Goal: Task Accomplishment & Management: Use online tool/utility

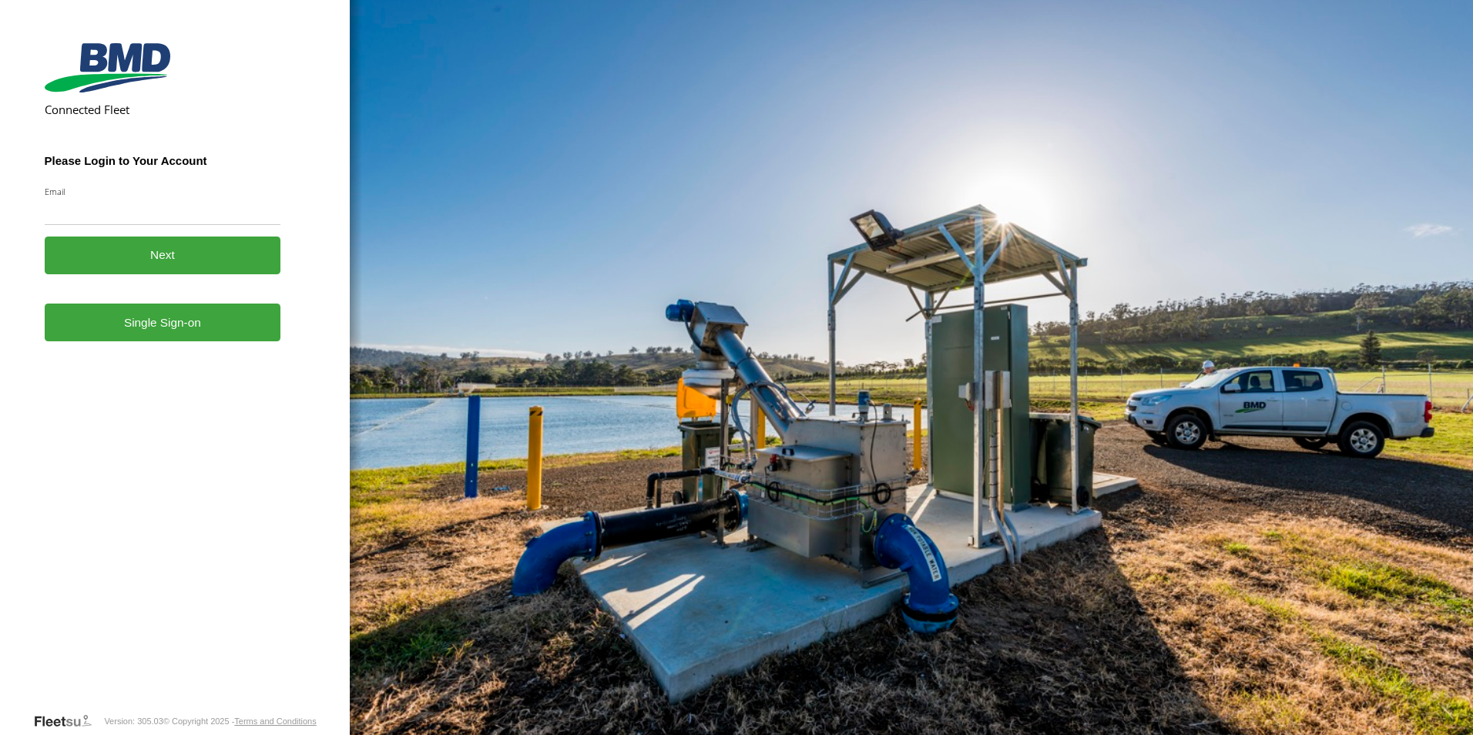
click at [210, 324] on link "Single Sign-on" at bounding box center [163, 323] width 237 height 38
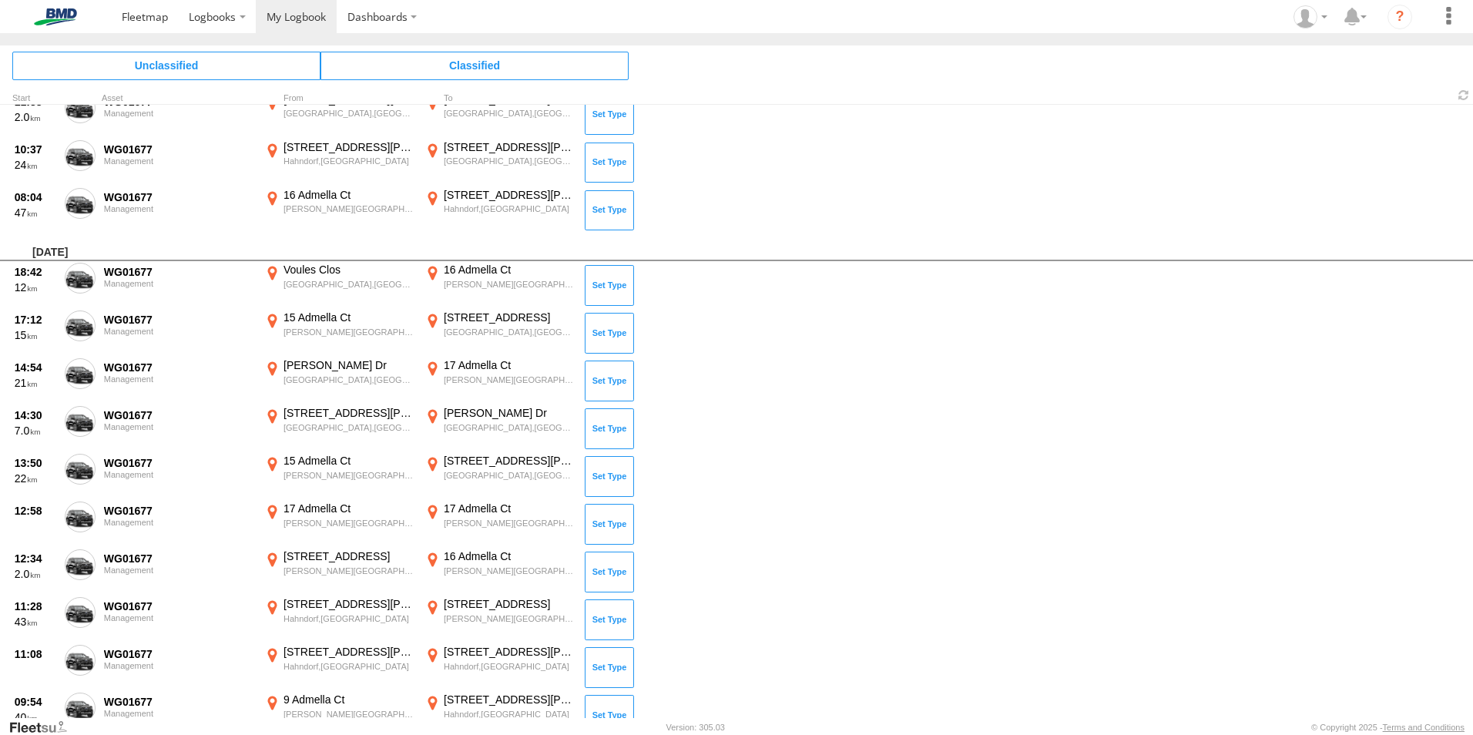
scroll to position [2836, 0]
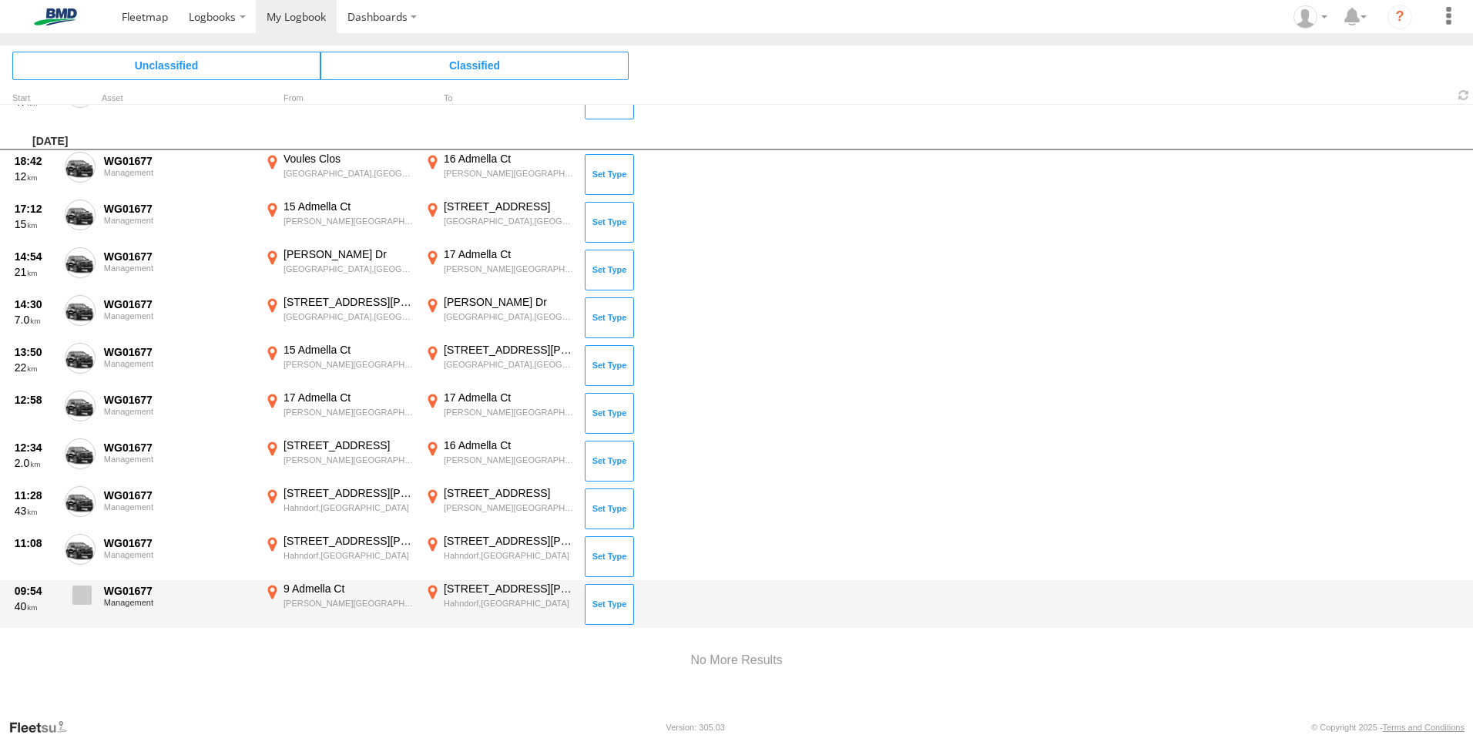
click at [84, 594] on span at bounding box center [81, 595] width 19 height 19
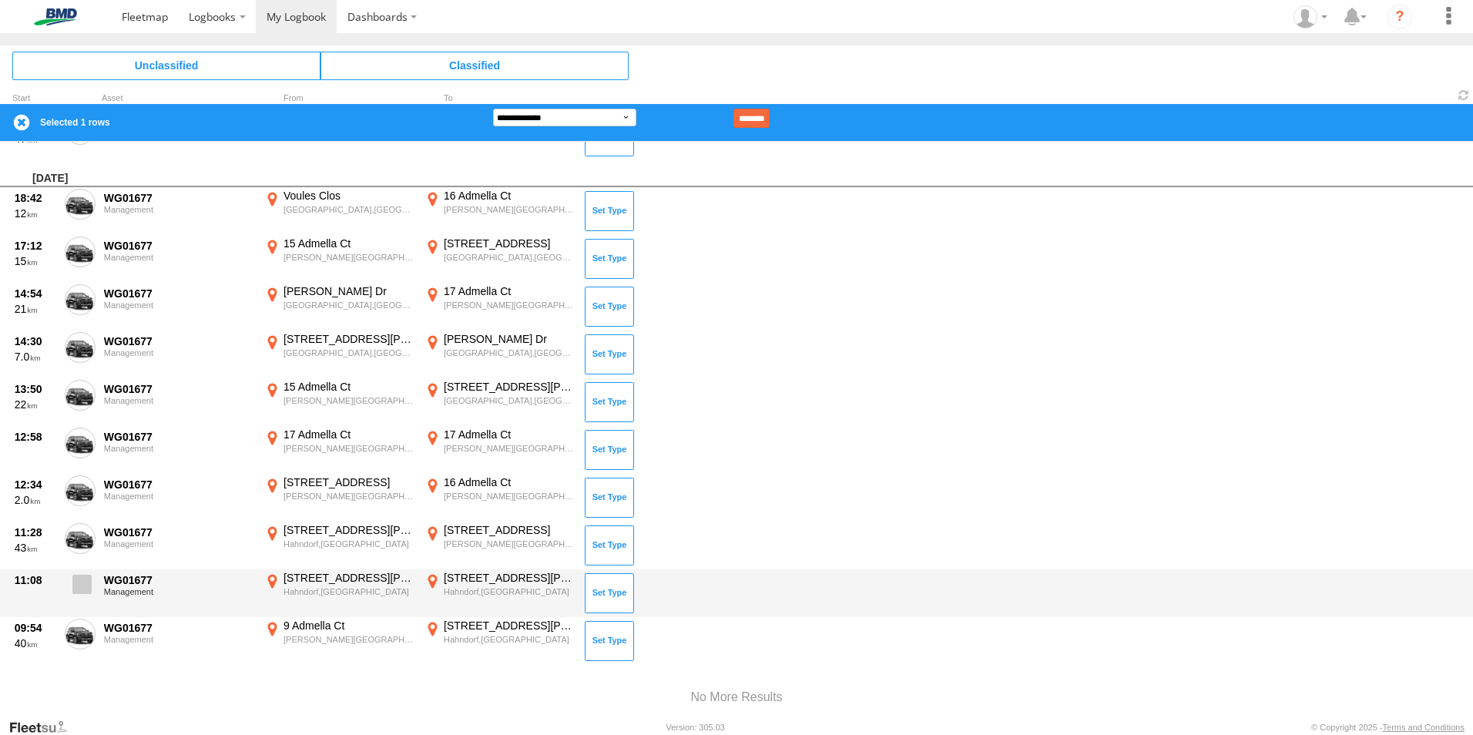
click at [77, 578] on span at bounding box center [81, 584] width 19 height 19
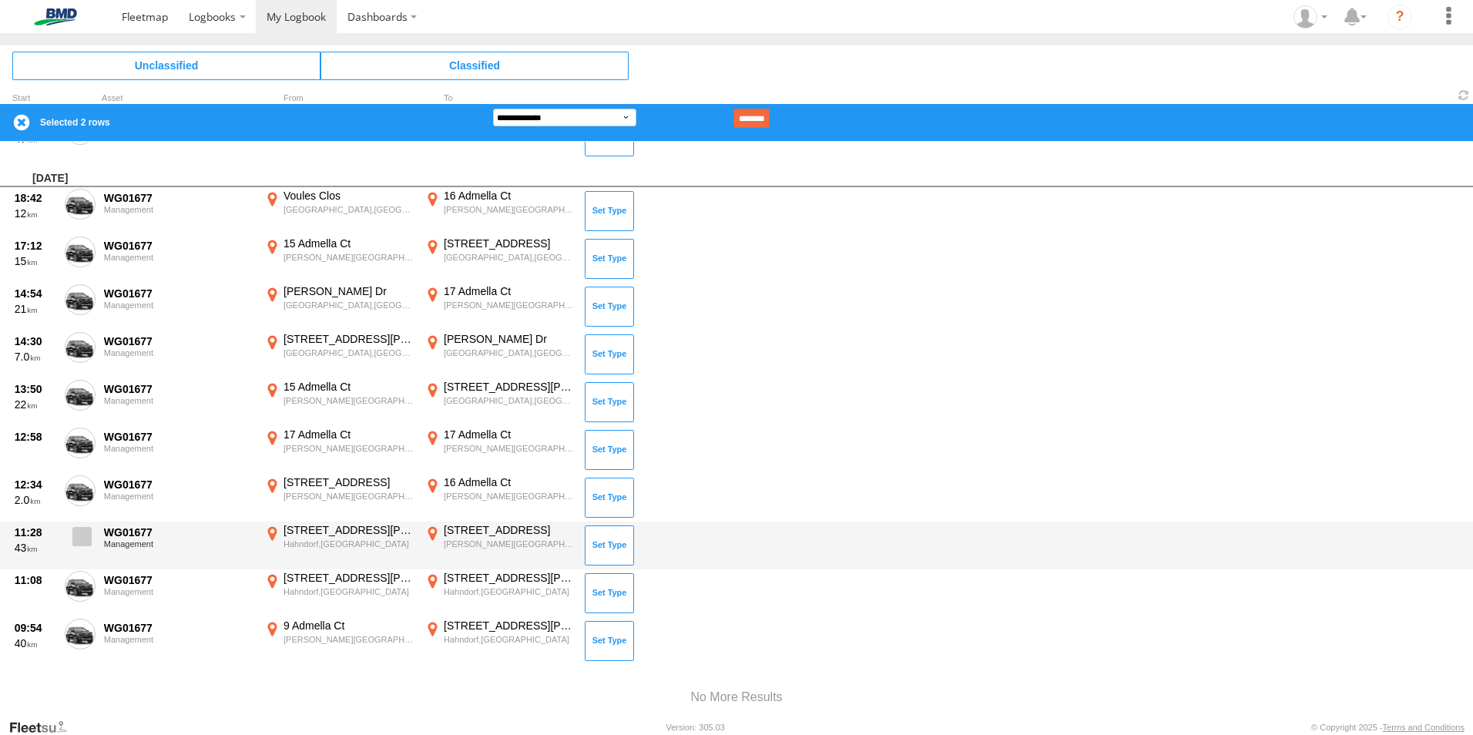
click at [79, 531] on span at bounding box center [81, 536] width 19 height 19
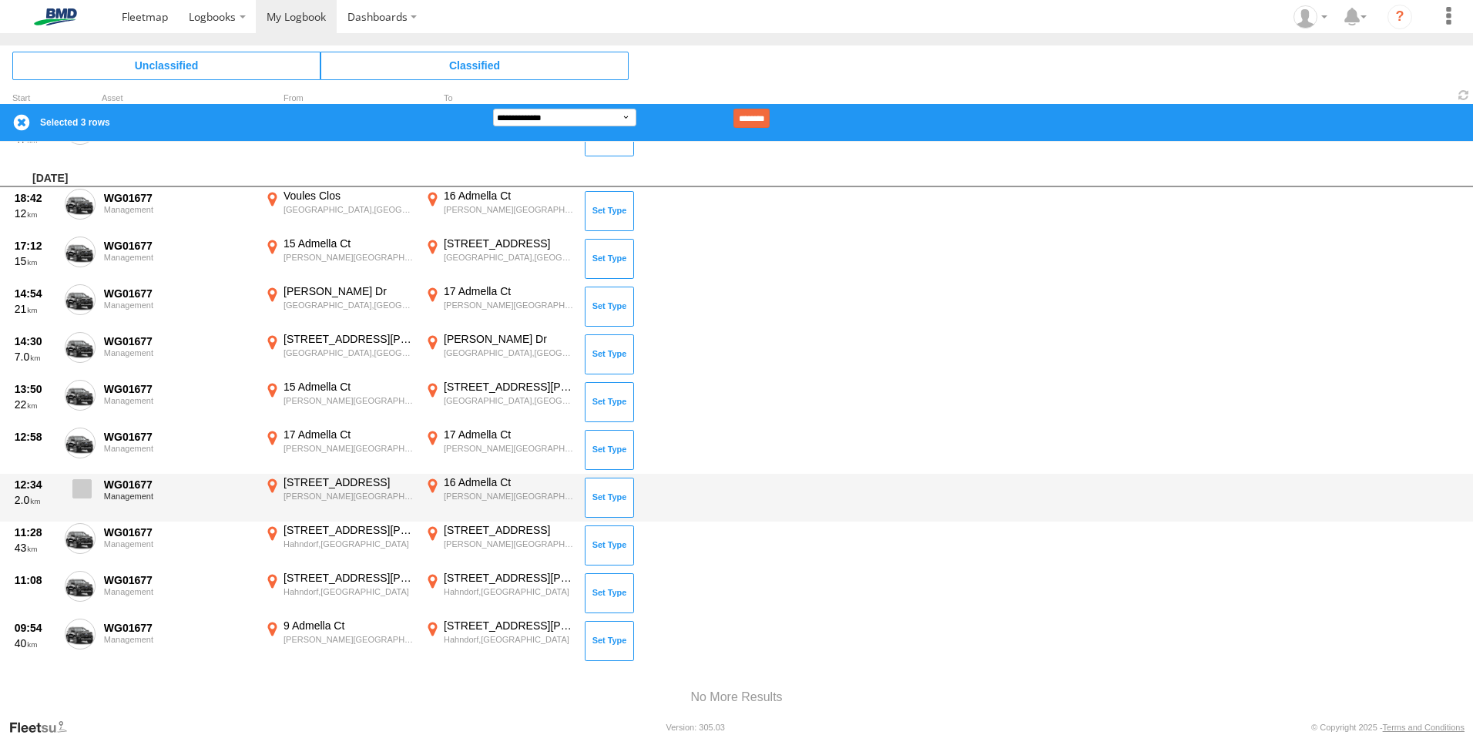
drag, startPoint x: 82, startPoint y: 491, endPoint x: 80, endPoint y: 475, distance: 15.6
click at [82, 490] on span at bounding box center [81, 488] width 19 height 19
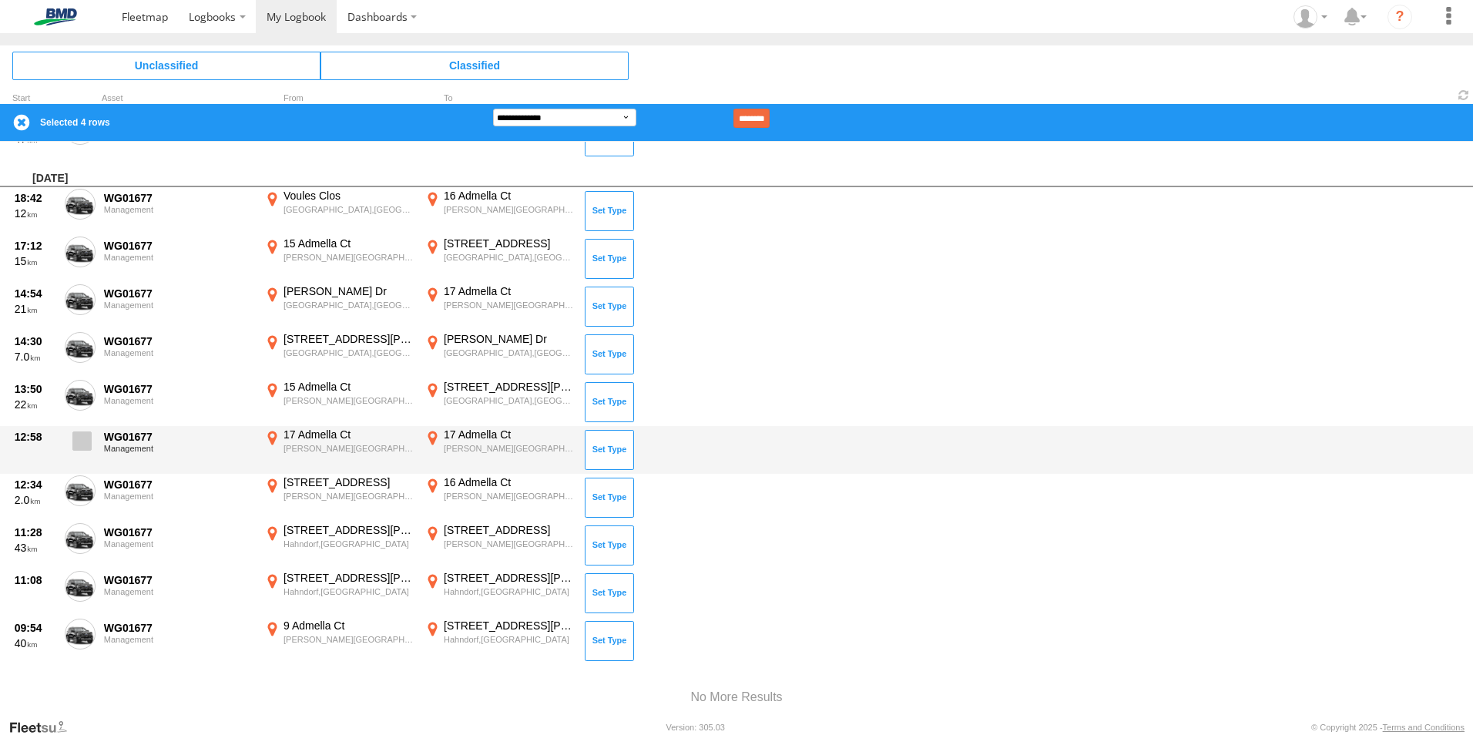
click at [82, 441] on span at bounding box center [81, 441] width 19 height 19
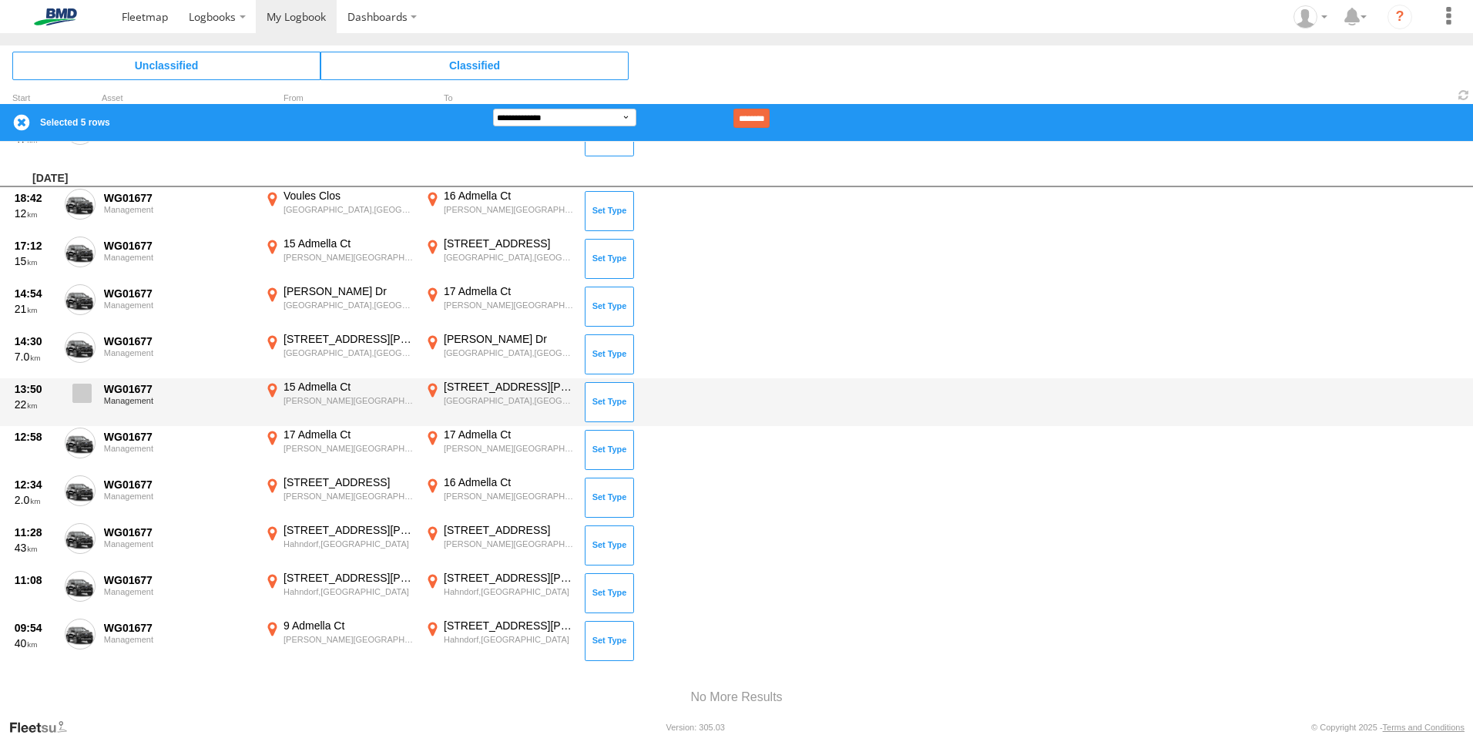
click at [85, 387] on span at bounding box center [81, 393] width 19 height 19
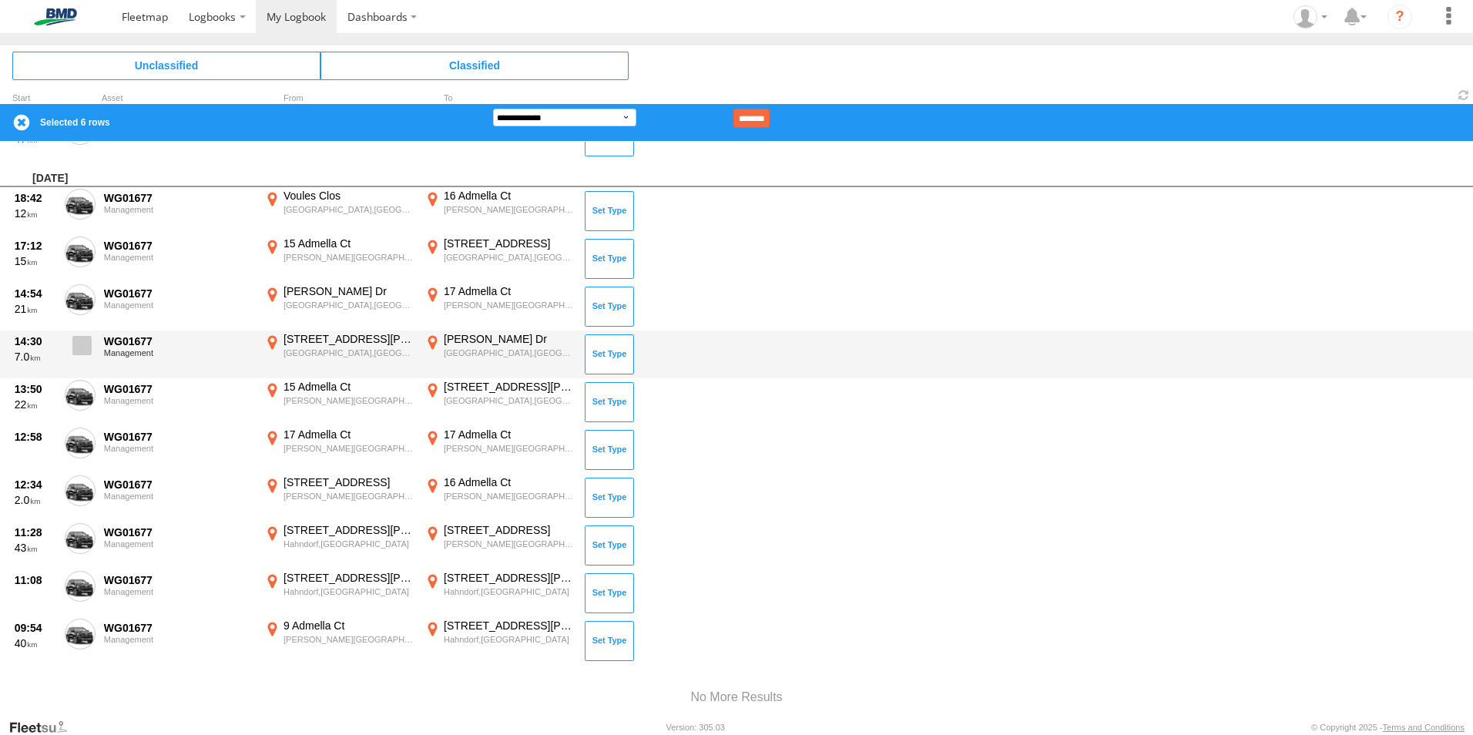
click at [83, 338] on span at bounding box center [81, 345] width 19 height 19
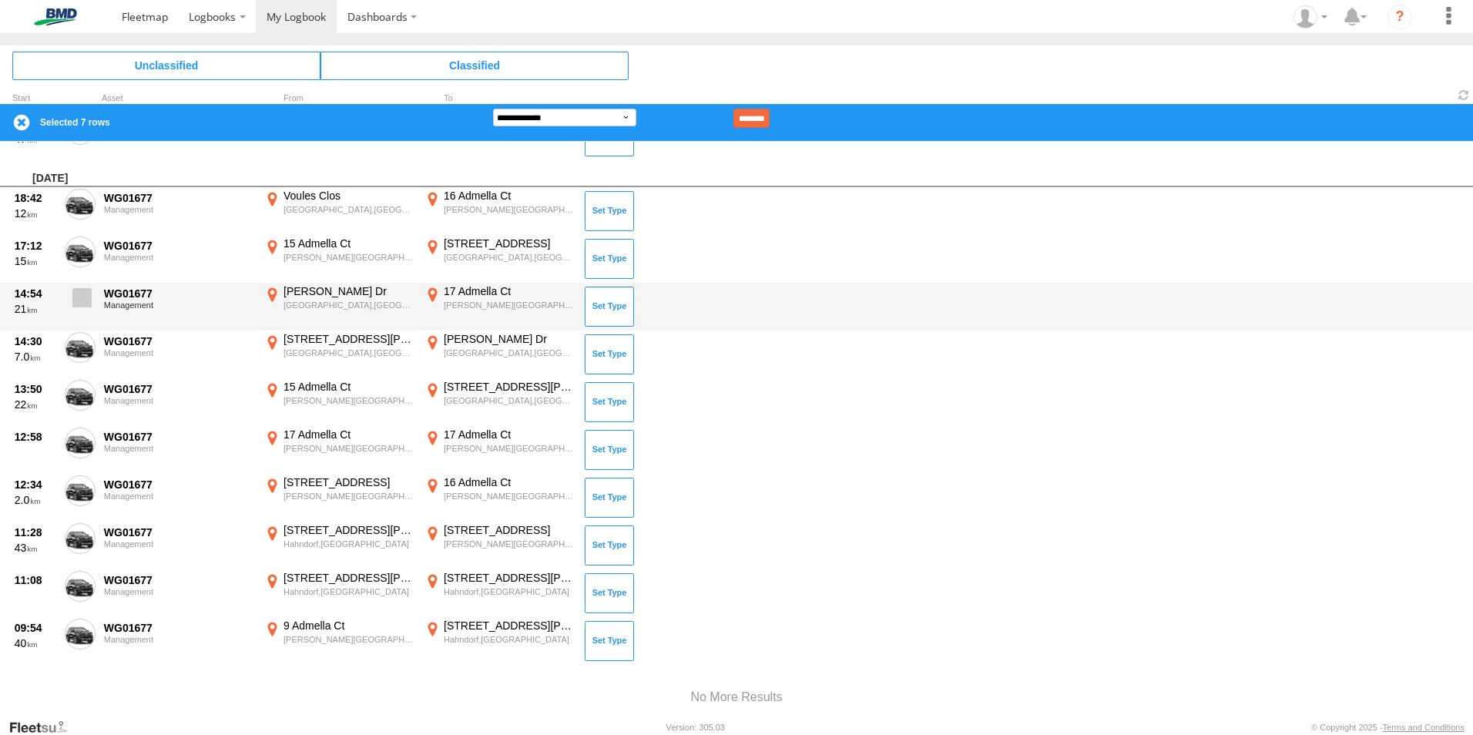
click at [80, 286] on label at bounding box center [80, 301] width 31 height 35
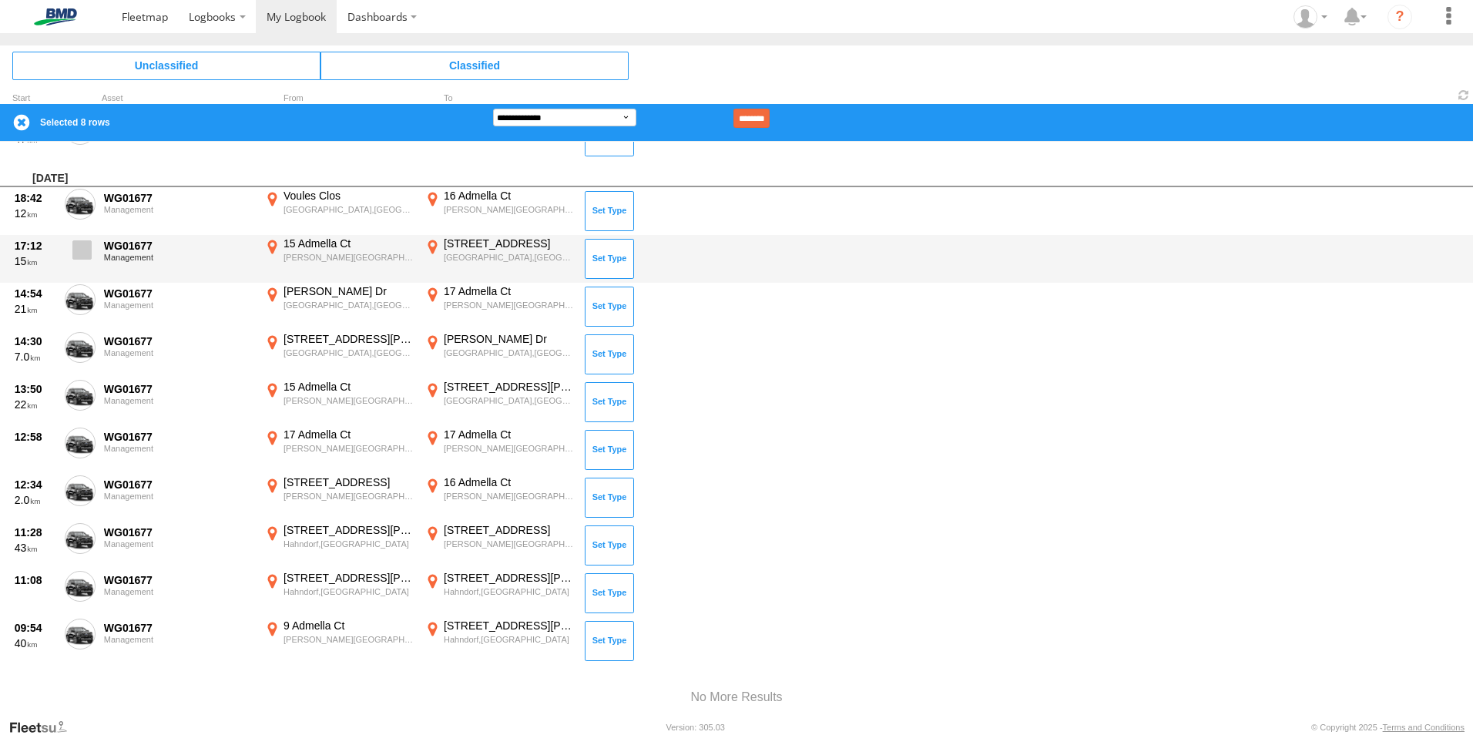
click at [78, 247] on span at bounding box center [81, 249] width 19 height 19
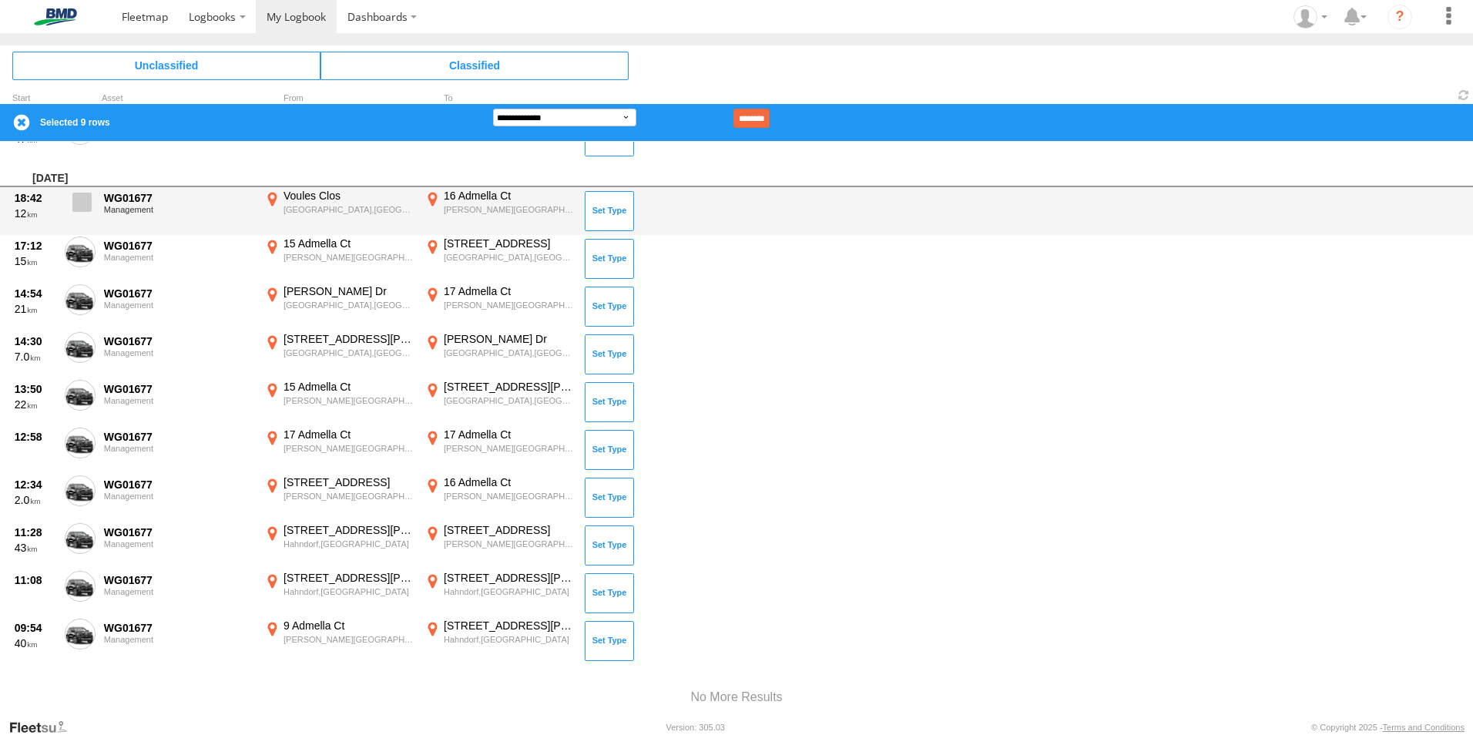
click at [86, 194] on span at bounding box center [81, 202] width 19 height 19
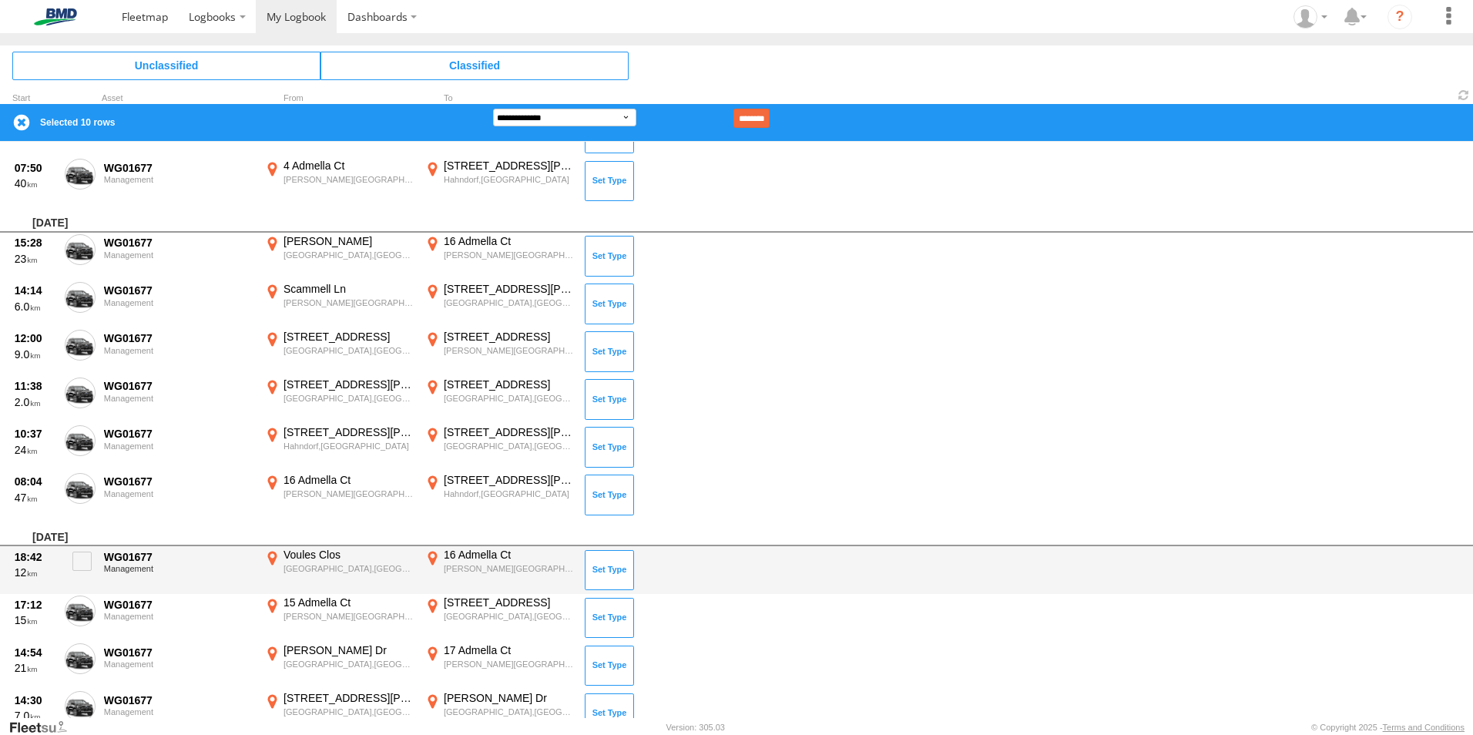
scroll to position [2476, 0]
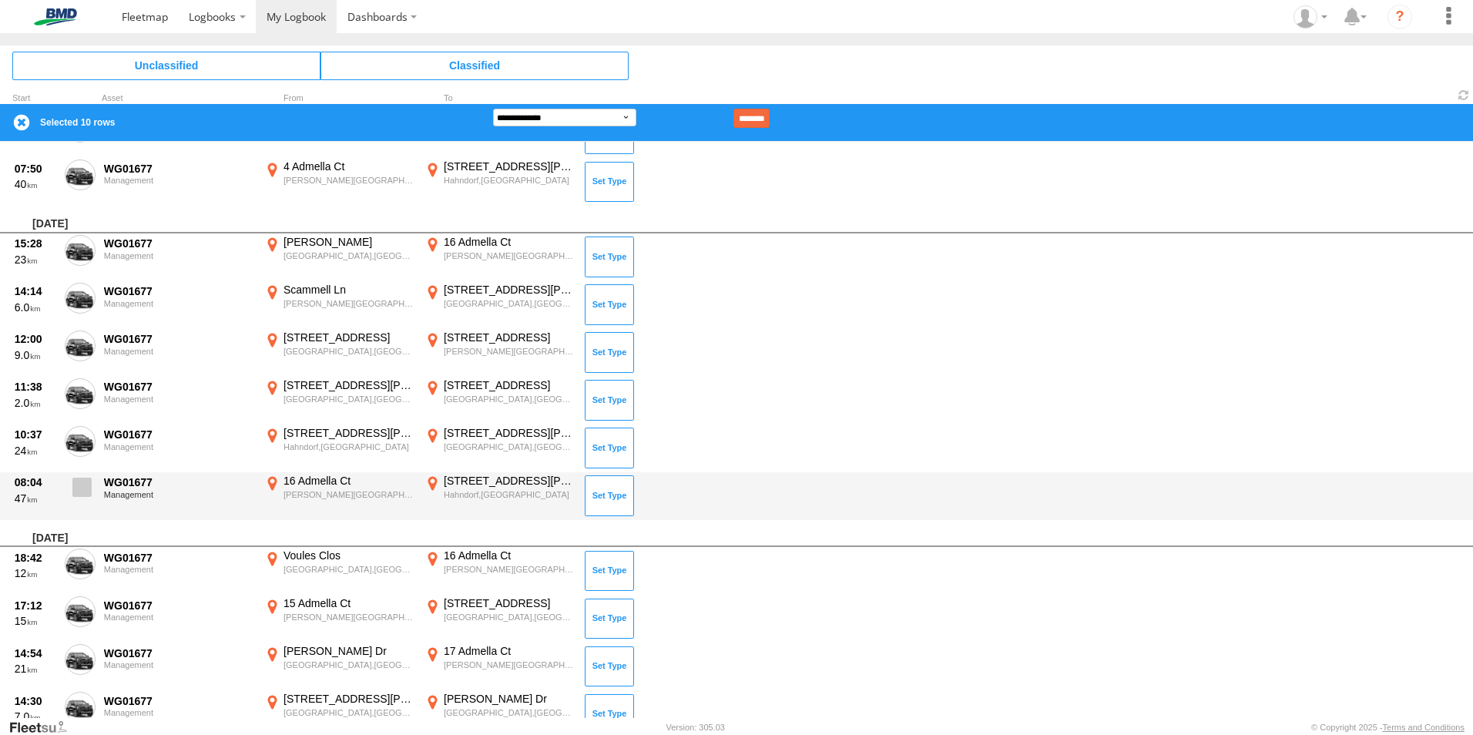
click at [72, 487] on label at bounding box center [80, 491] width 31 height 35
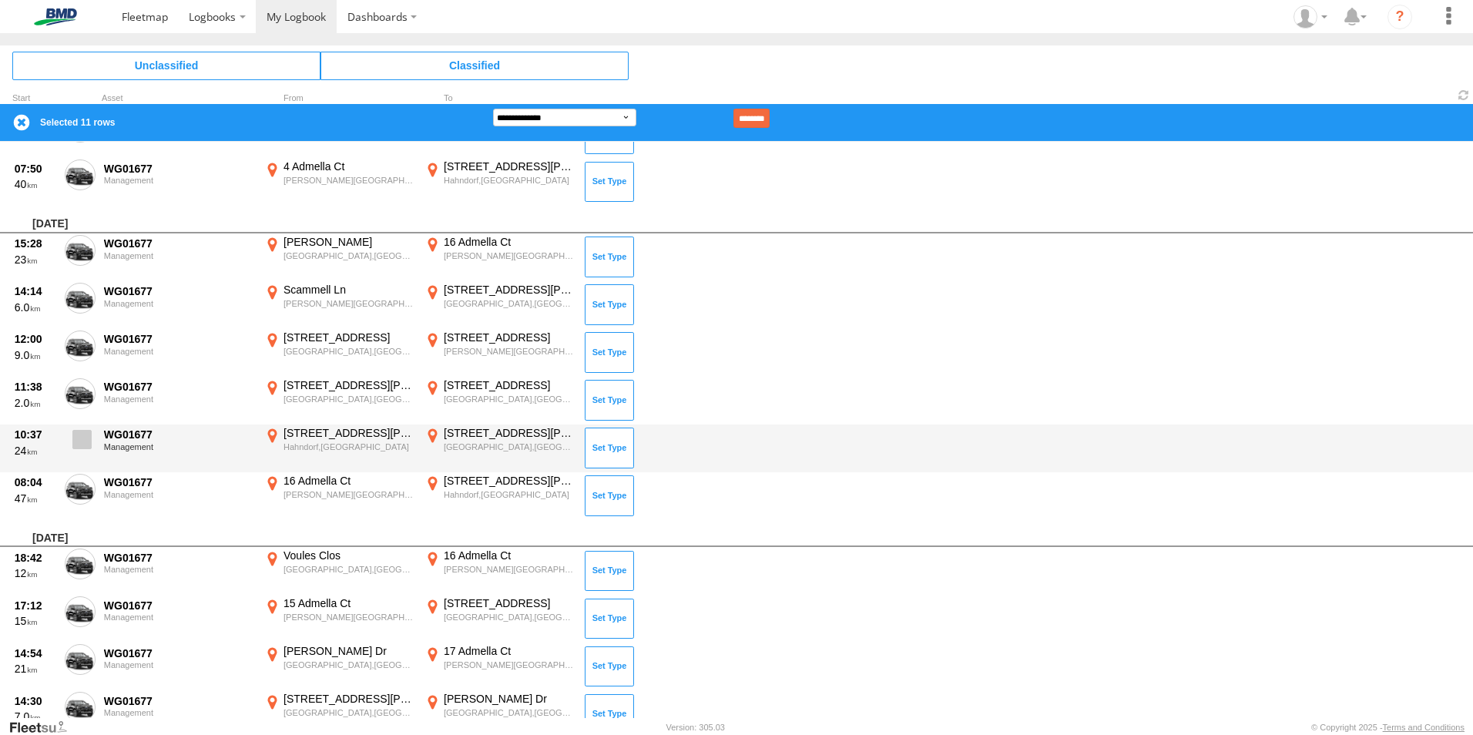
click at [79, 434] on span at bounding box center [81, 439] width 19 height 19
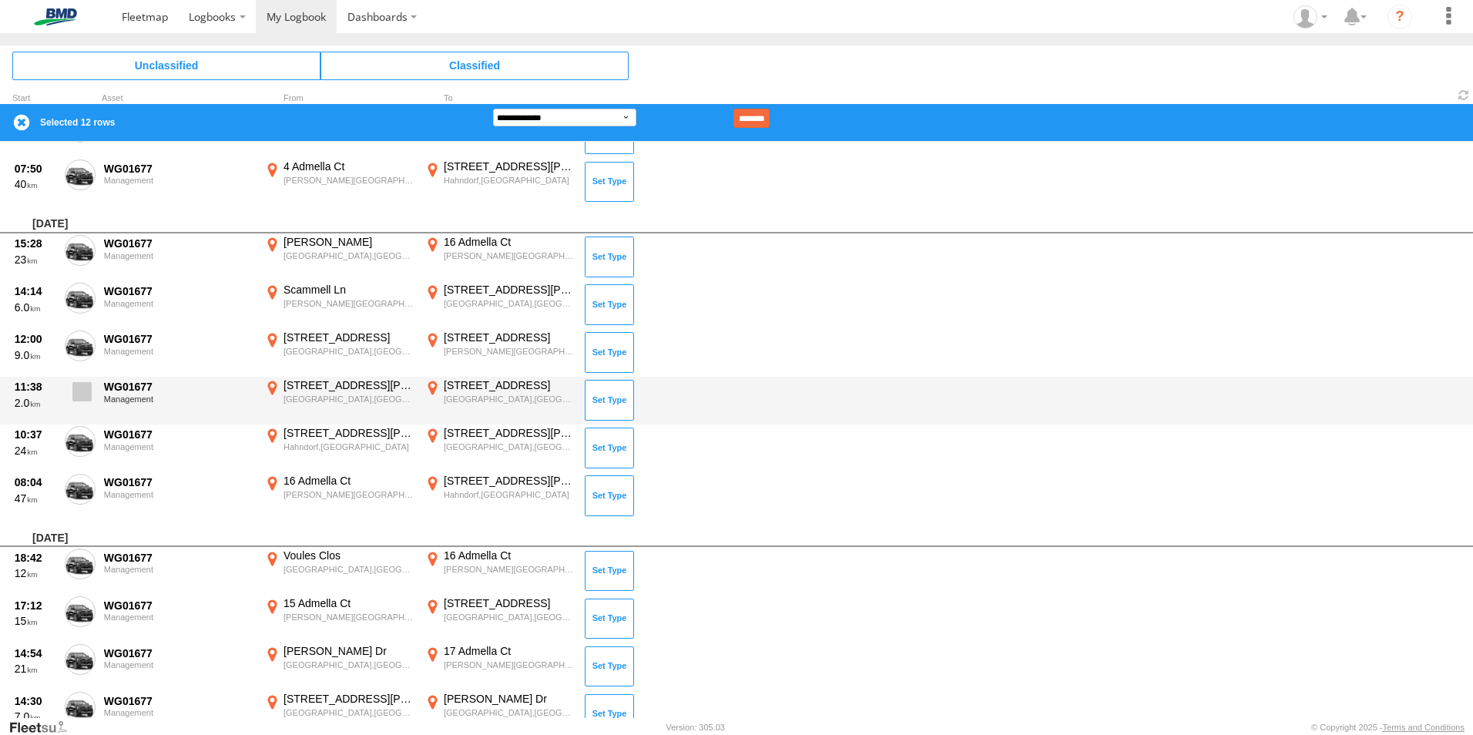
click at [85, 385] on span at bounding box center [81, 391] width 19 height 19
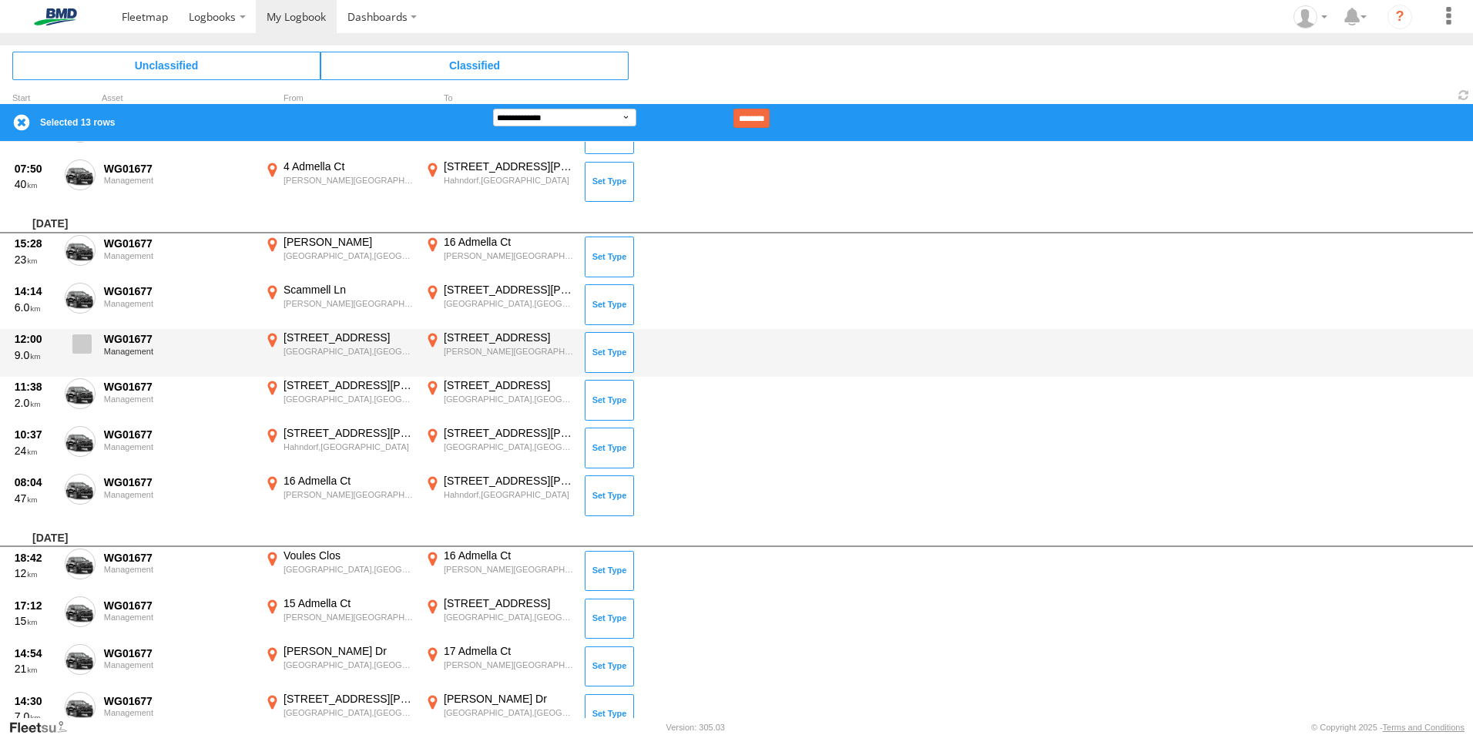
click at [84, 341] on span at bounding box center [81, 343] width 19 height 19
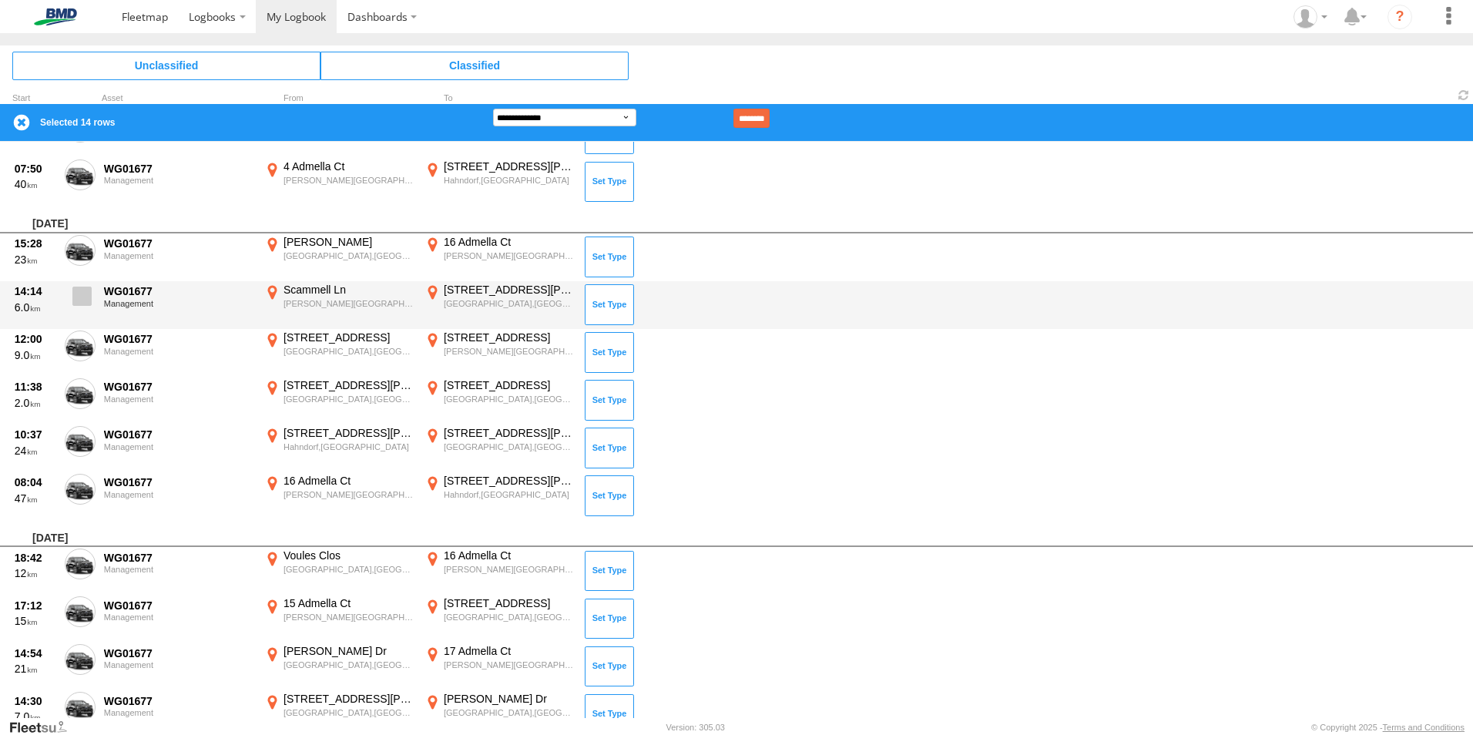
drag, startPoint x: 81, startPoint y: 295, endPoint x: 83, endPoint y: 262, distance: 33.2
click at [81, 294] on span at bounding box center [81, 296] width 19 height 19
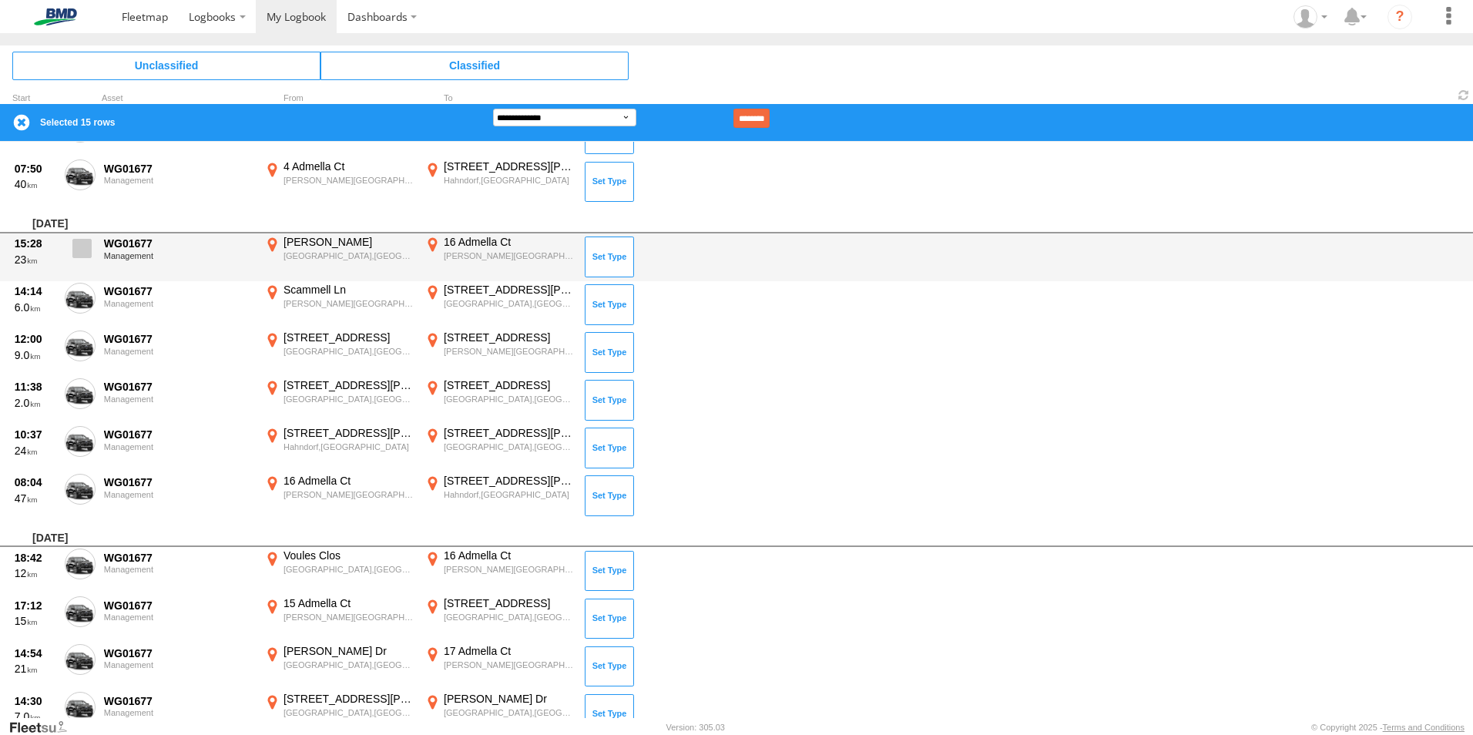
click at [80, 247] on span at bounding box center [81, 248] width 19 height 19
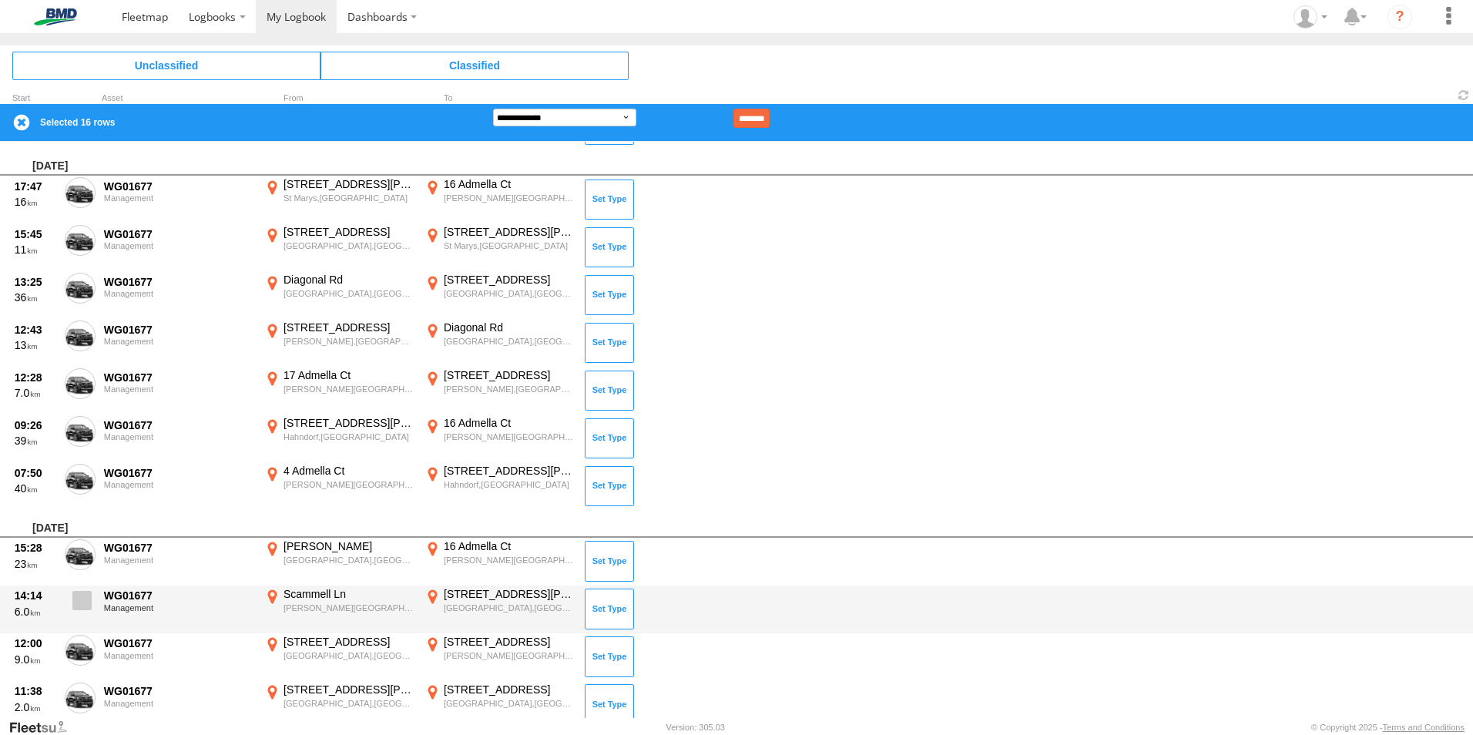
scroll to position [2117, 0]
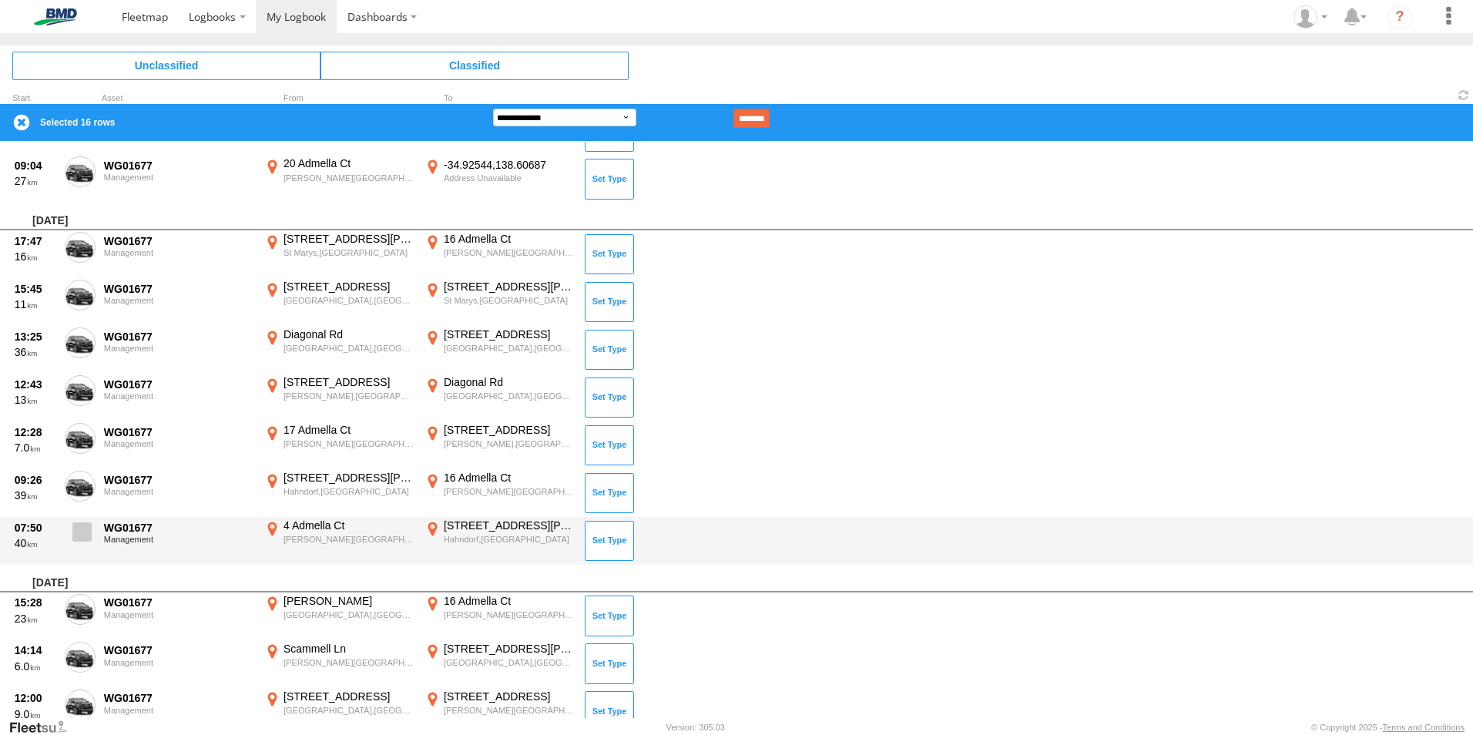
drag, startPoint x: 76, startPoint y: 530, endPoint x: 76, endPoint y: 522, distance: 8.5
click at [76, 530] on span at bounding box center [81, 531] width 19 height 19
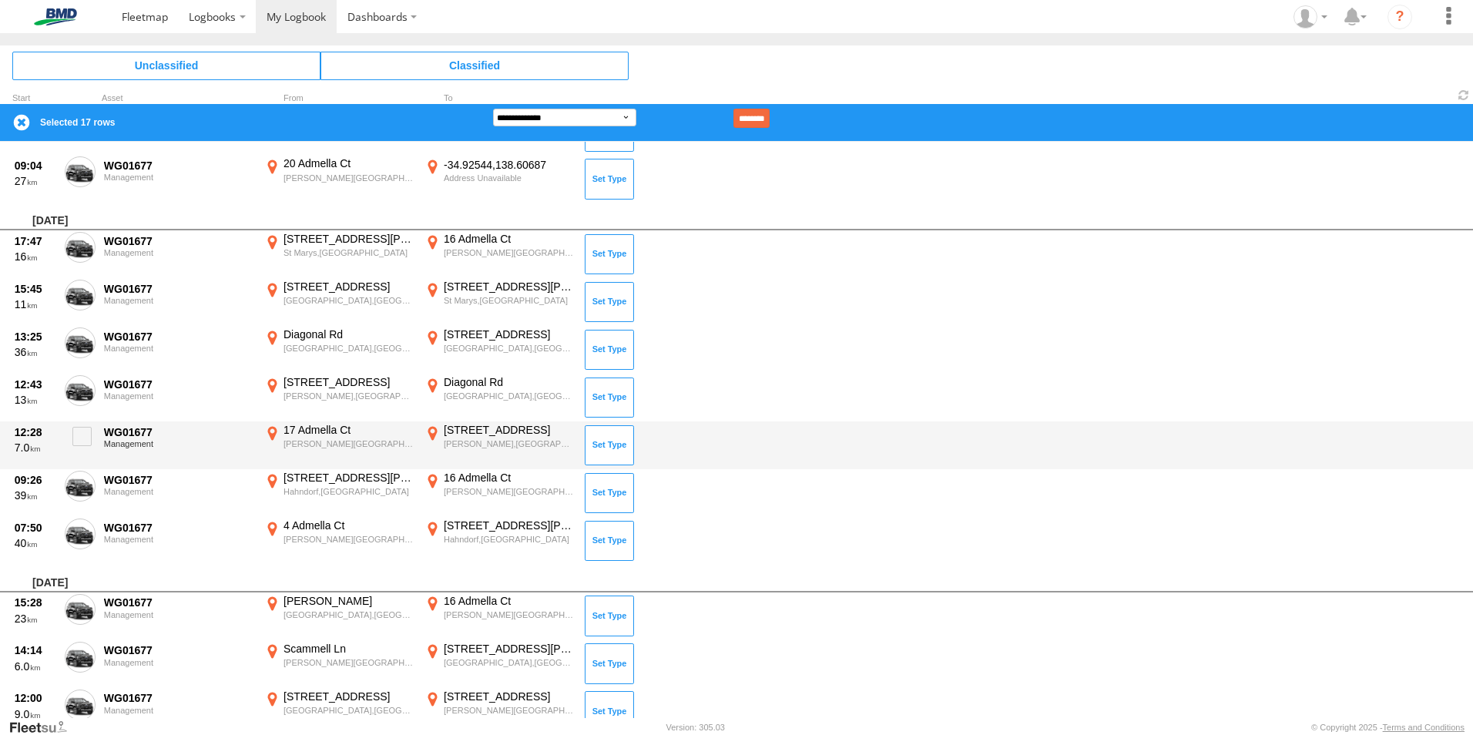
drag, startPoint x: 75, startPoint y: 482, endPoint x: 81, endPoint y: 463, distance: 20.2
click at [0, 0] on span at bounding box center [0, 0] width 0 height 0
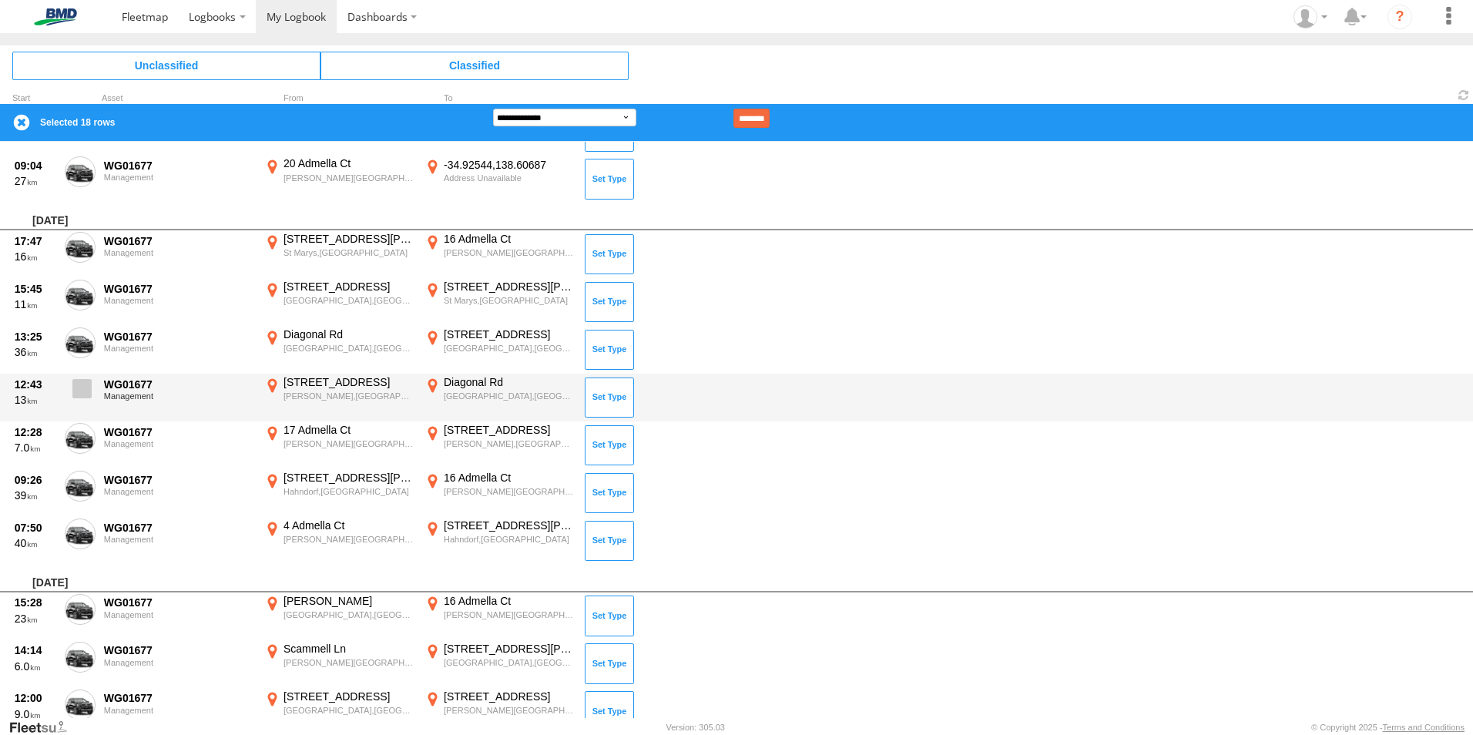
drag, startPoint x: 81, startPoint y: 428, endPoint x: 77, endPoint y: 403, distance: 25.0
click at [0, 0] on span at bounding box center [0, 0] width 0 height 0
click at [76, 393] on span at bounding box center [81, 388] width 19 height 19
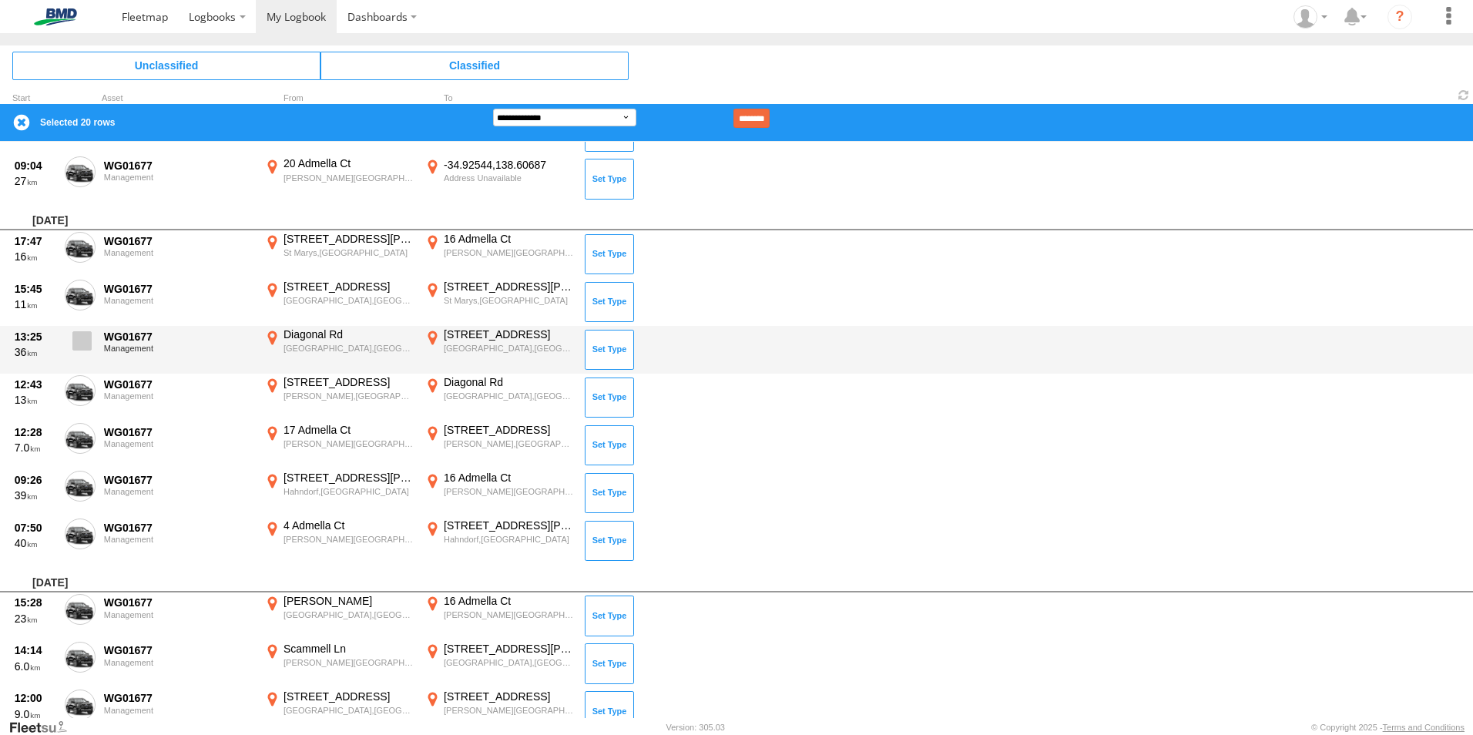
click at [86, 328] on label at bounding box center [80, 345] width 31 height 35
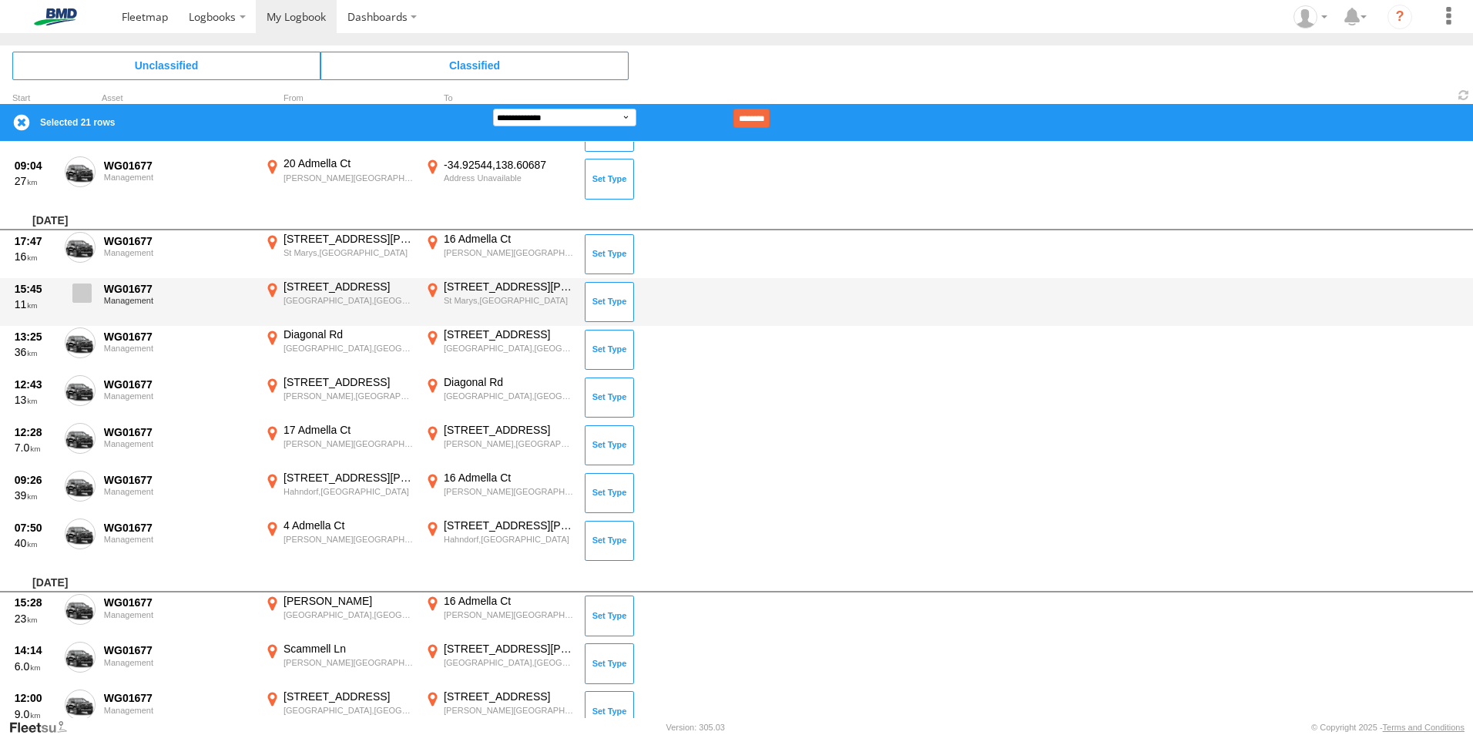
click at [78, 280] on label at bounding box center [80, 297] width 31 height 35
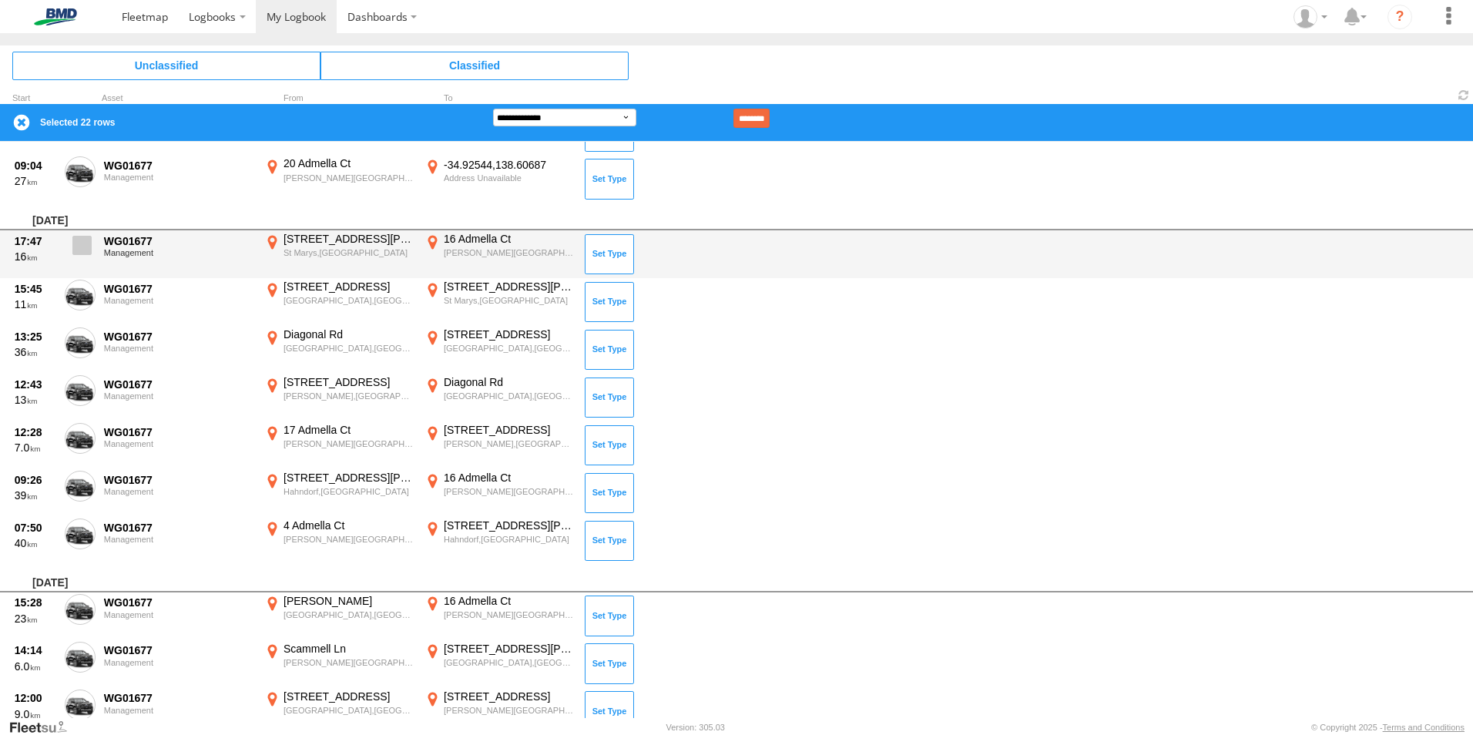
click at [80, 240] on span at bounding box center [81, 245] width 19 height 19
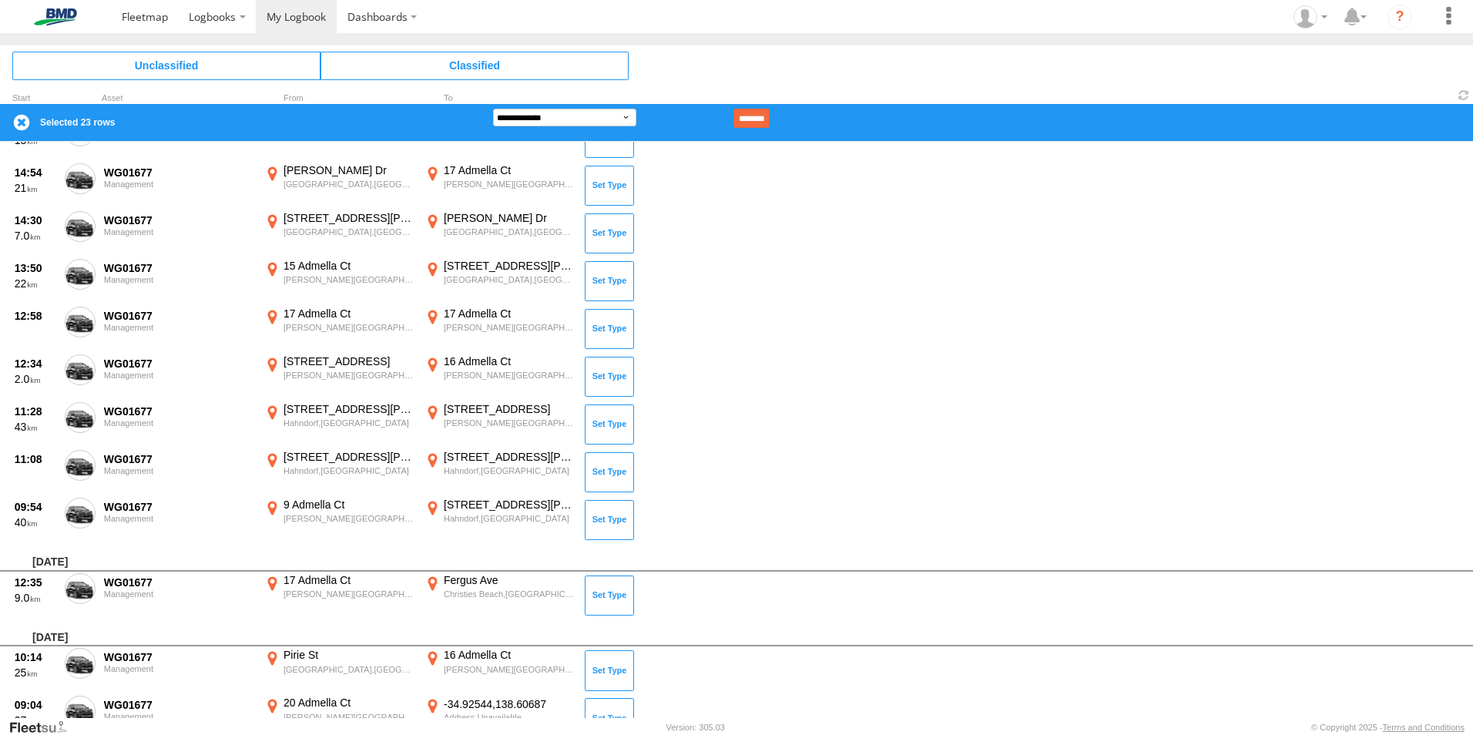
scroll to position [1937, 0]
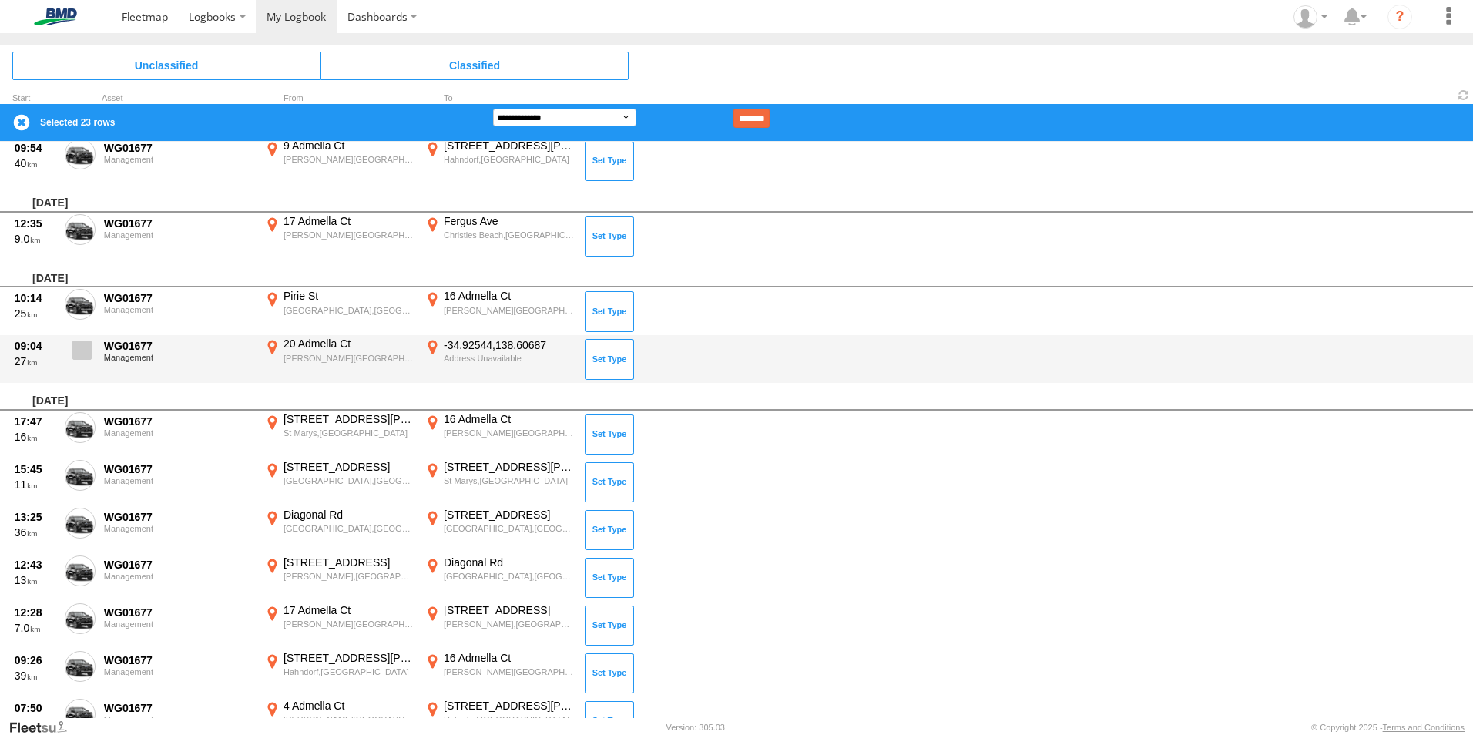
drag, startPoint x: 76, startPoint y: 347, endPoint x: 79, endPoint y: 316, distance: 31.0
click at [76, 345] on span at bounding box center [81, 350] width 19 height 19
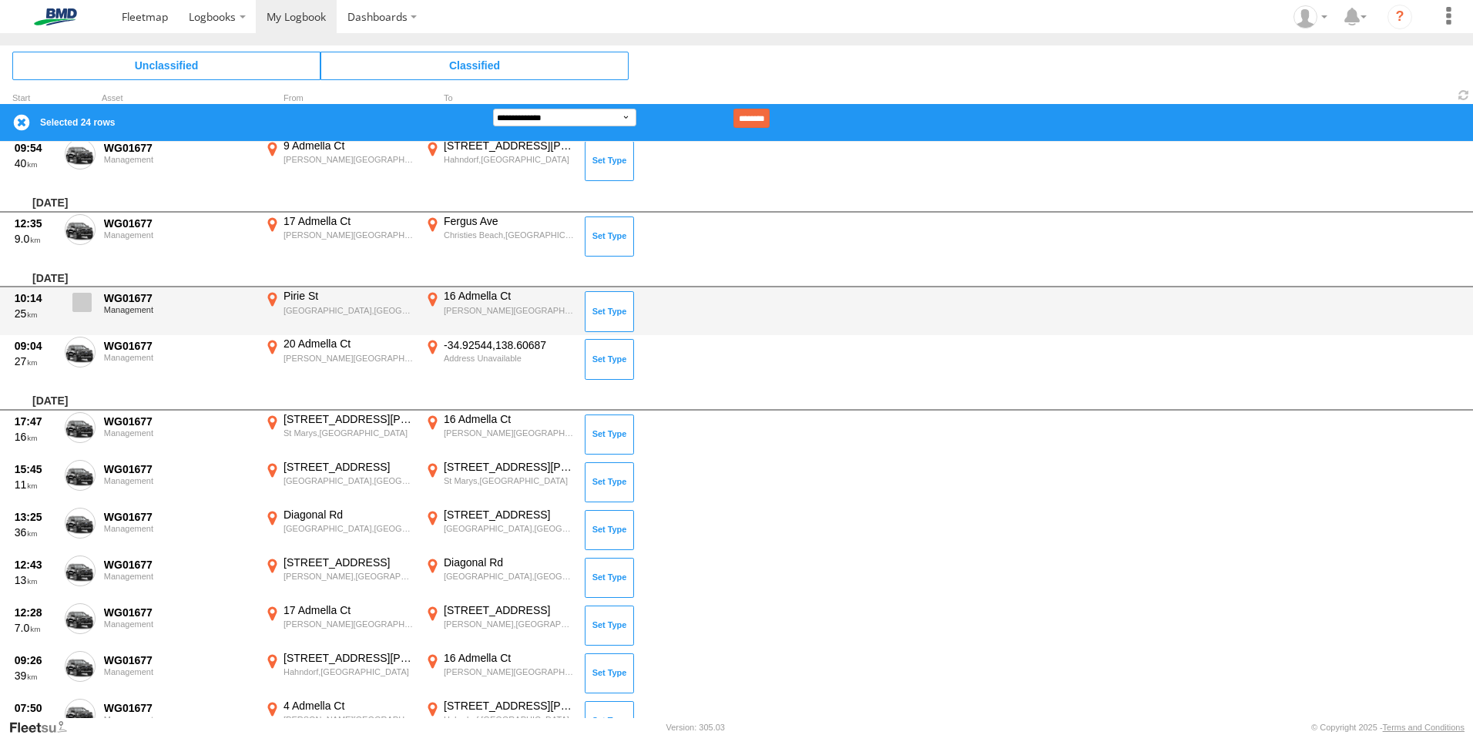
click at [80, 297] on span at bounding box center [81, 302] width 19 height 19
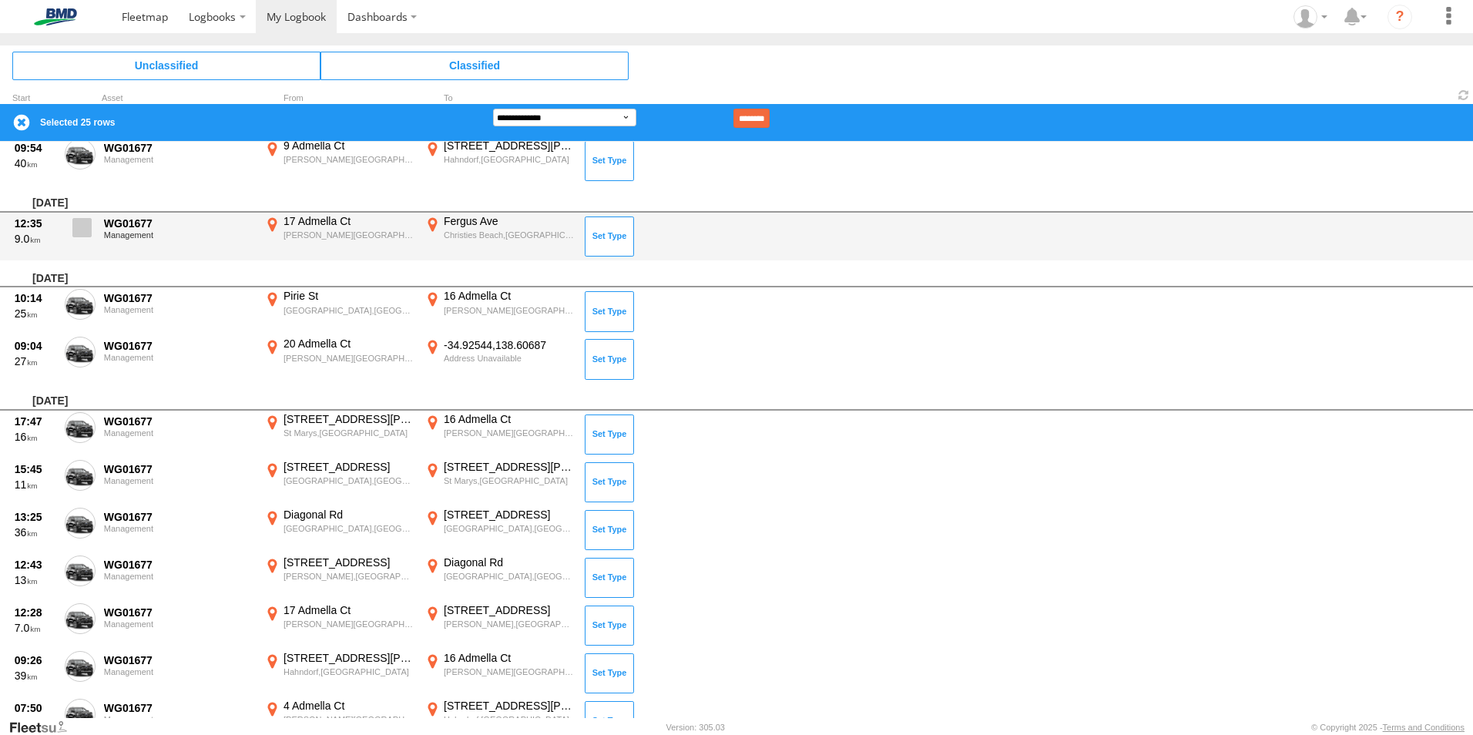
click at [76, 220] on span at bounding box center [81, 227] width 19 height 19
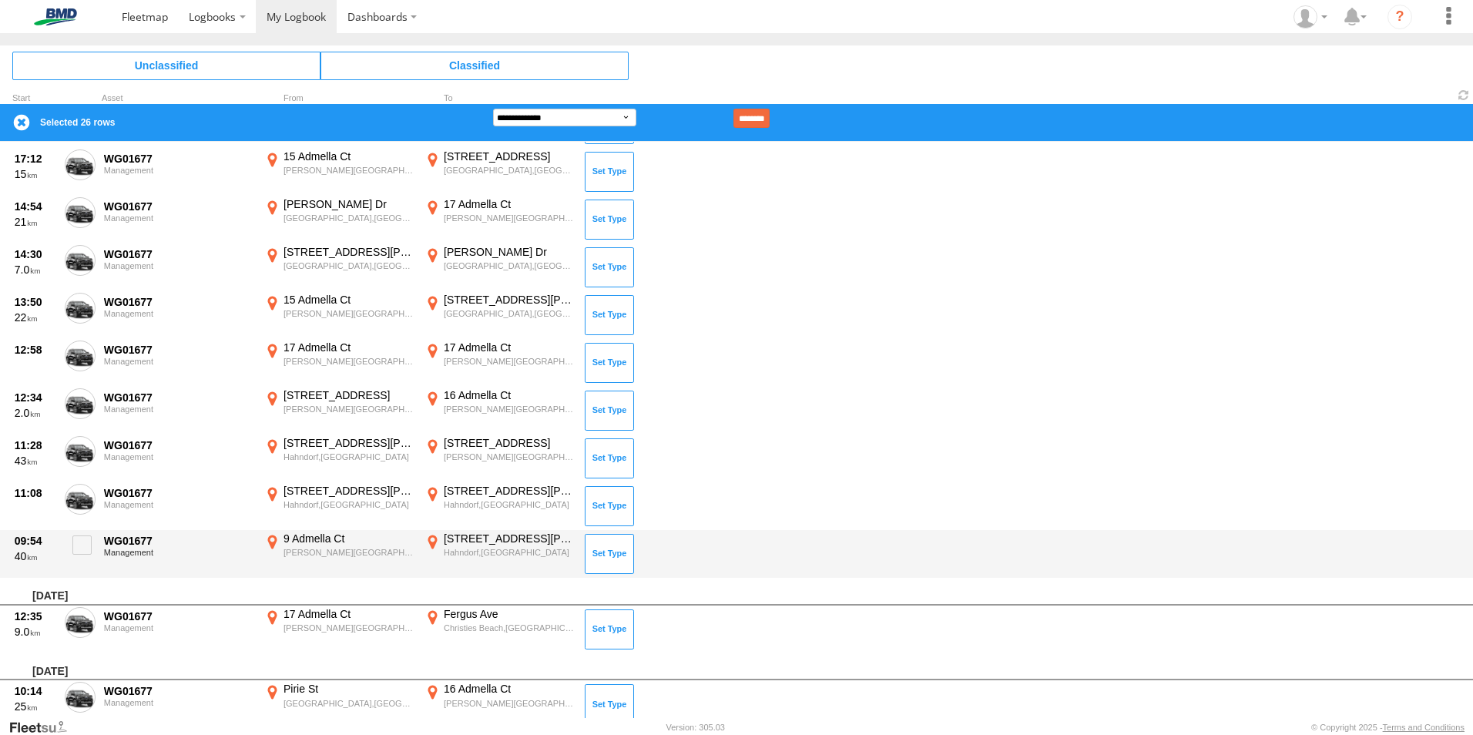
scroll to position [1577, 0]
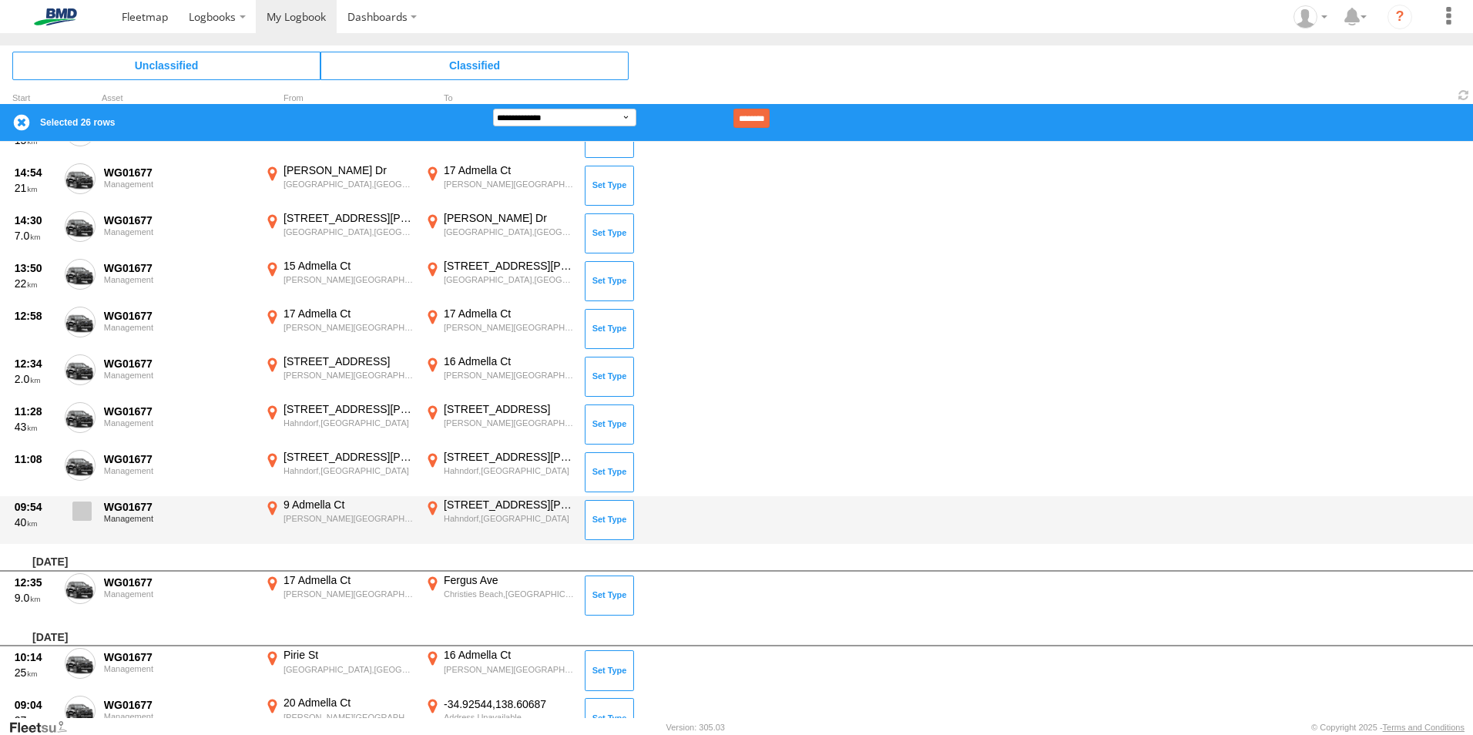
click at [82, 509] on span at bounding box center [81, 511] width 19 height 19
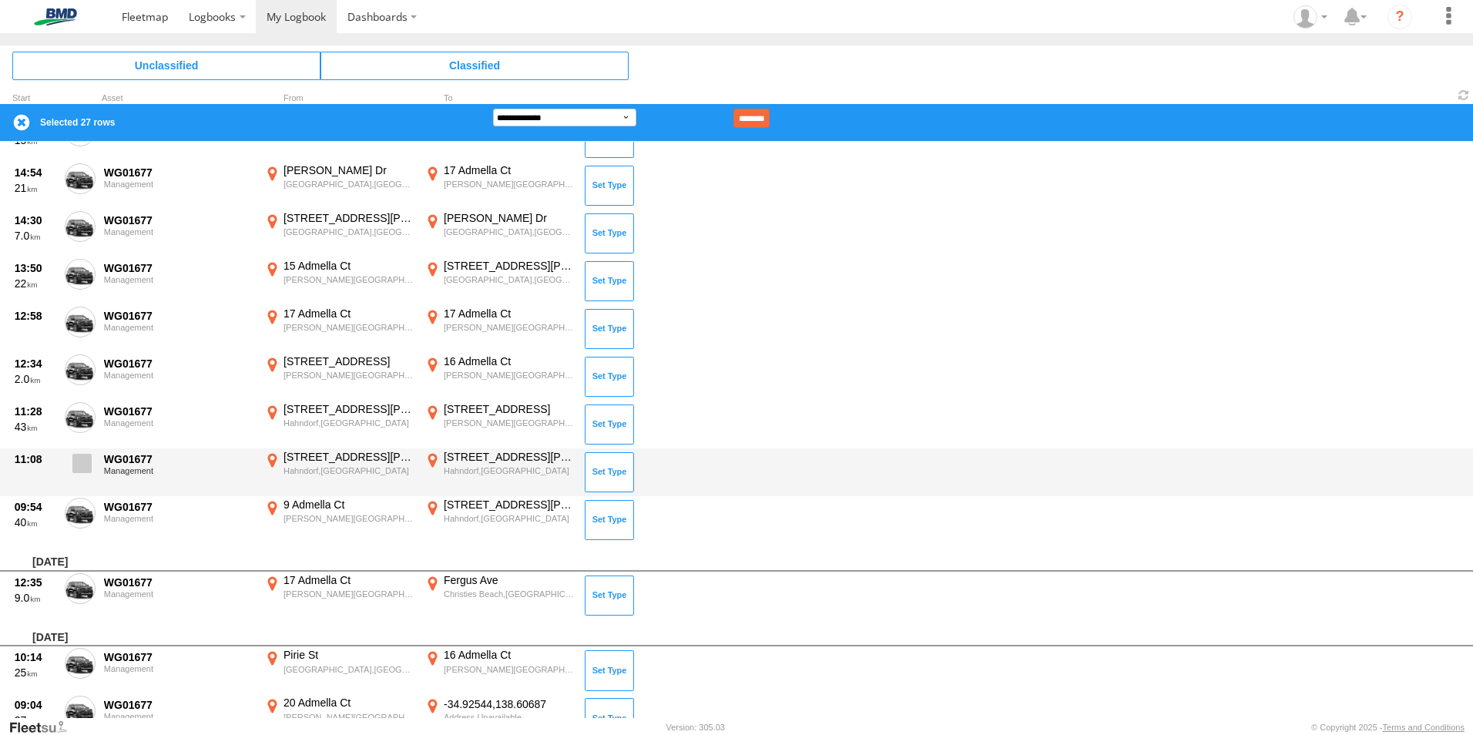
click at [77, 459] on span at bounding box center [81, 463] width 19 height 19
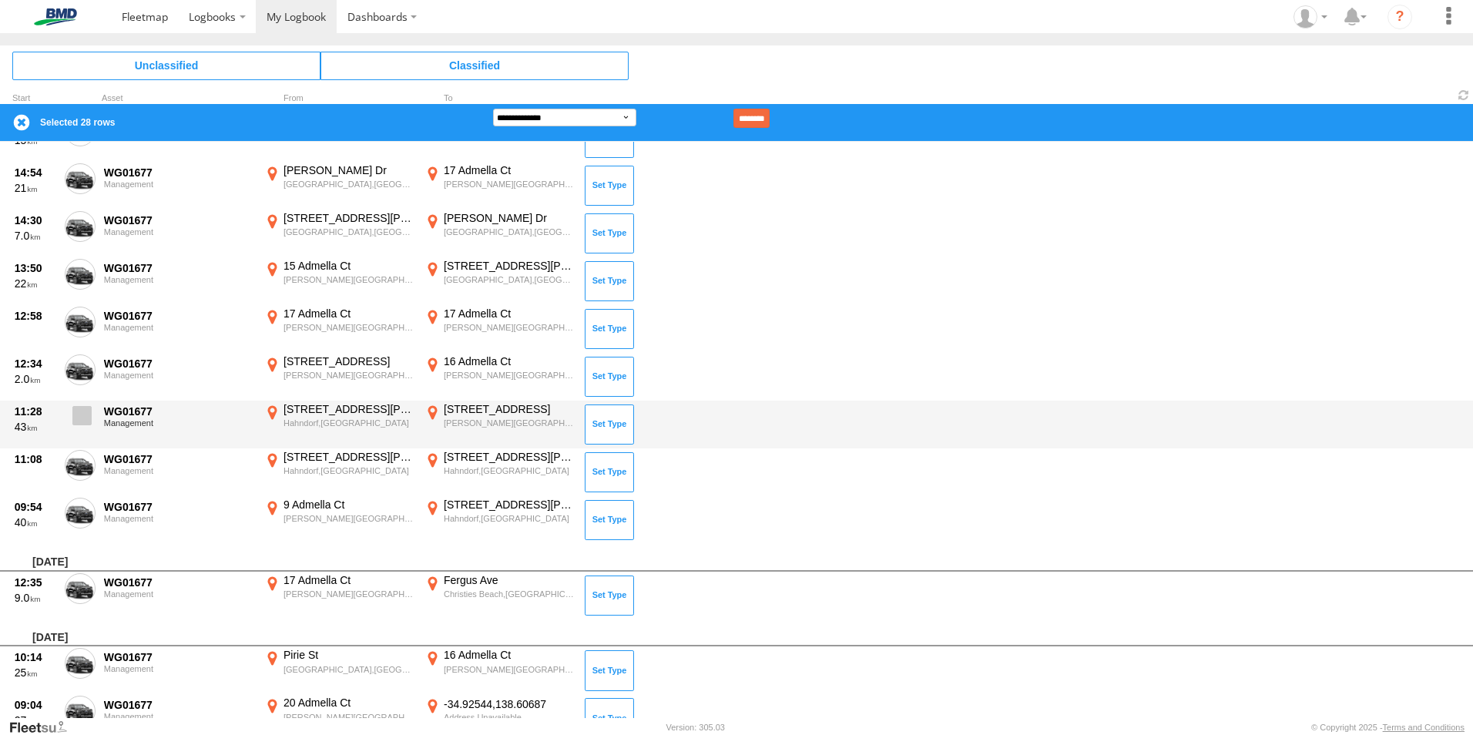
click at [82, 408] on span at bounding box center [81, 415] width 19 height 19
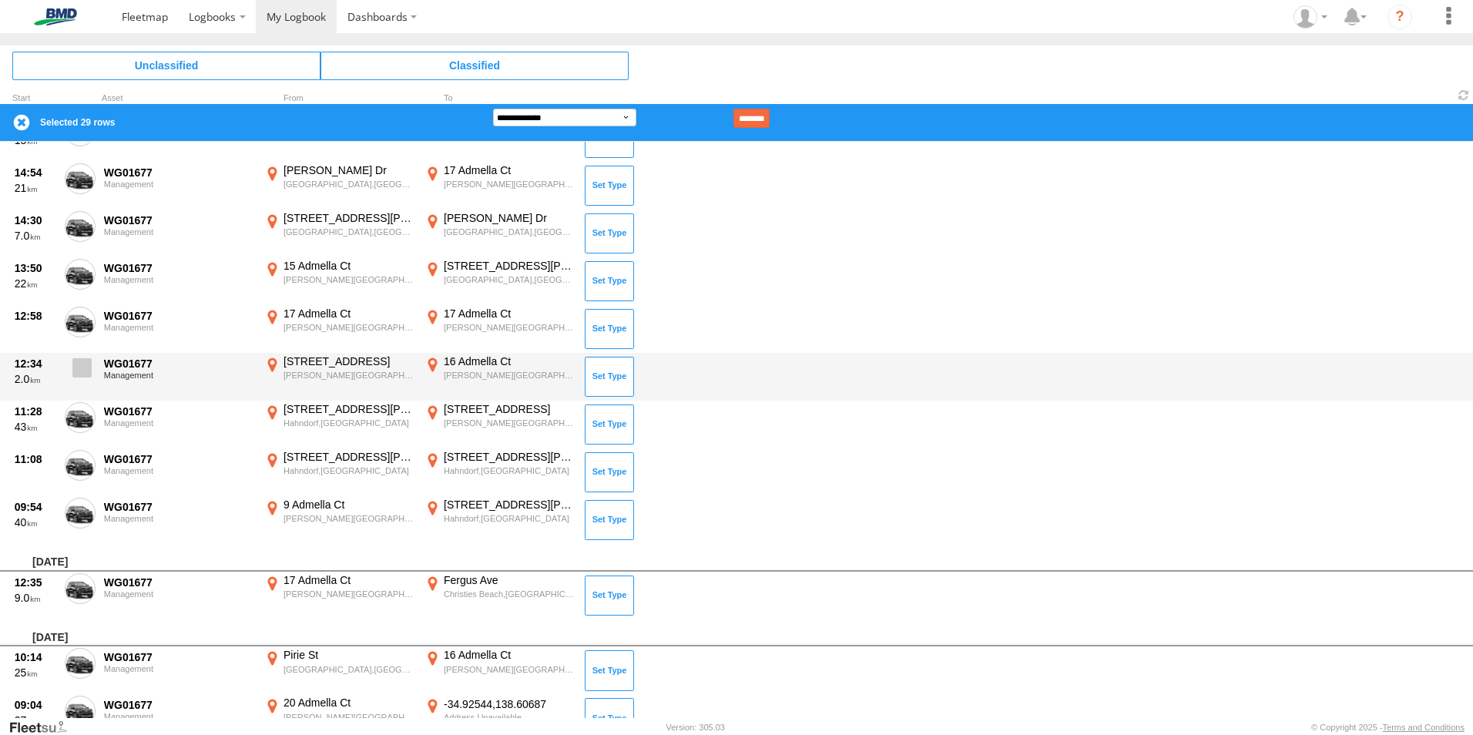
click at [87, 356] on label at bounding box center [80, 371] width 31 height 35
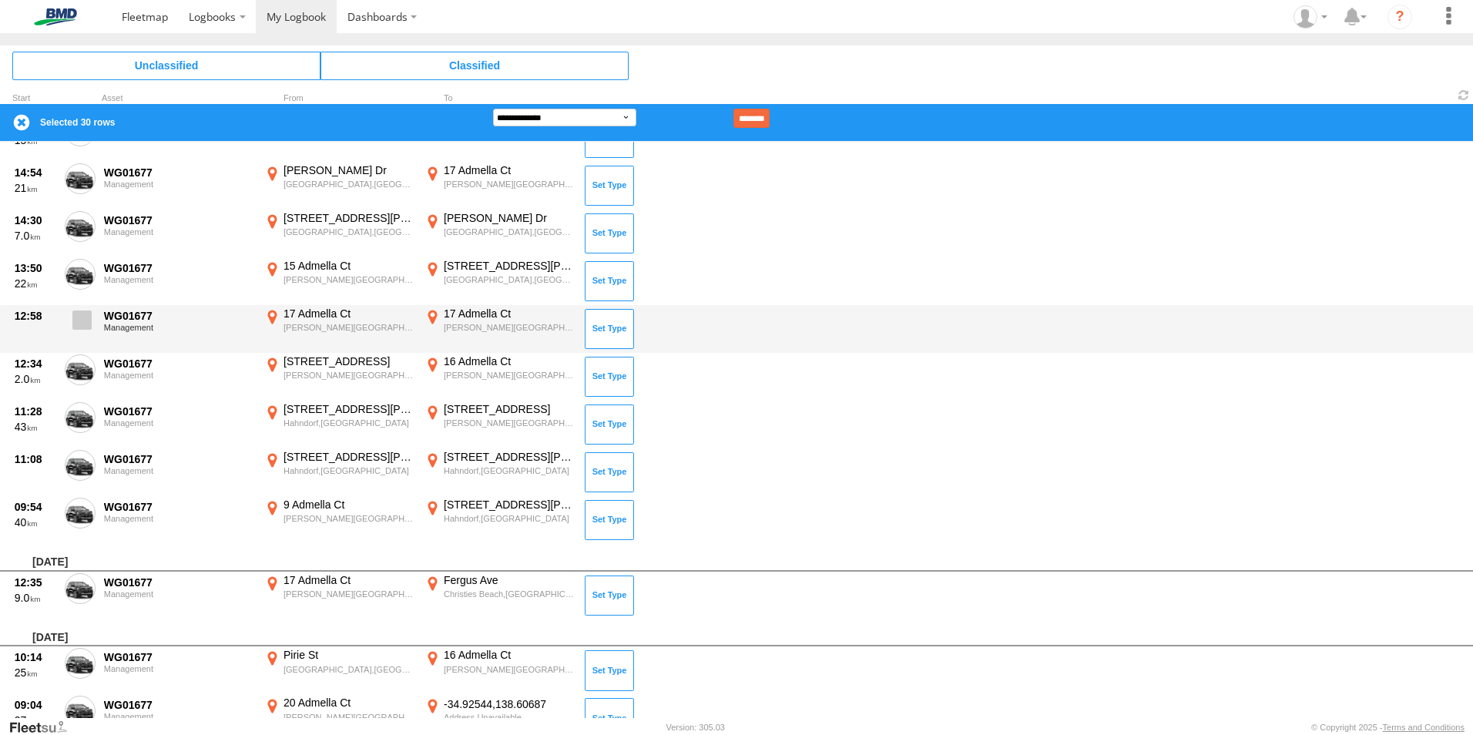
click at [83, 315] on span at bounding box center [81, 320] width 19 height 19
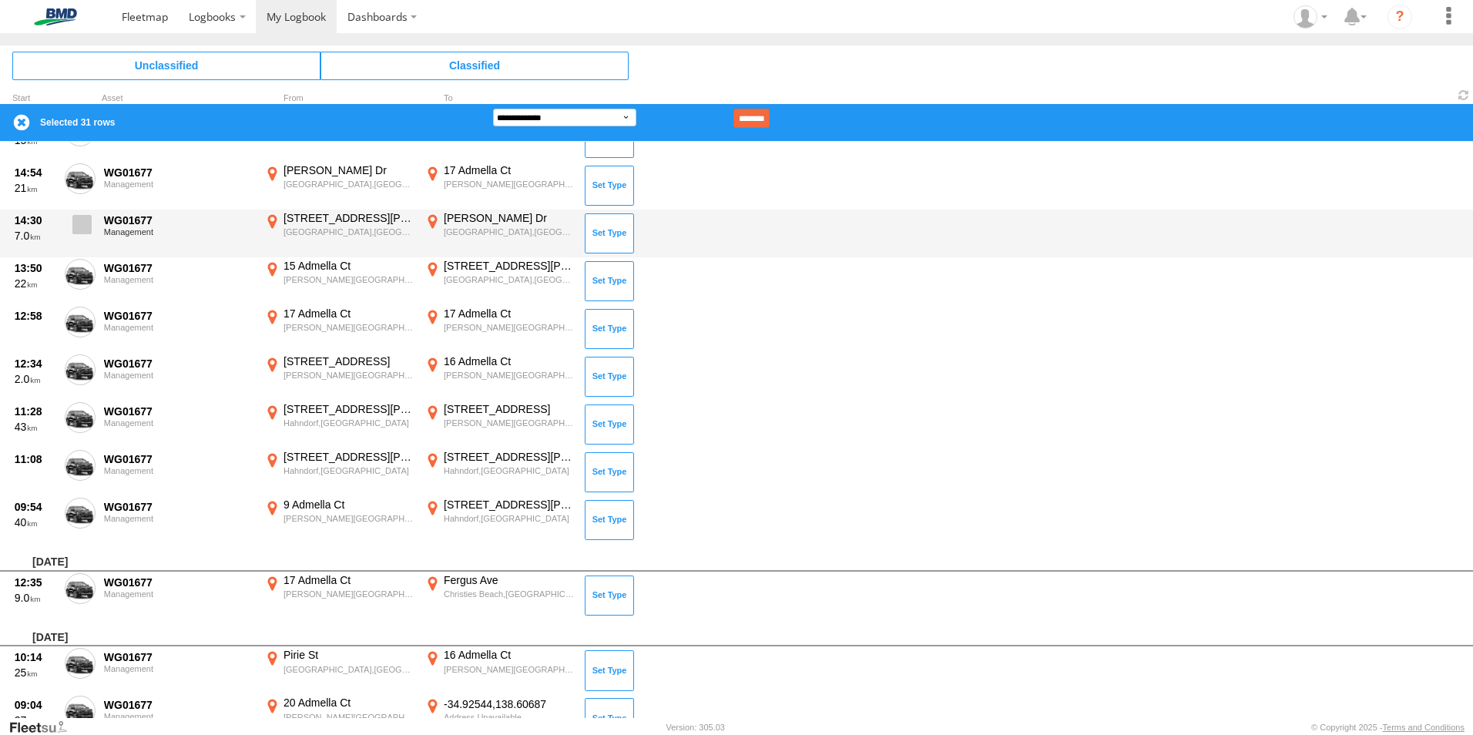
drag, startPoint x: 80, startPoint y: 268, endPoint x: 83, endPoint y: 238, distance: 30.2
click at [0, 0] on span at bounding box center [0, 0] width 0 height 0
click at [79, 220] on span at bounding box center [81, 224] width 19 height 19
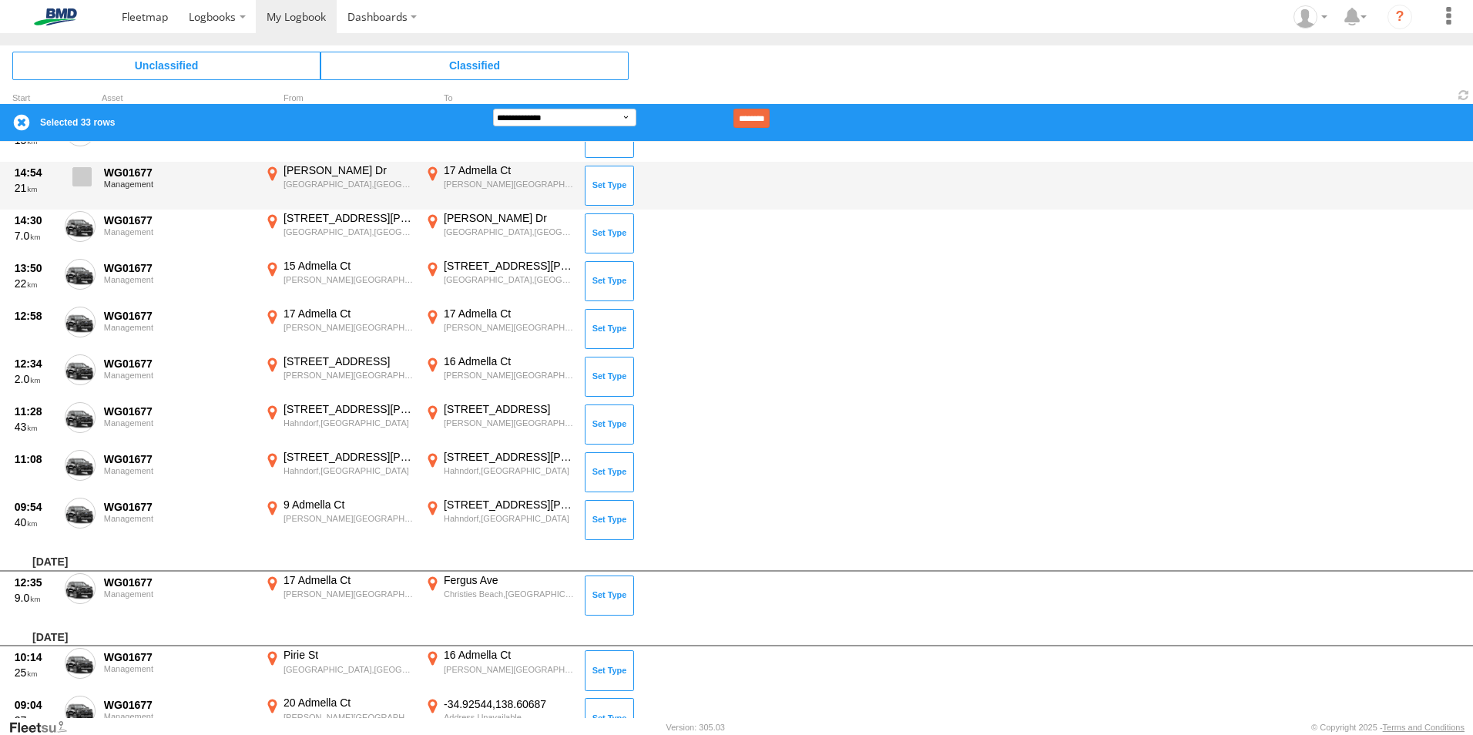
click at [79, 173] on span at bounding box center [81, 176] width 19 height 19
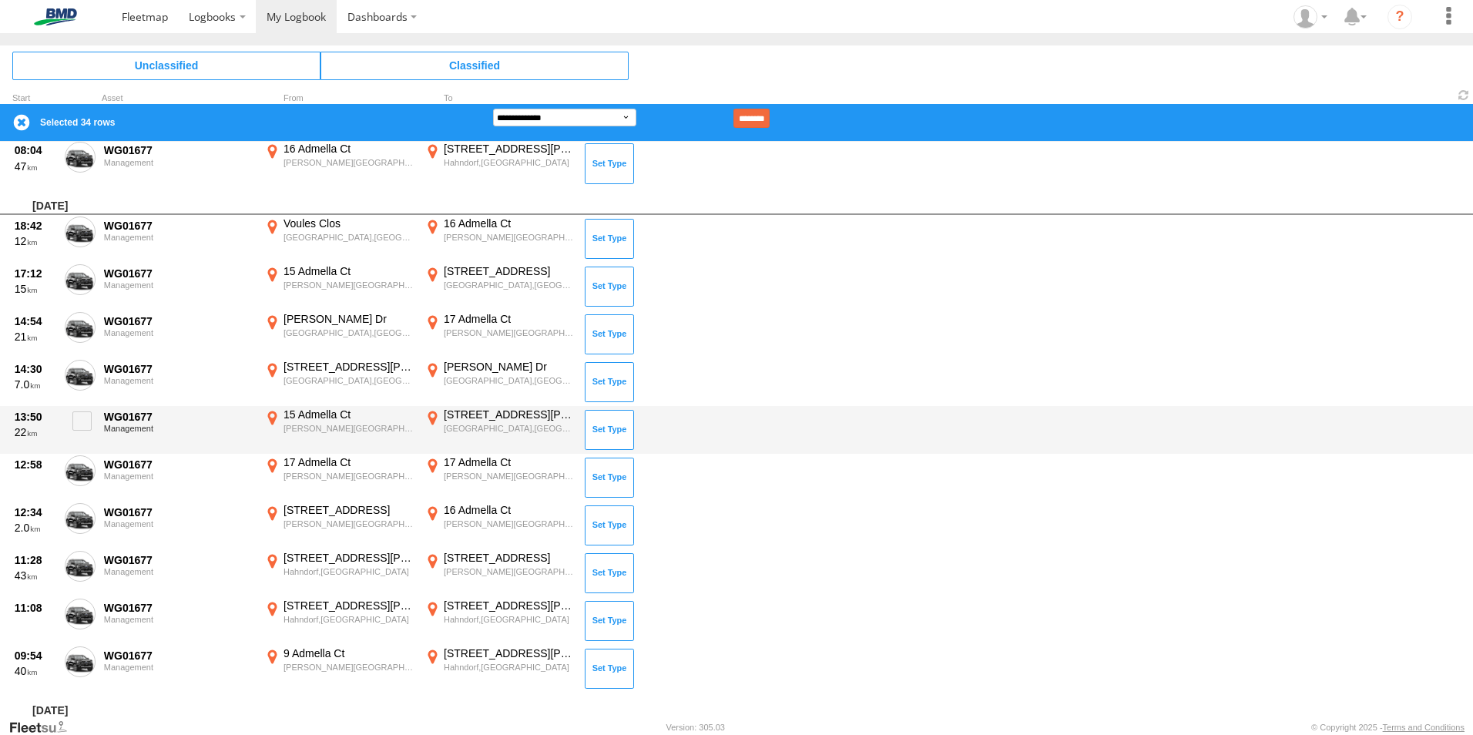
scroll to position [1397, 0]
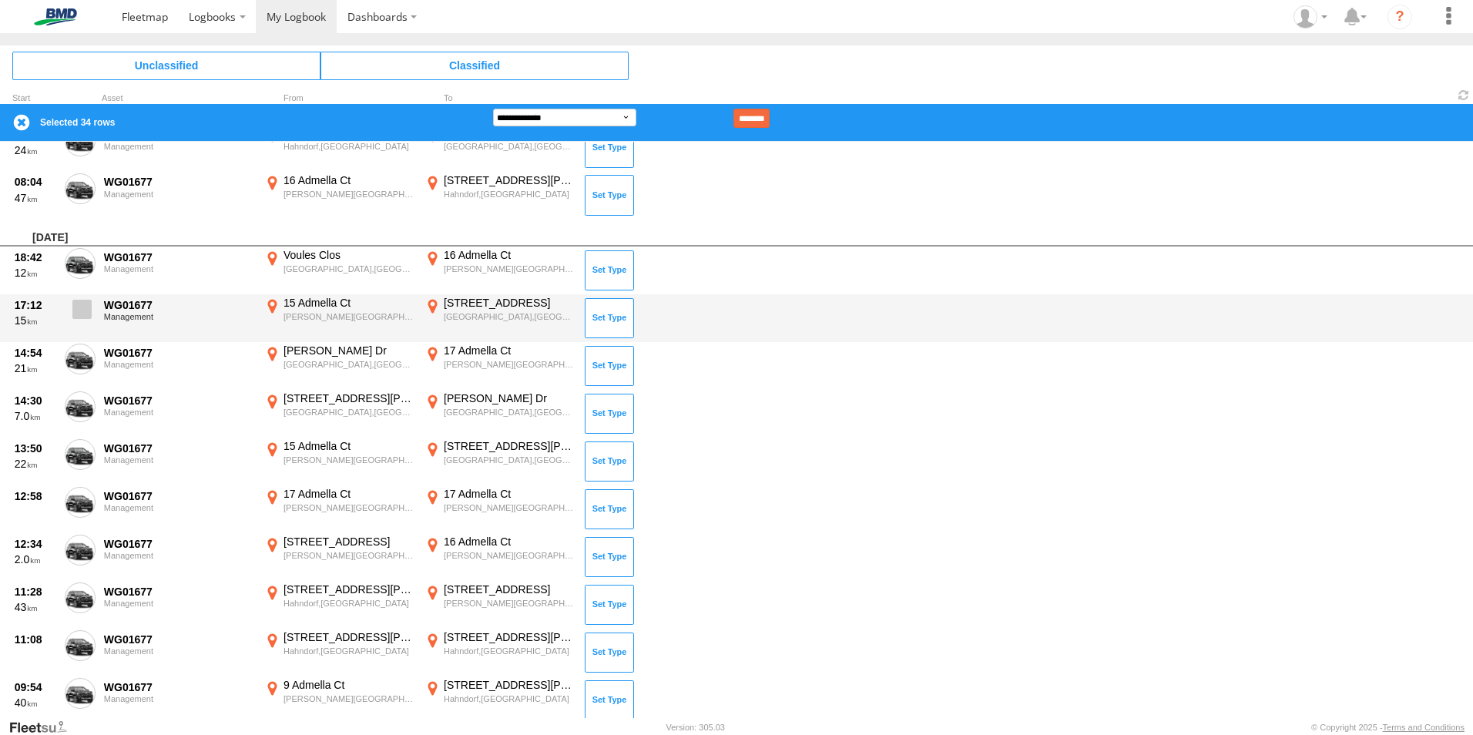
click at [80, 305] on span at bounding box center [81, 309] width 19 height 19
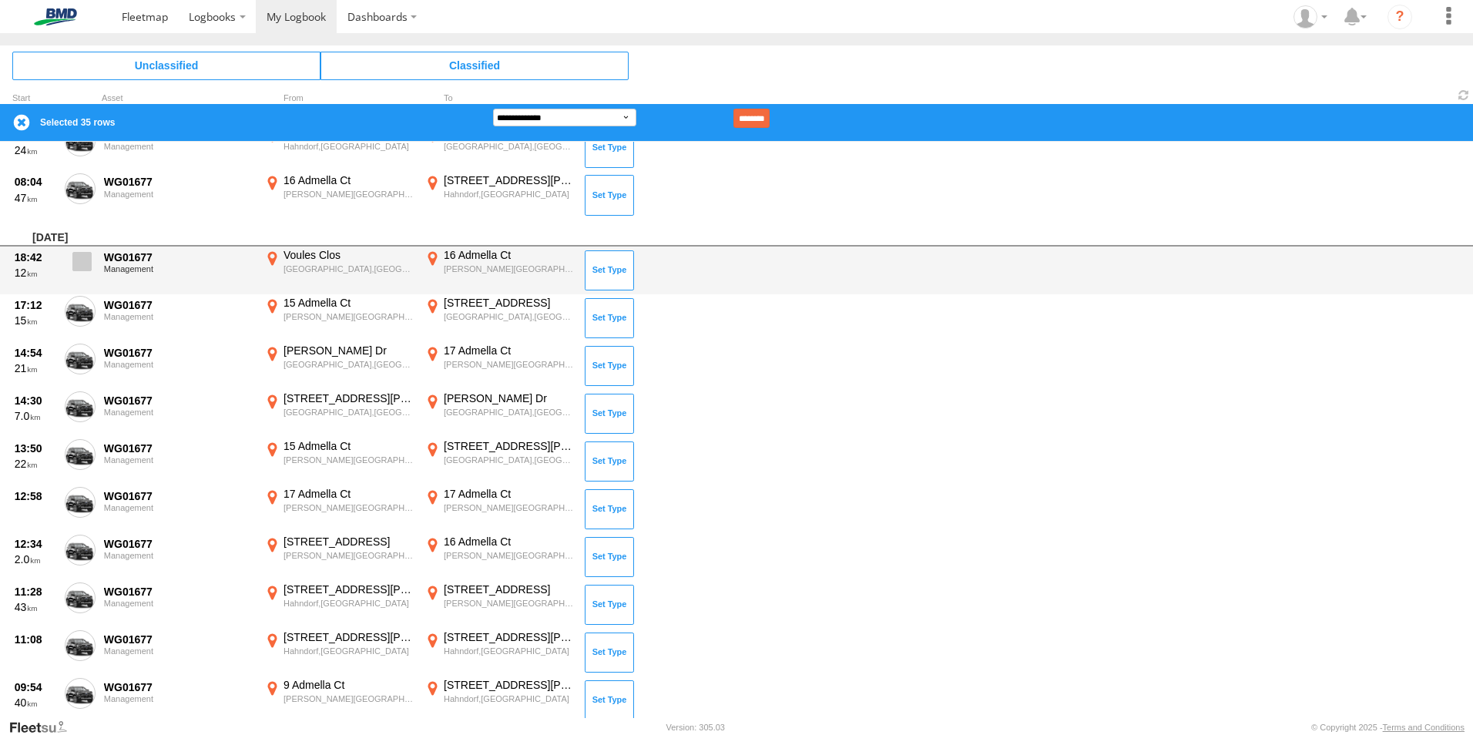
click at [79, 254] on span at bounding box center [81, 261] width 19 height 19
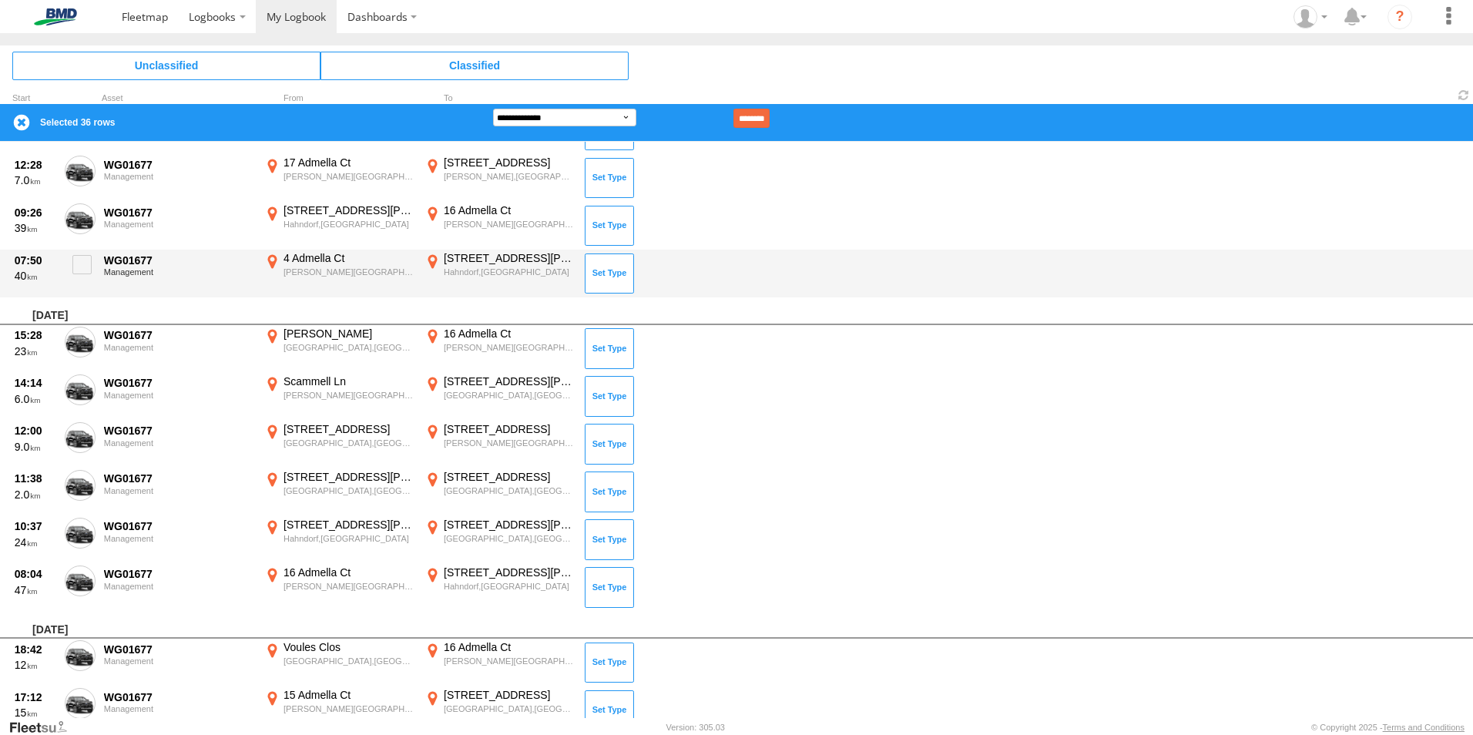
scroll to position [1038, 0]
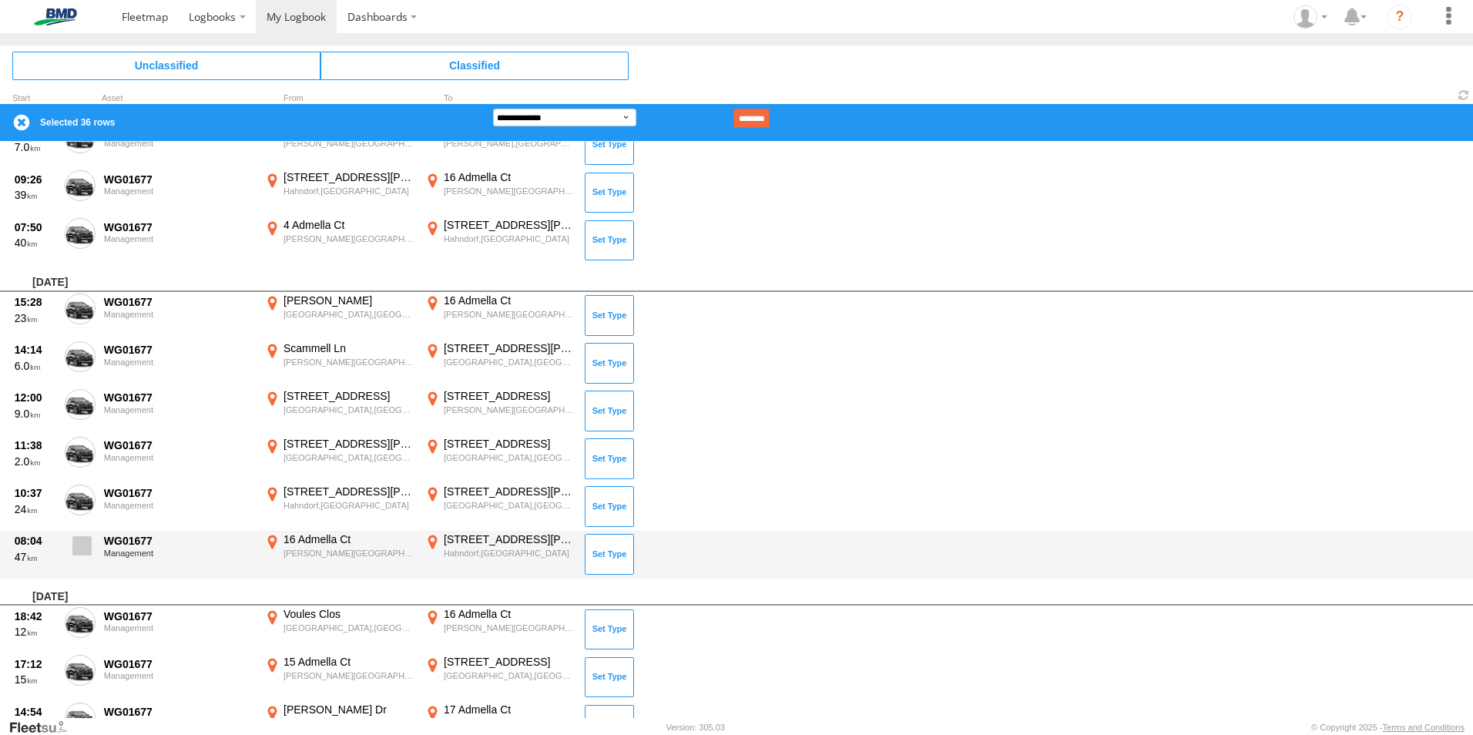
click at [76, 540] on span at bounding box center [81, 545] width 19 height 19
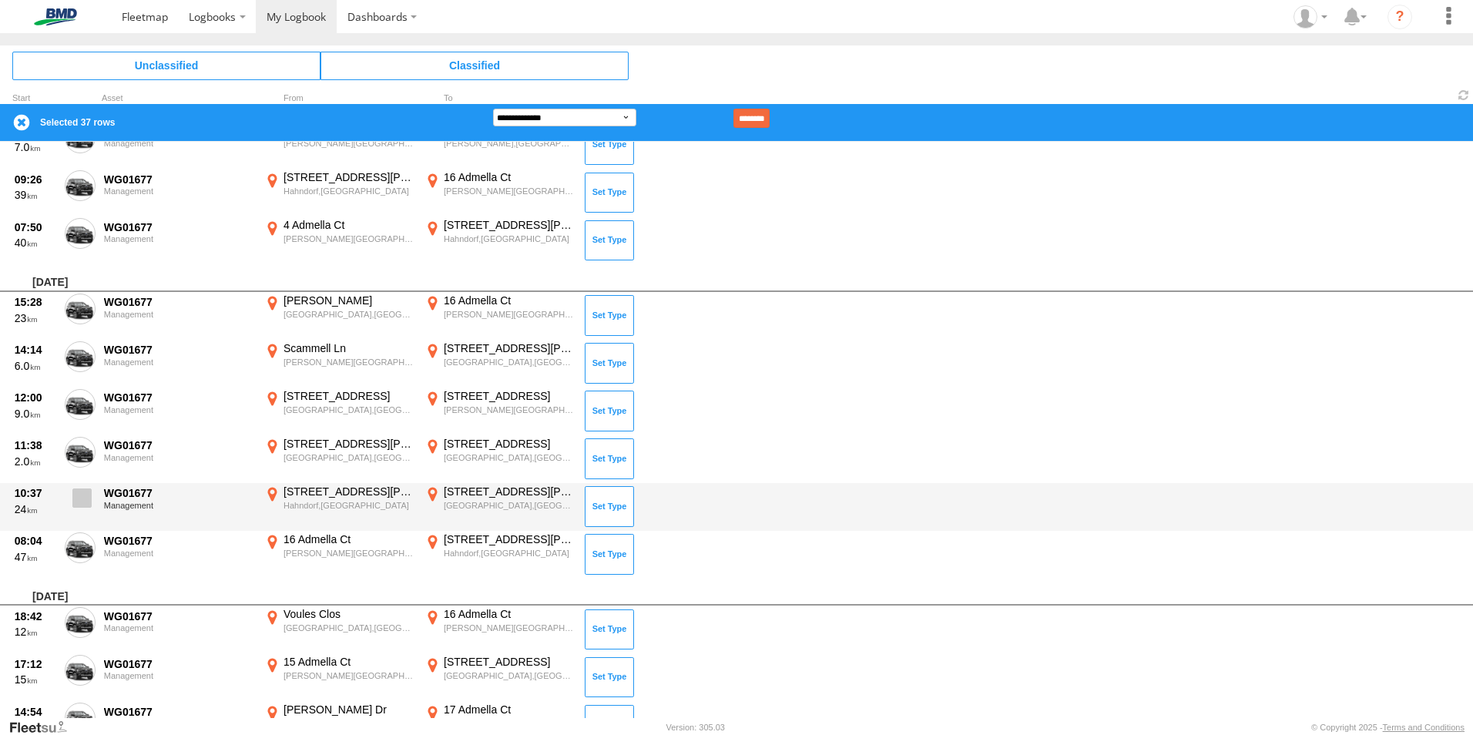
click at [79, 495] on span at bounding box center [81, 498] width 19 height 19
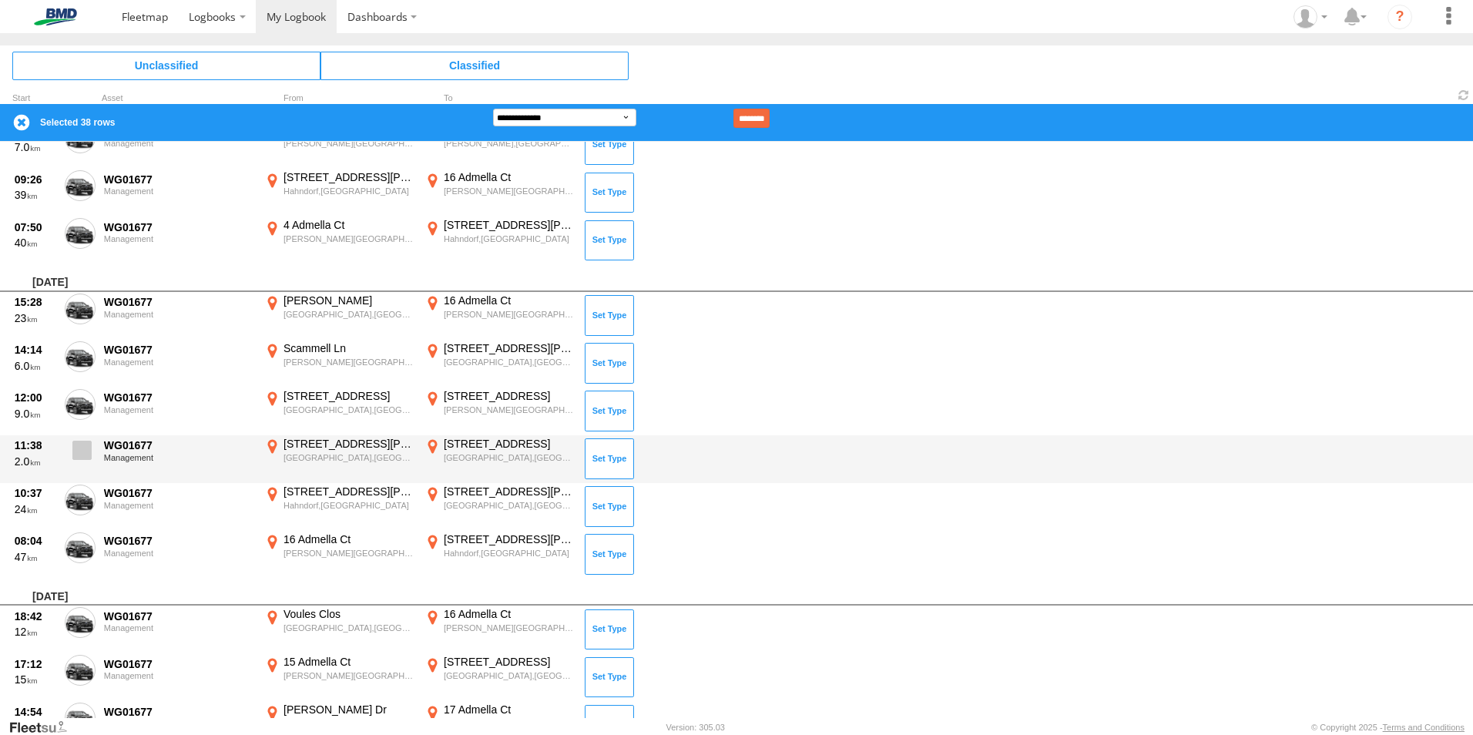
click at [82, 443] on span at bounding box center [81, 450] width 19 height 19
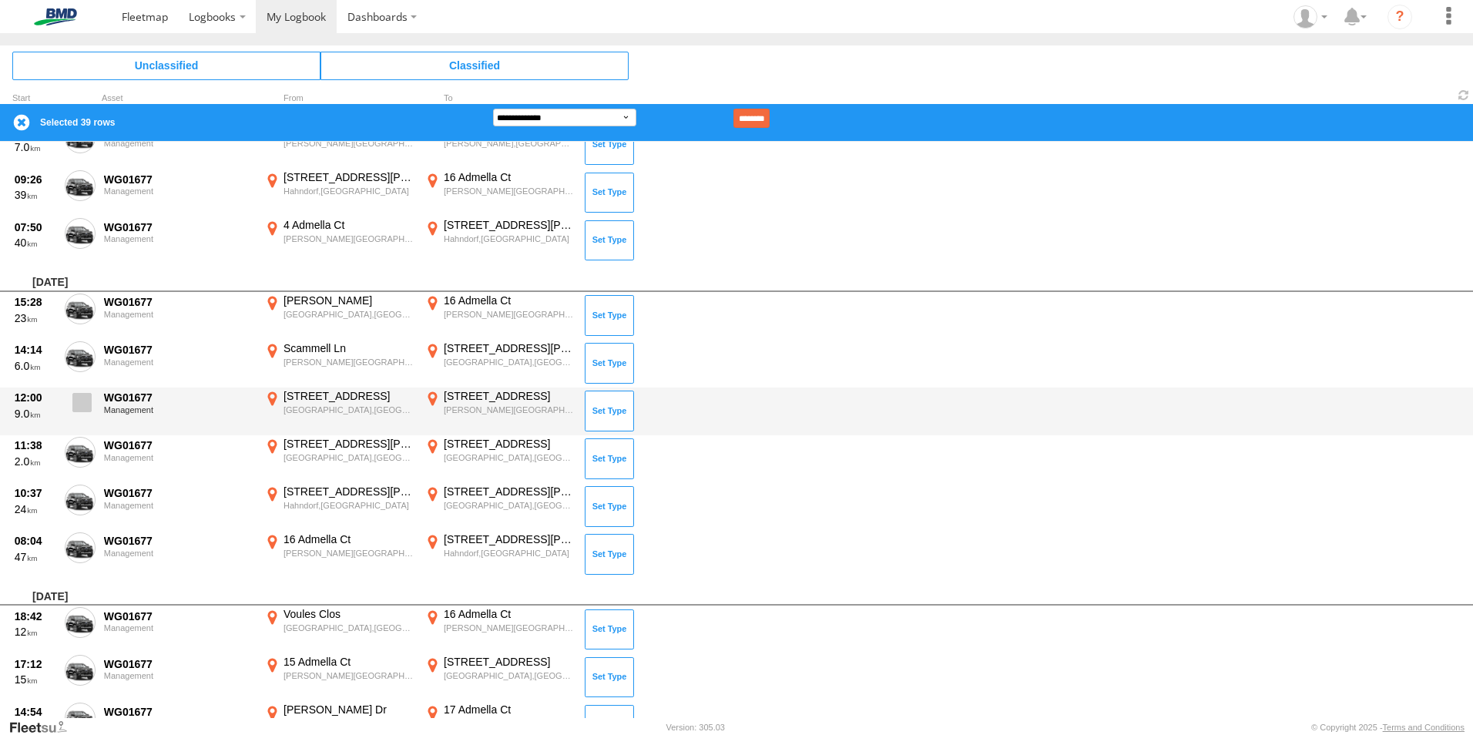
click at [83, 395] on span at bounding box center [81, 402] width 19 height 19
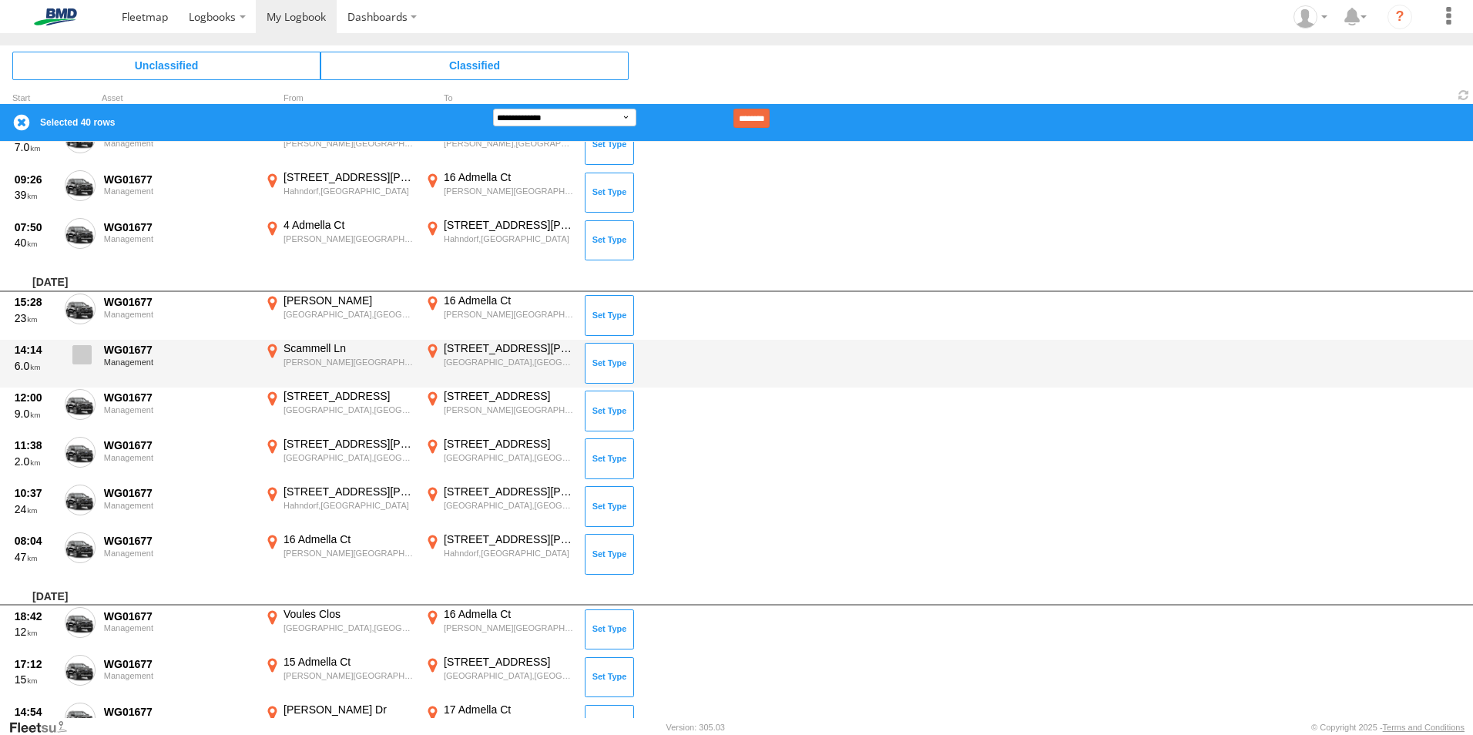
drag, startPoint x: 79, startPoint y: 357, endPoint x: 83, endPoint y: 331, distance: 26.5
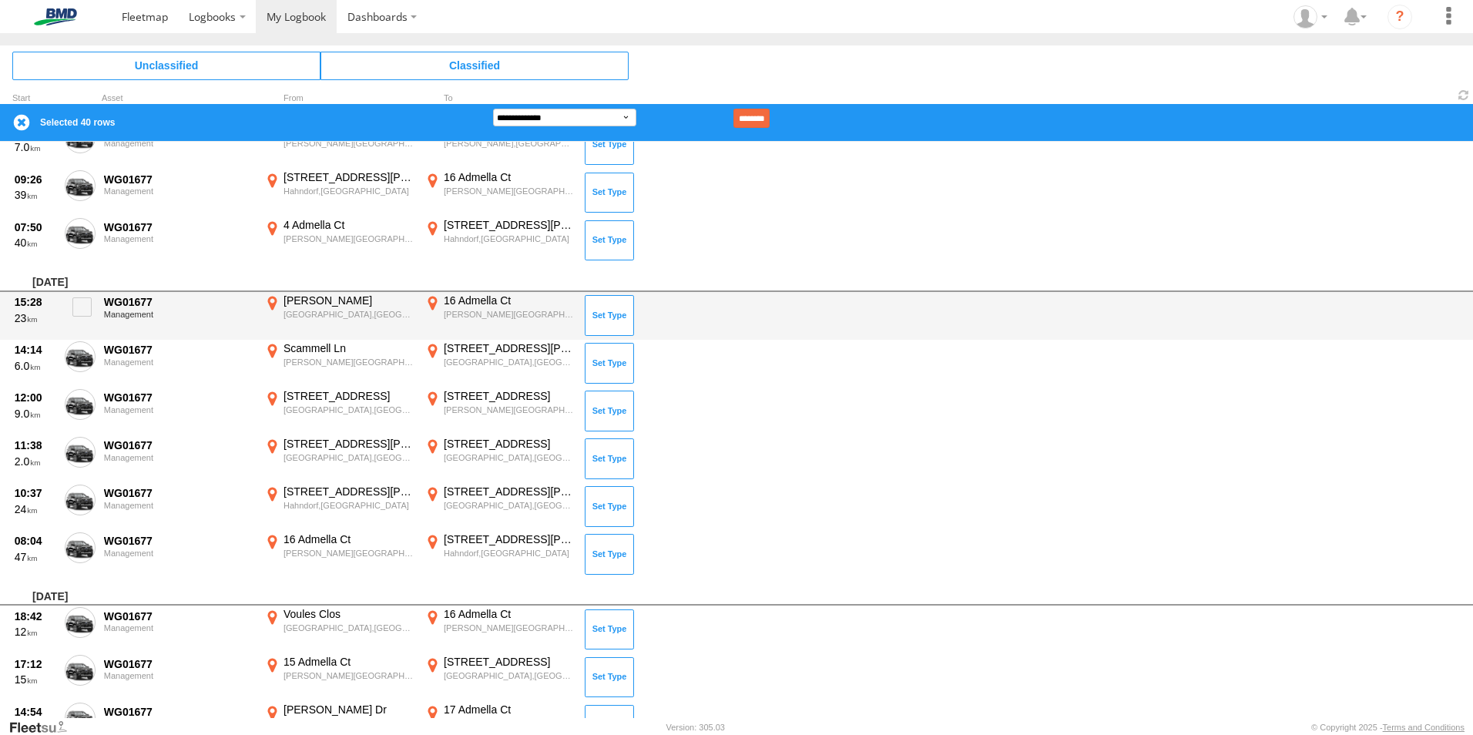
click at [0, 0] on span at bounding box center [0, 0] width 0 height 0
drag, startPoint x: 79, startPoint y: 302, endPoint x: 76, endPoint y: 273, distance: 29.5
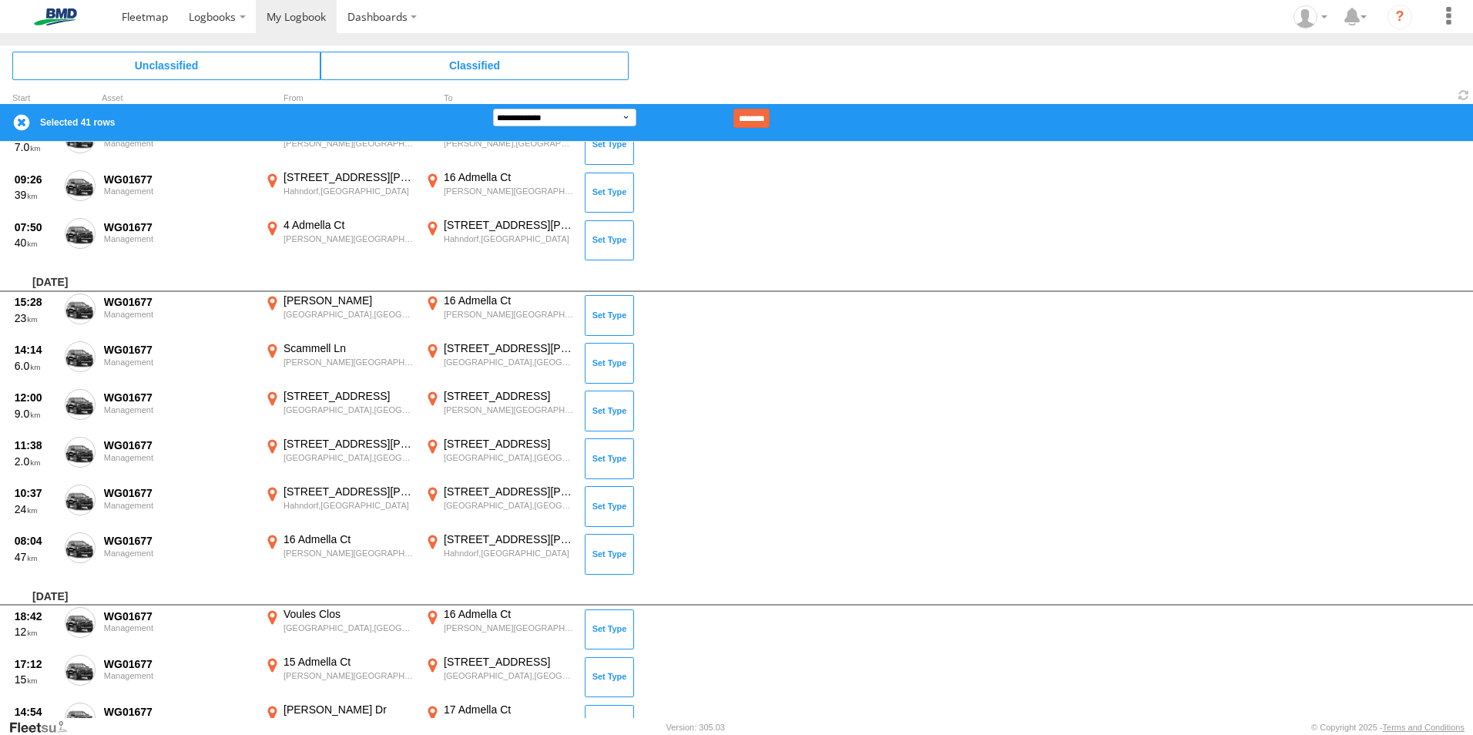
click at [0, 0] on span at bounding box center [0, 0] width 0 height 0
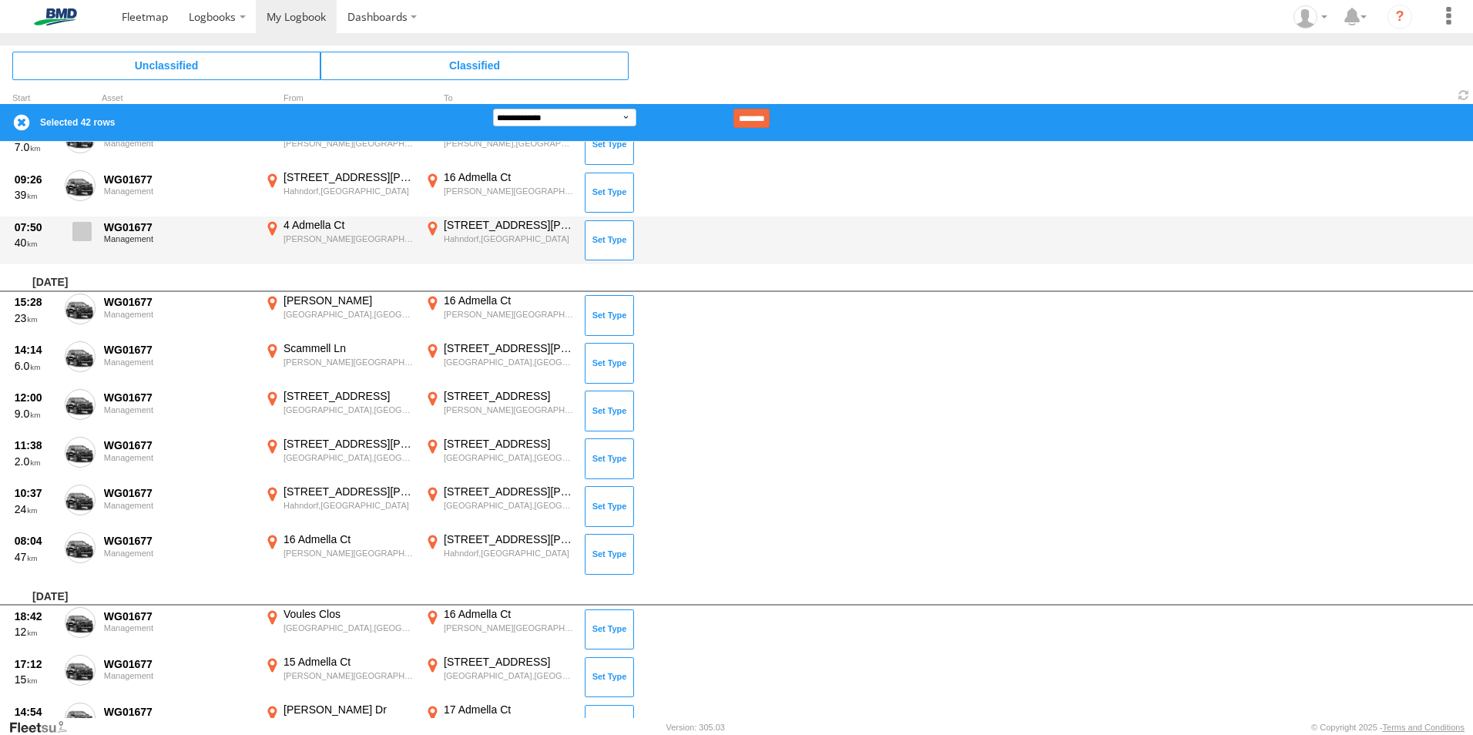
click at [77, 239] on span at bounding box center [81, 231] width 19 height 19
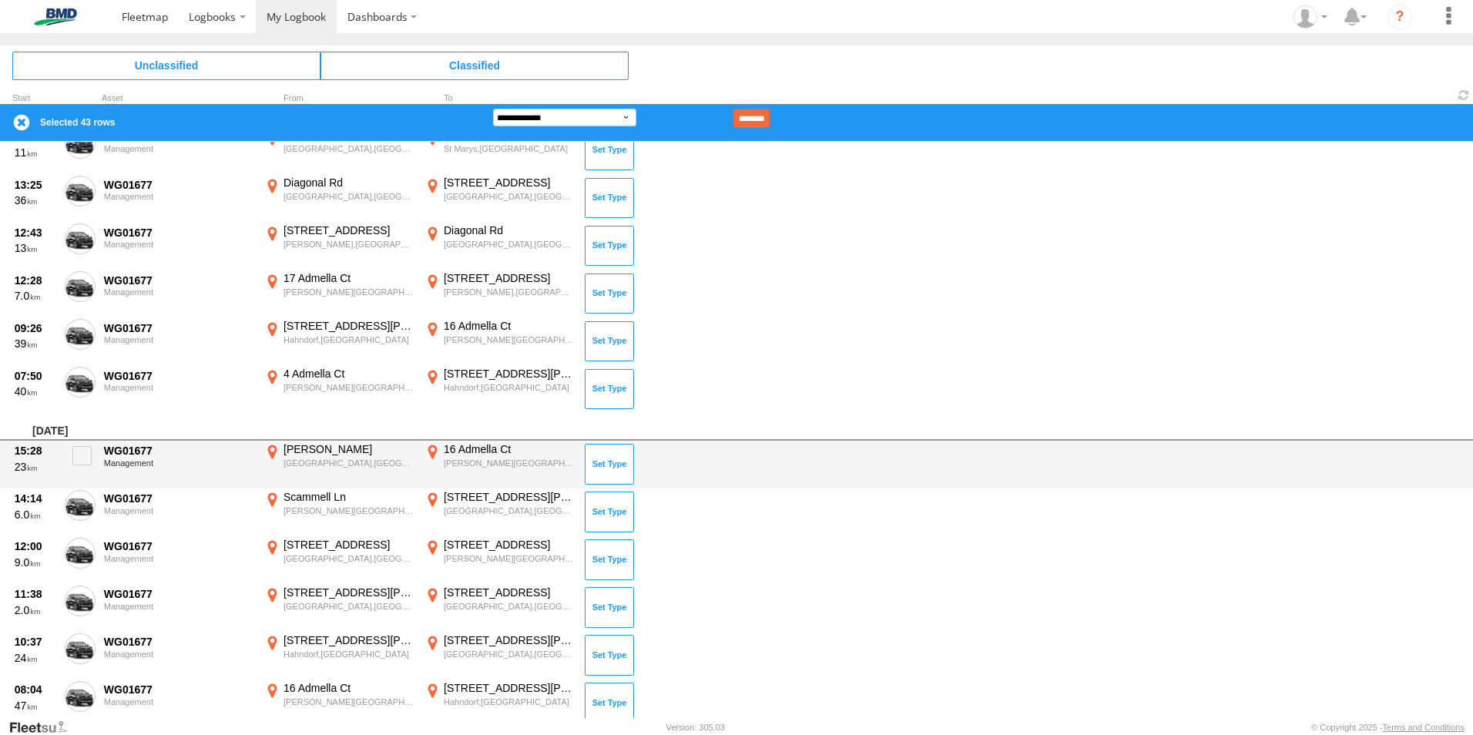
scroll to position [858, 0]
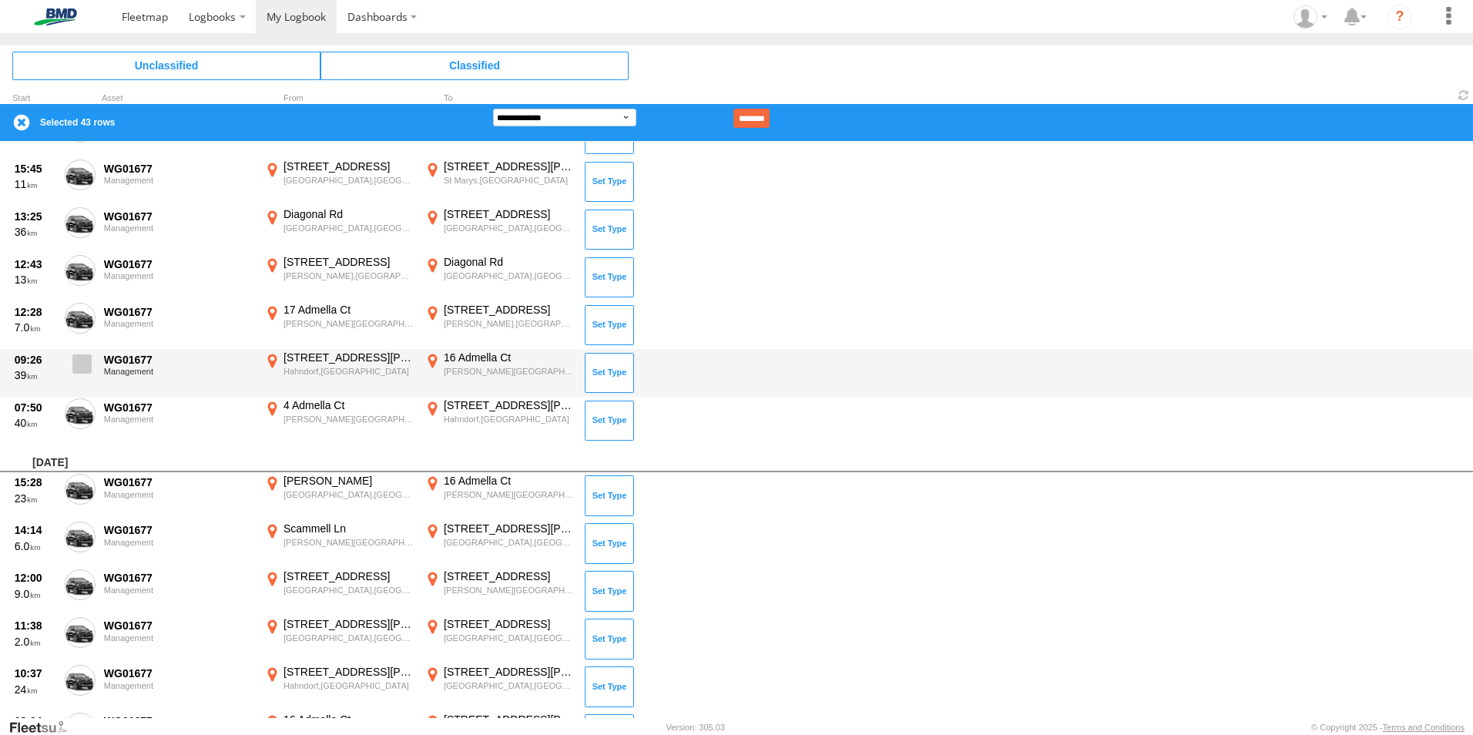
click at [91, 361] on span at bounding box center [81, 363] width 19 height 19
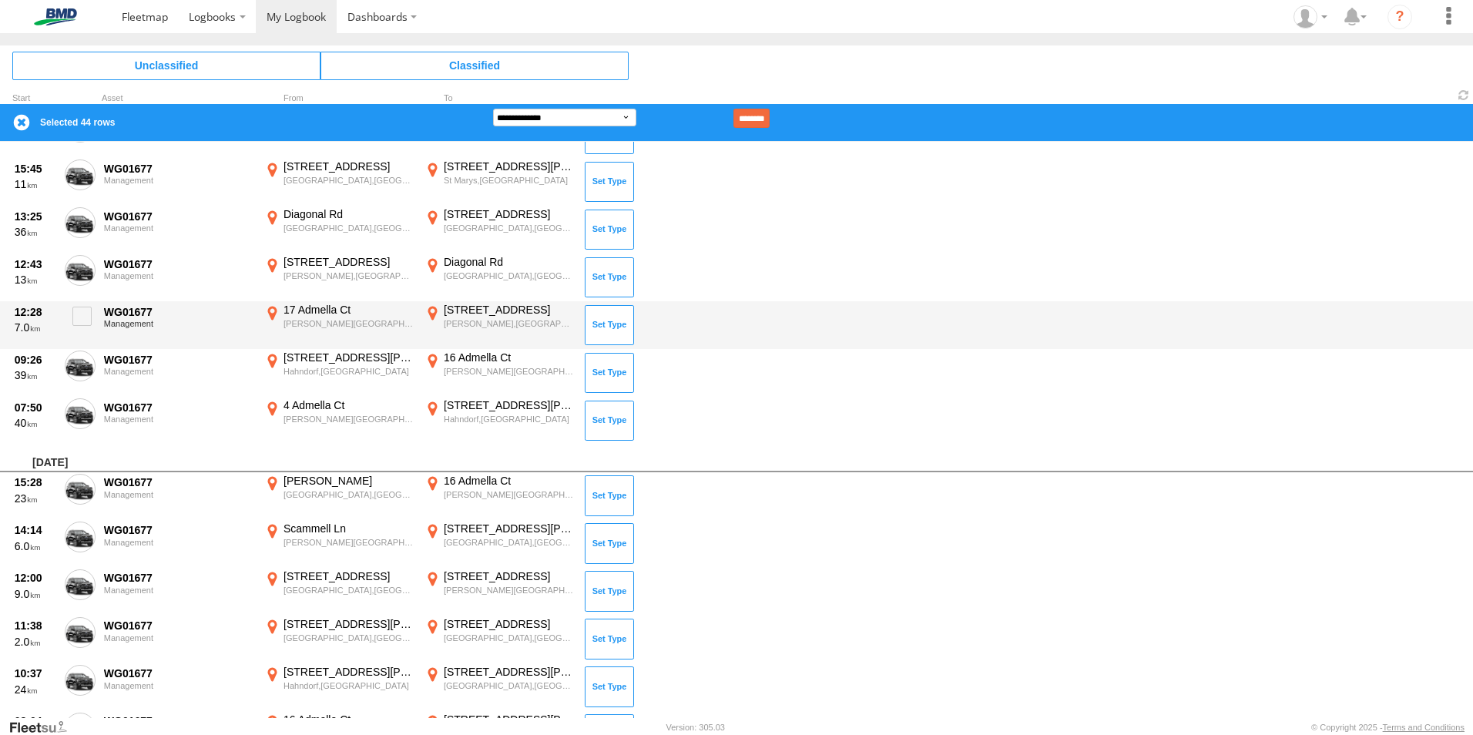
click at [78, 302] on div "12:28 7.0 WG01677 Management 17 Admella Ct Hallett Cove,SA -35.07455 138.50296 …" at bounding box center [736, 325] width 1473 height 48
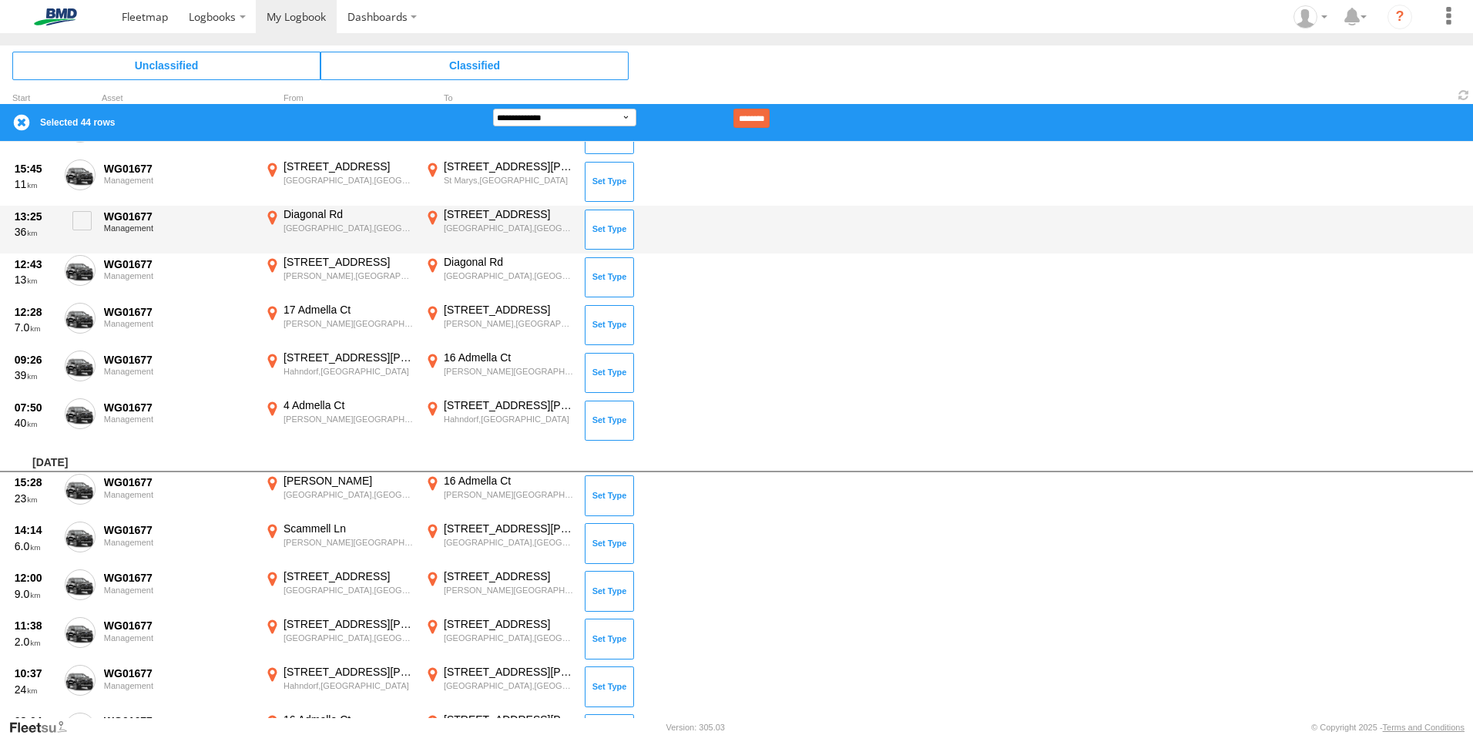
click at [0, 0] on span at bounding box center [0, 0] width 0 height 0
click at [80, 219] on span at bounding box center [81, 220] width 19 height 19
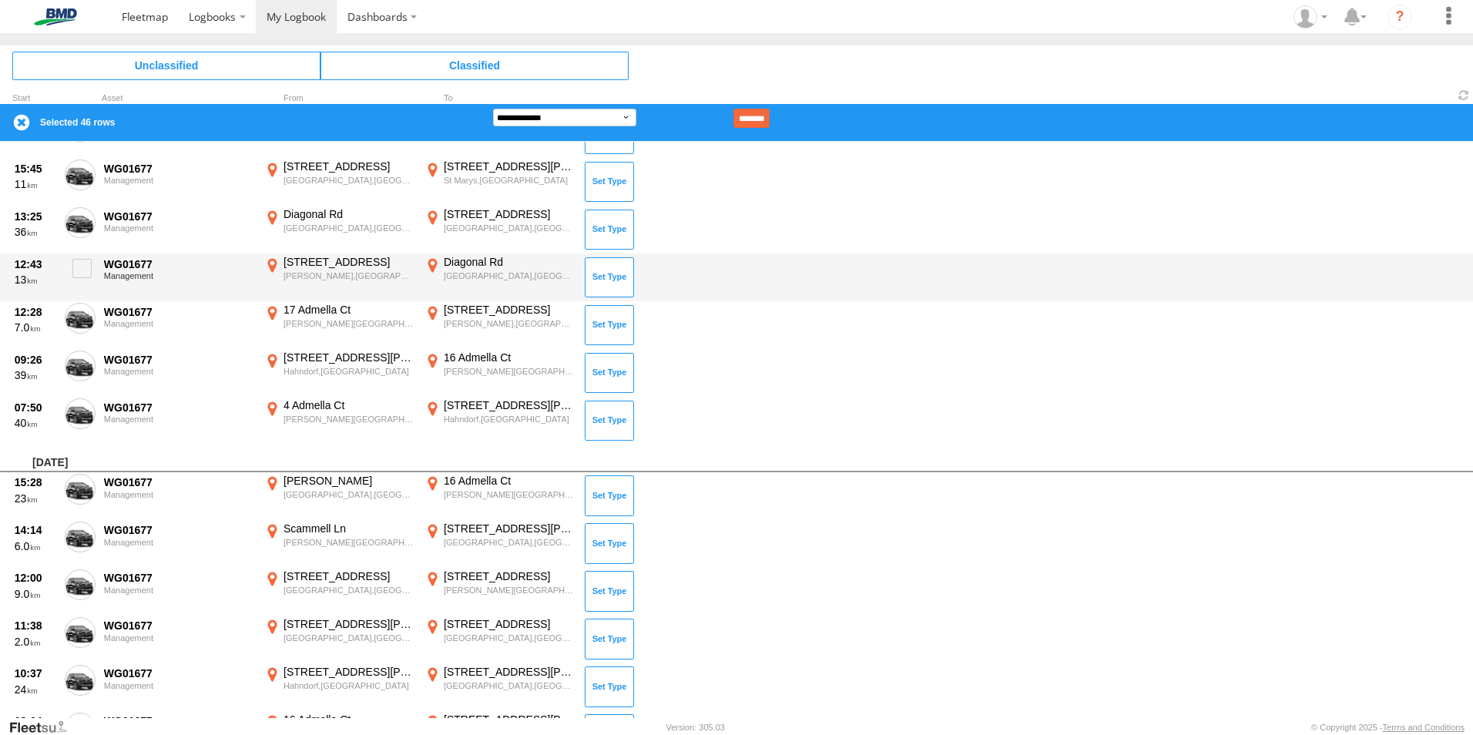
scroll to position [499, 0]
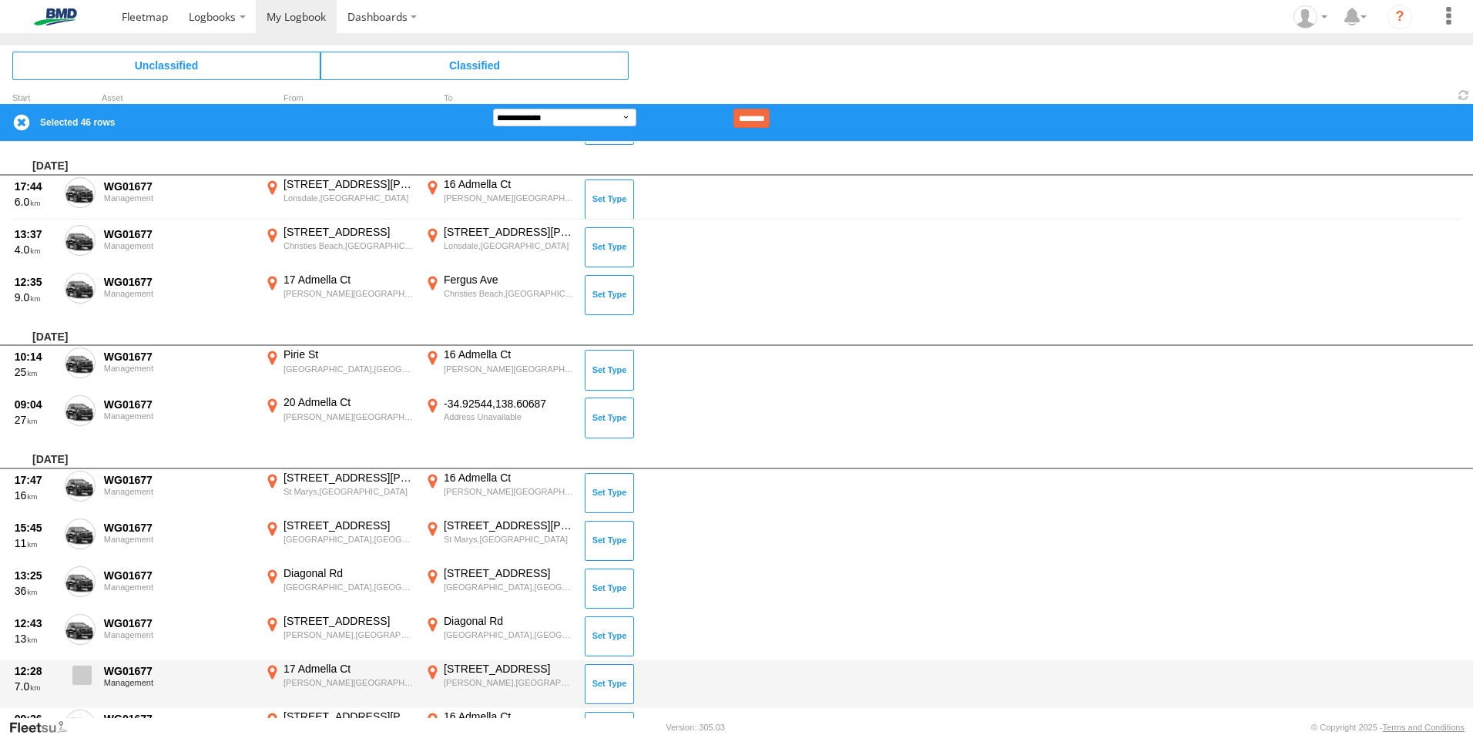
click at [84, 670] on span at bounding box center [81, 675] width 19 height 19
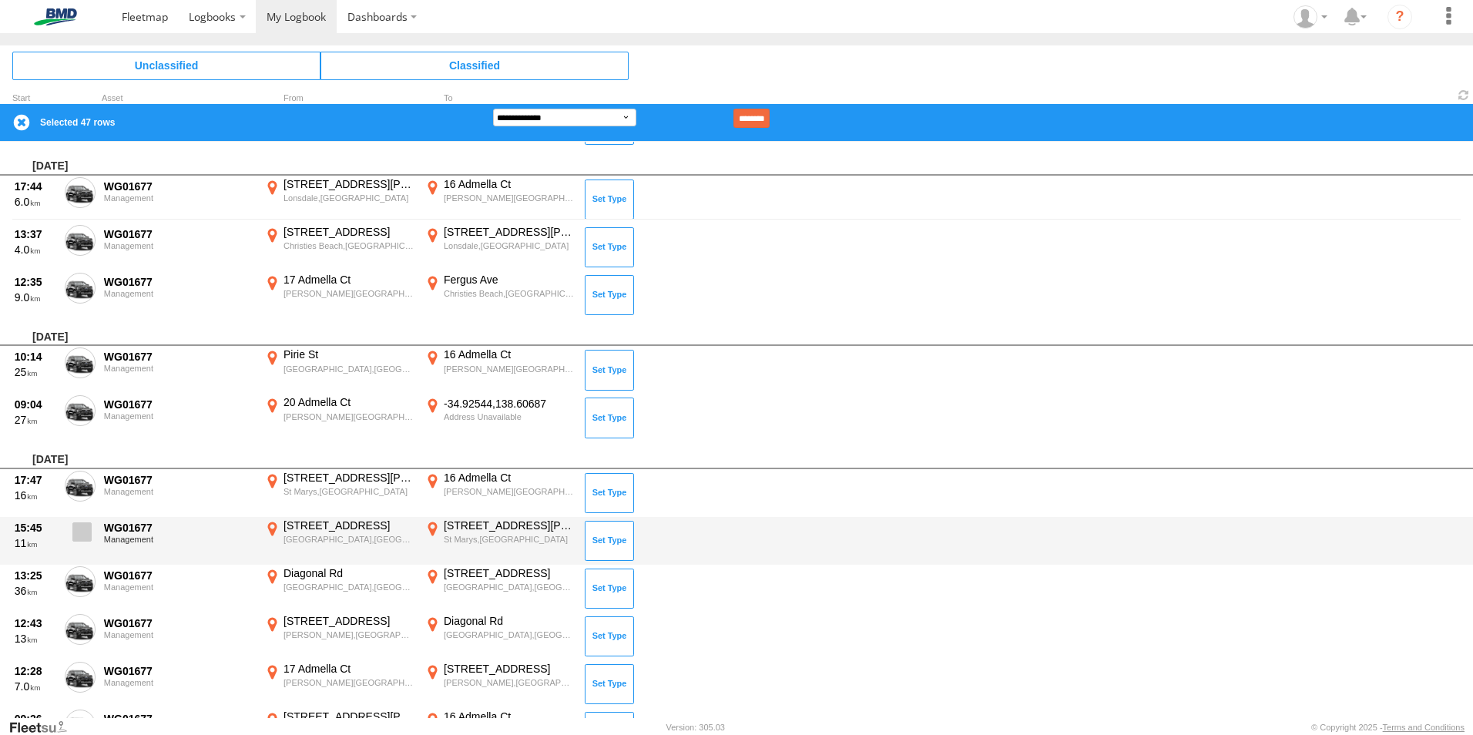
click at [82, 525] on span at bounding box center [81, 531] width 19 height 19
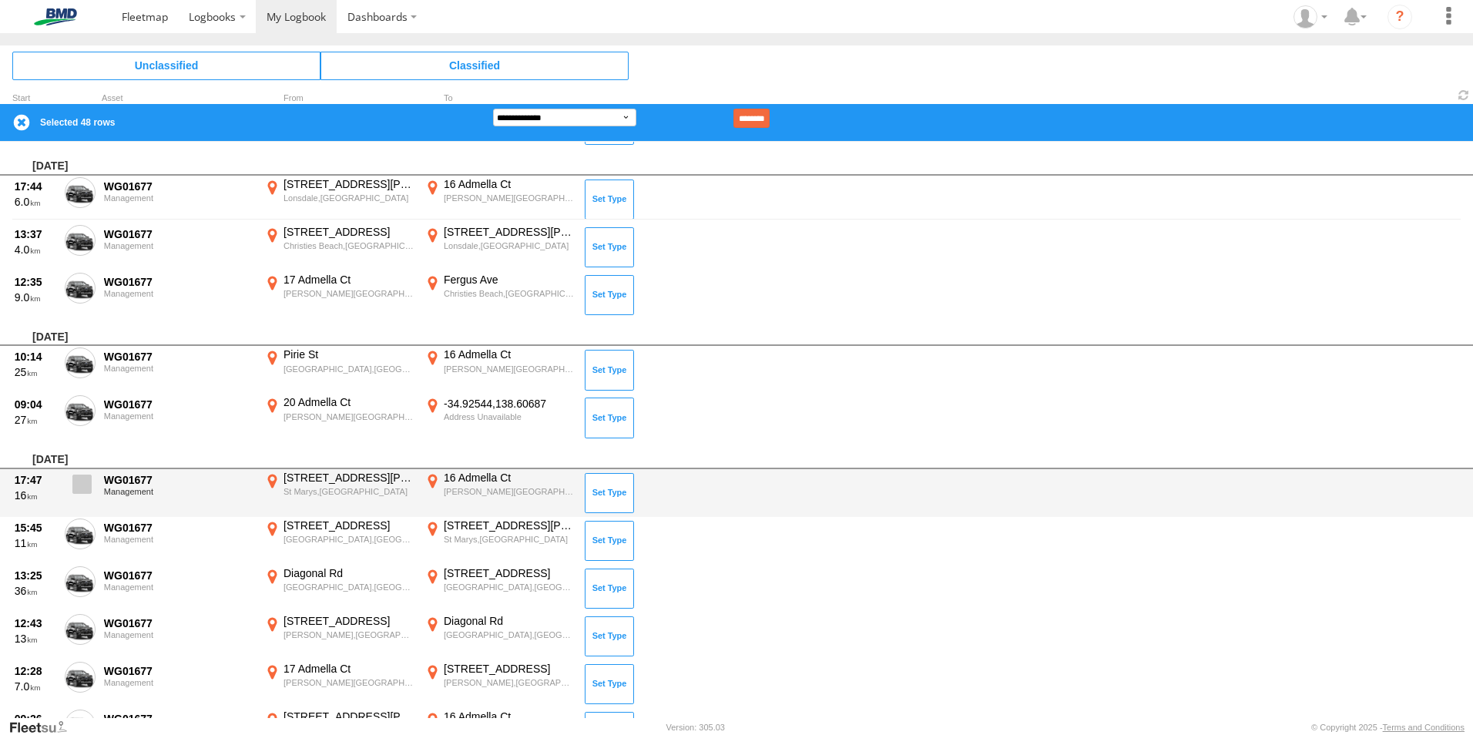
click at [85, 475] on span at bounding box center [81, 484] width 19 height 19
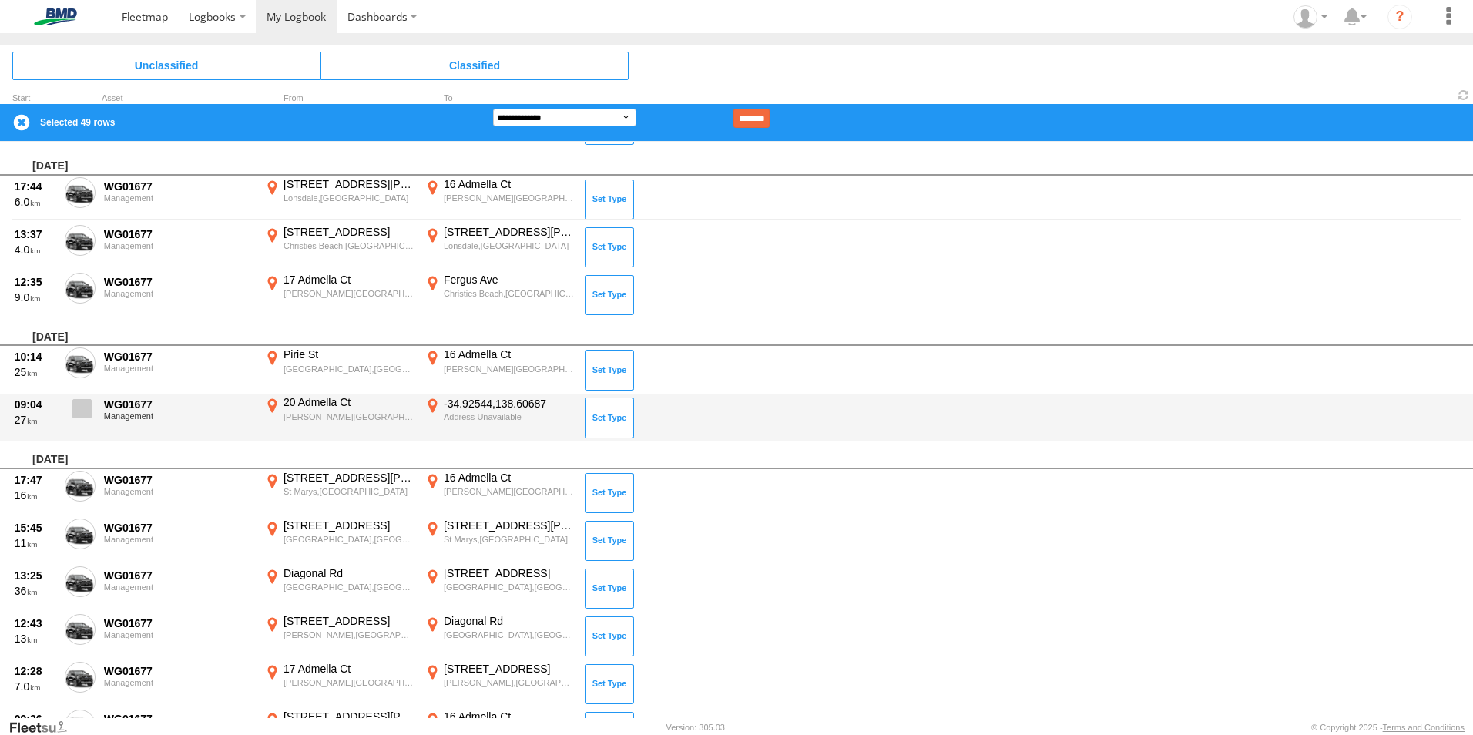
click at [79, 401] on span at bounding box center [81, 408] width 19 height 19
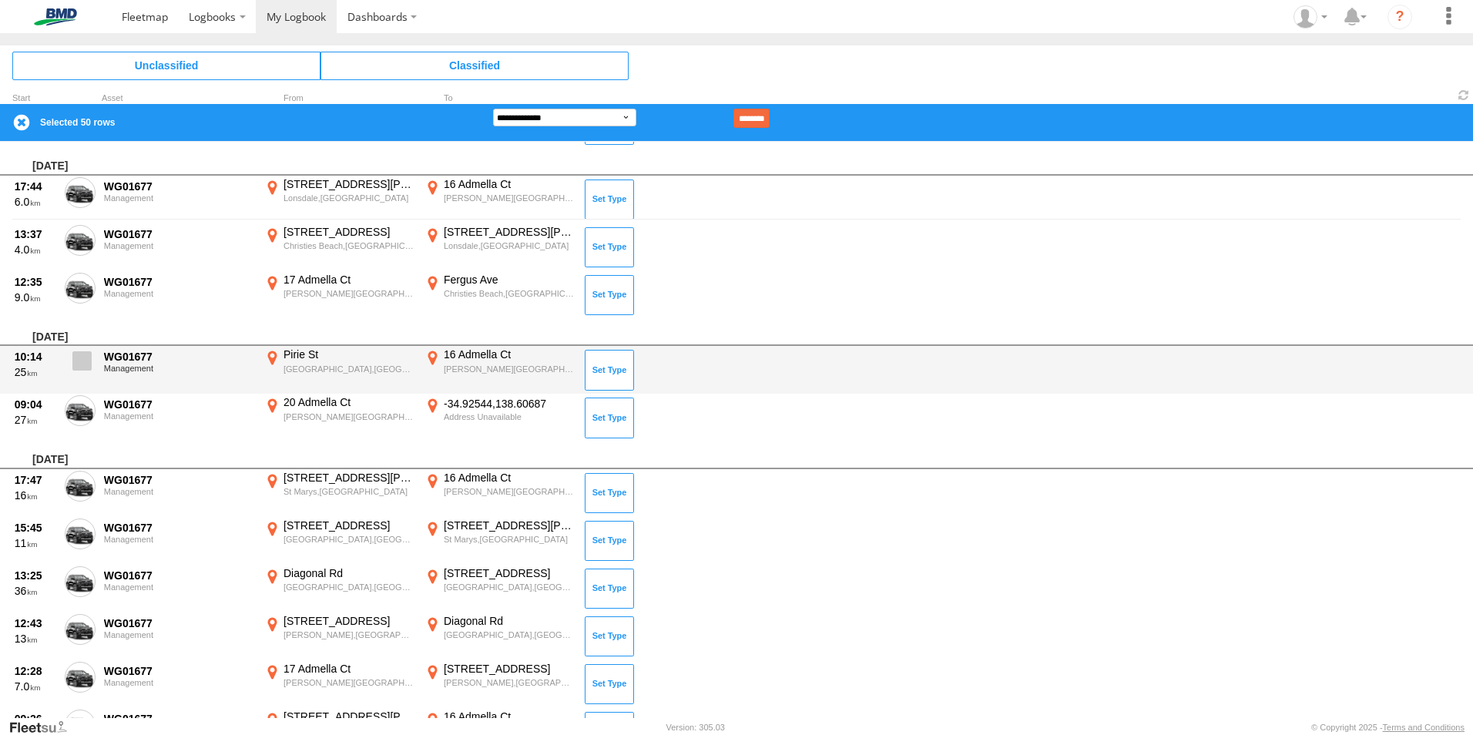
click at [79, 358] on span at bounding box center [81, 360] width 19 height 19
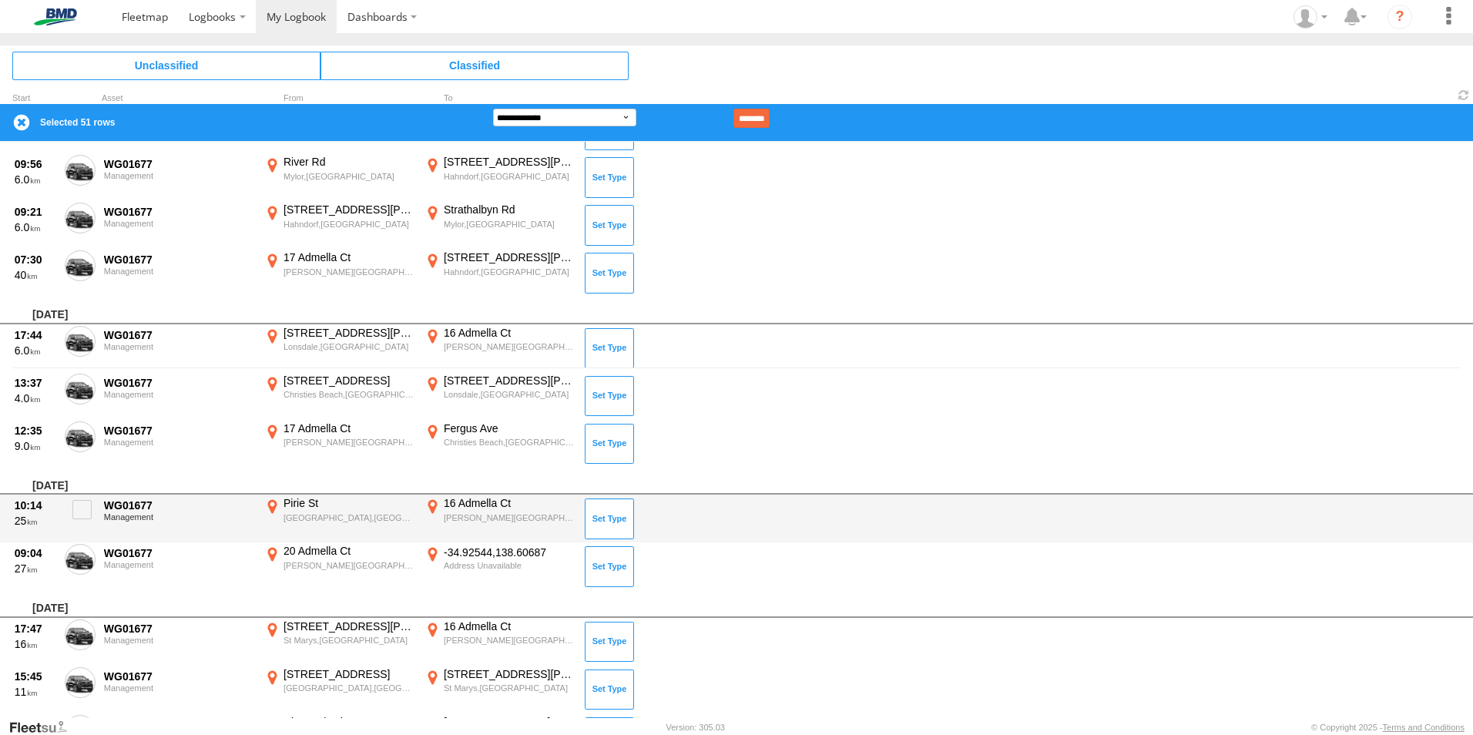
scroll to position [318, 0]
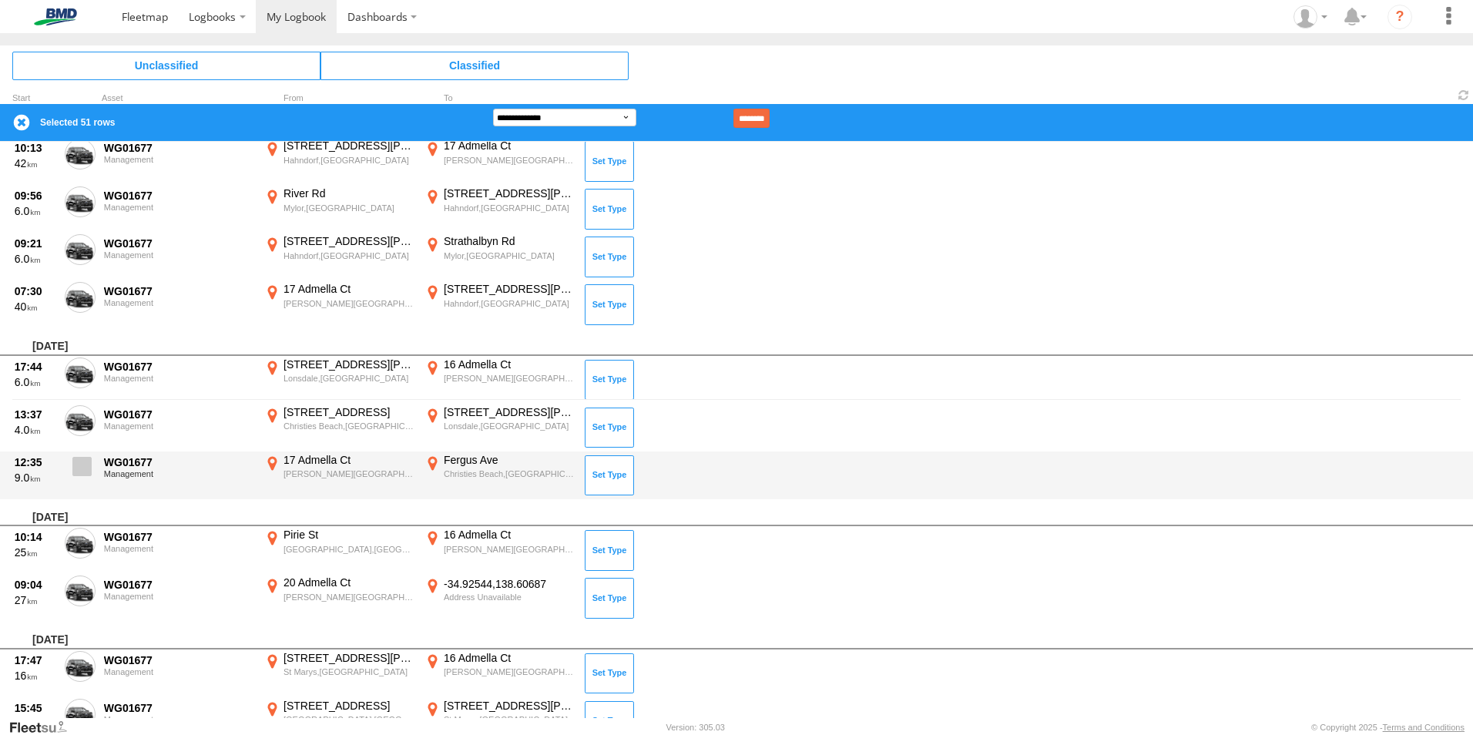
click at [76, 463] on span at bounding box center [81, 466] width 19 height 19
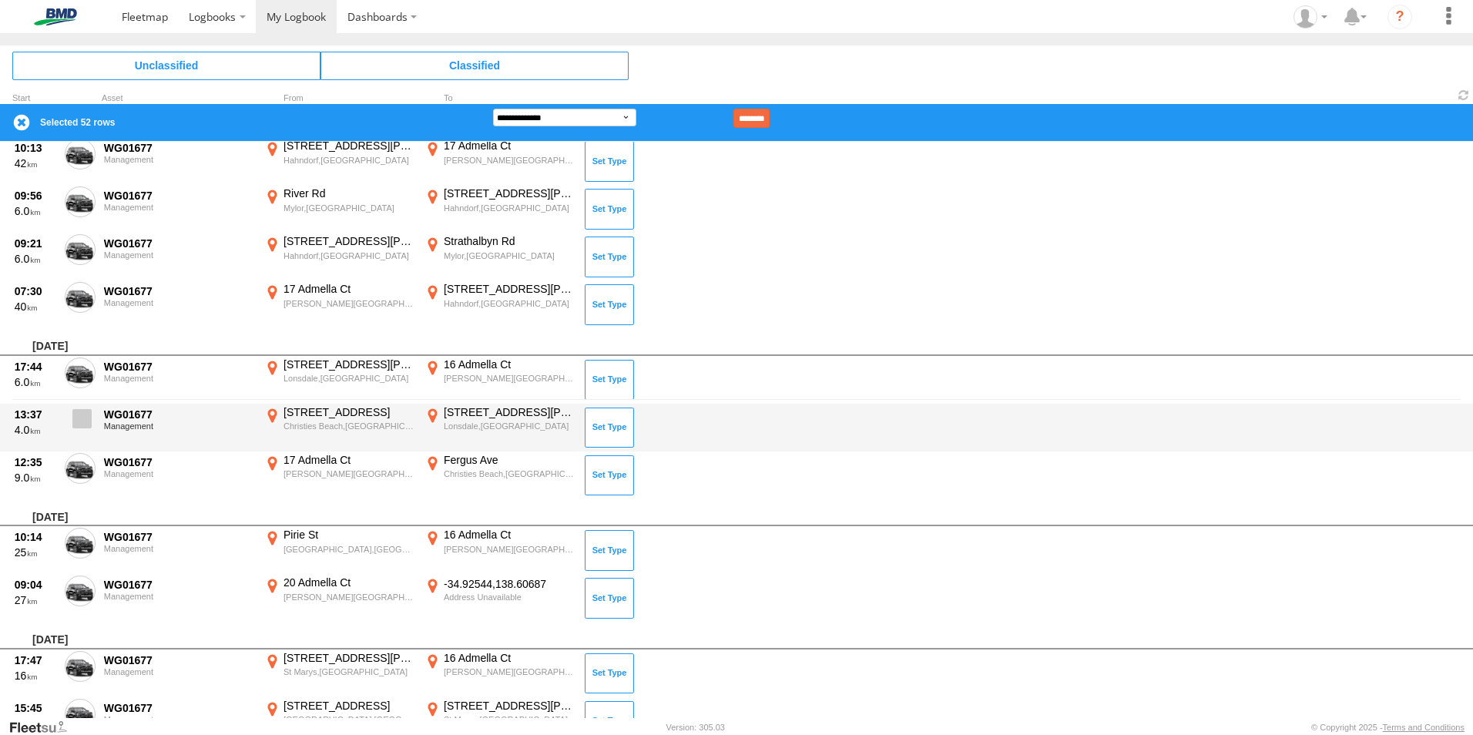
click at [80, 418] on span at bounding box center [81, 418] width 19 height 19
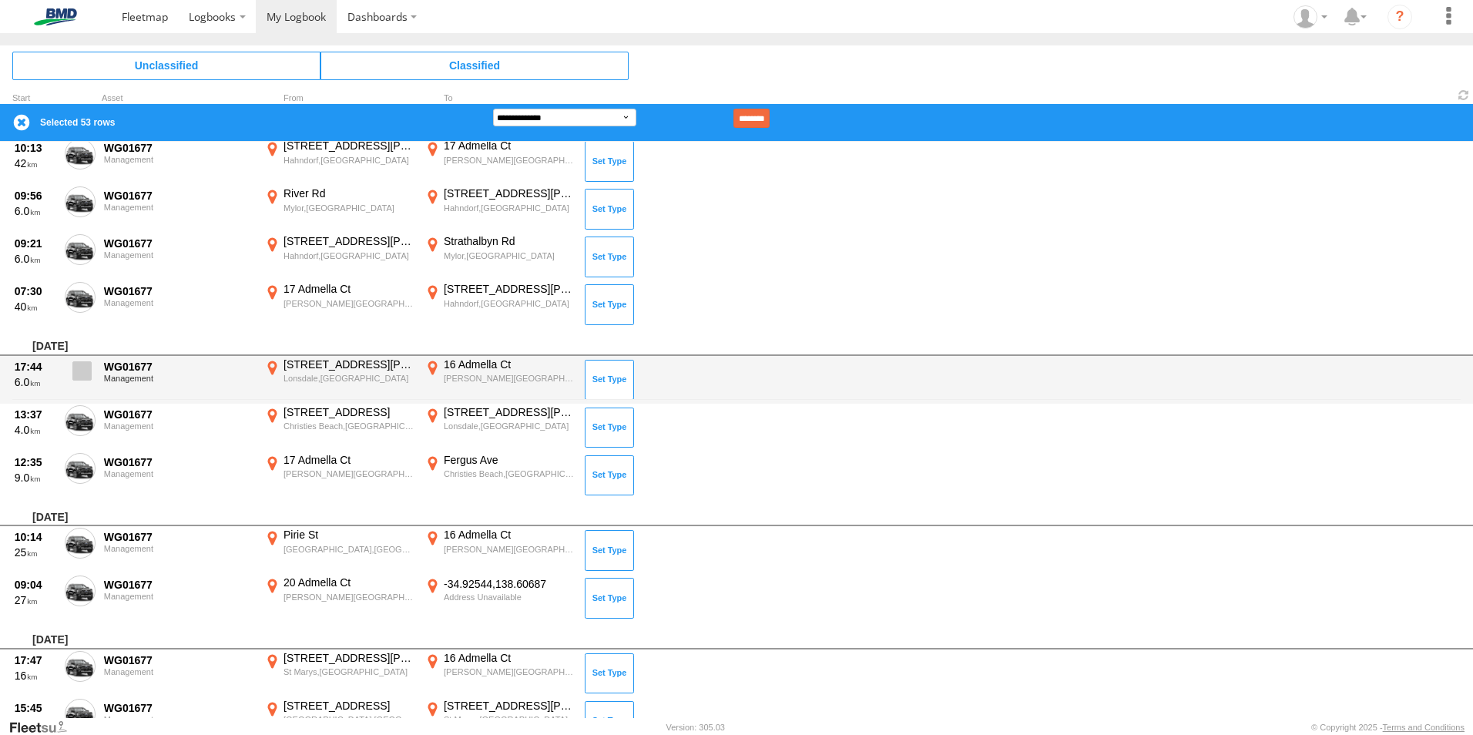
click at [79, 358] on label at bounding box center [80, 375] width 31 height 35
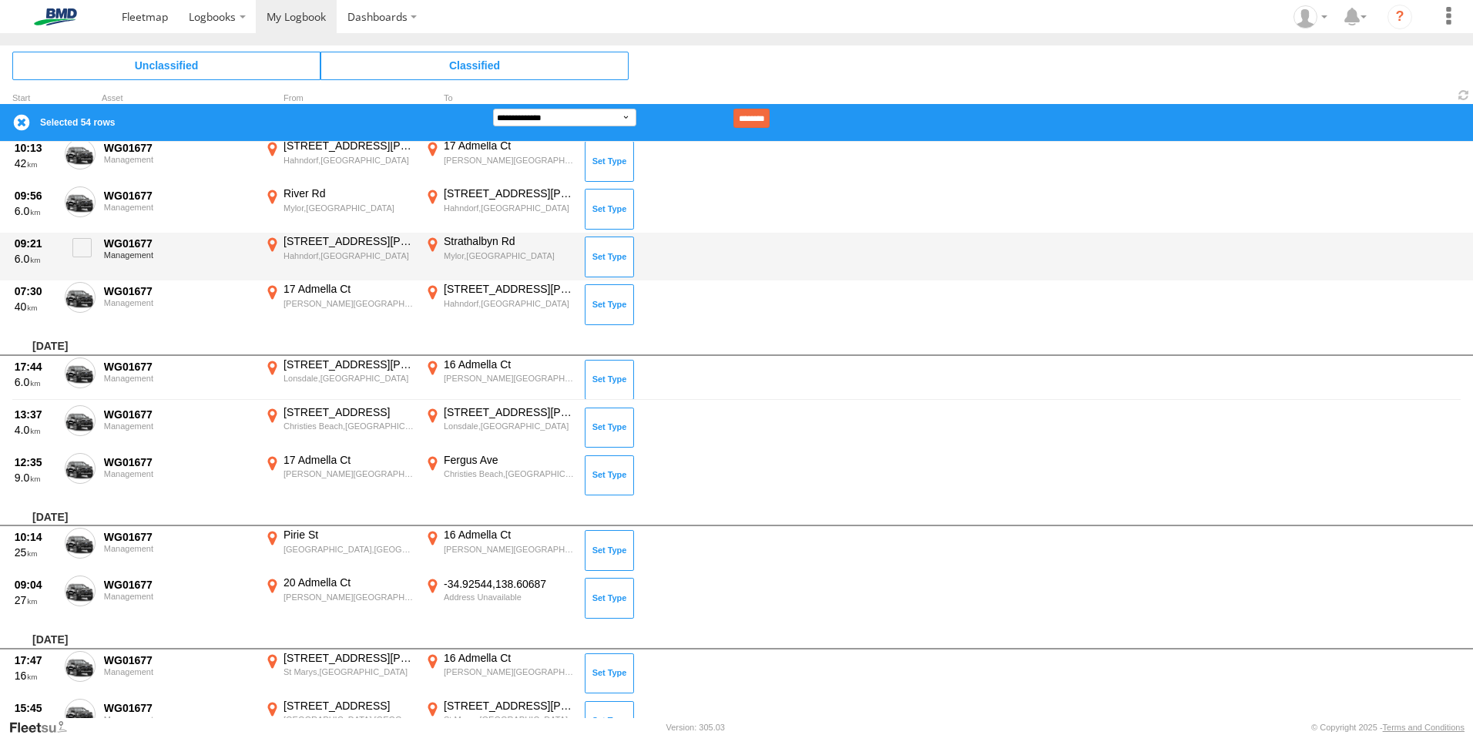
drag, startPoint x: 82, startPoint y: 286, endPoint x: 82, endPoint y: 270, distance: 15.4
click at [82, 285] on label at bounding box center [80, 299] width 31 height 35
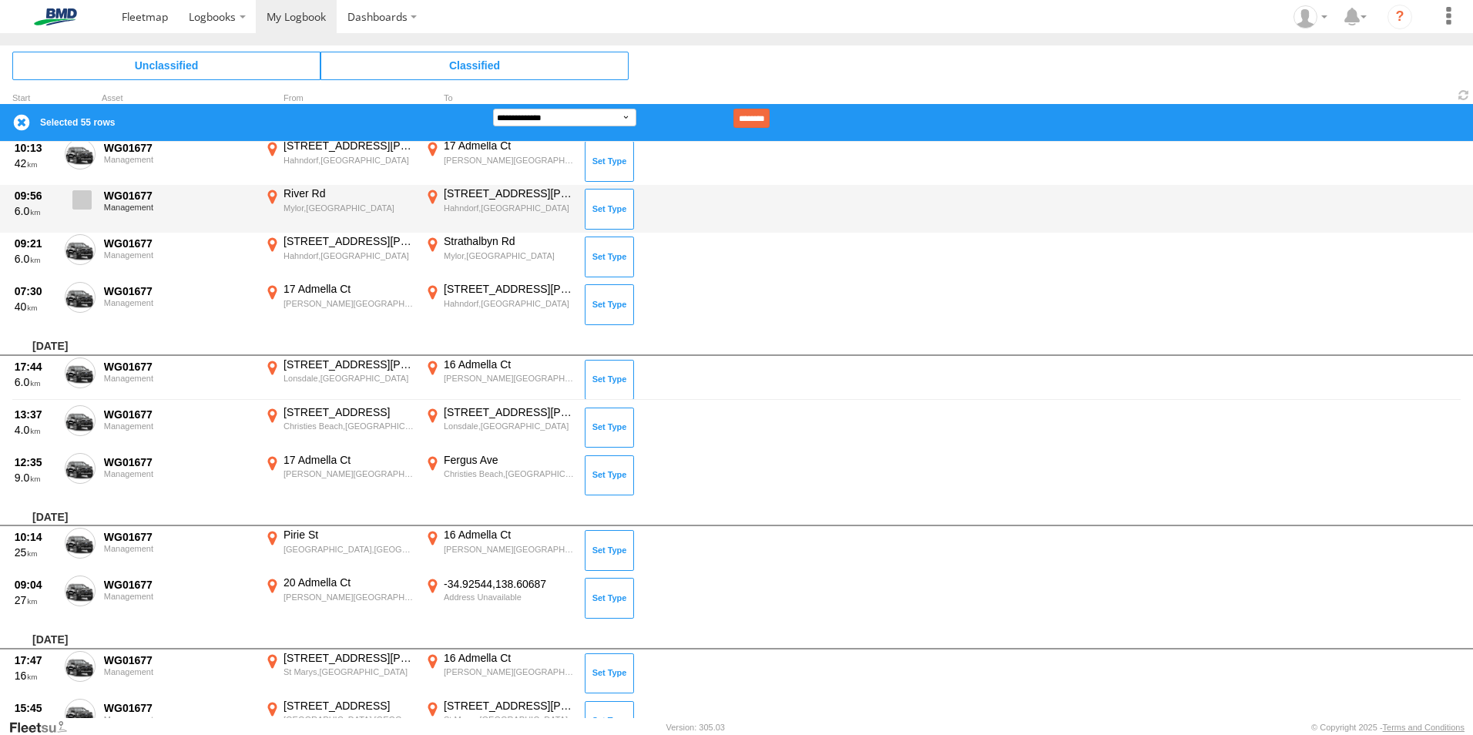
drag, startPoint x: 81, startPoint y: 244, endPoint x: 87, endPoint y: 200, distance: 43.6
click at [0, 0] on span at bounding box center [0, 0] width 0 height 0
click at [82, 190] on label at bounding box center [80, 203] width 31 height 35
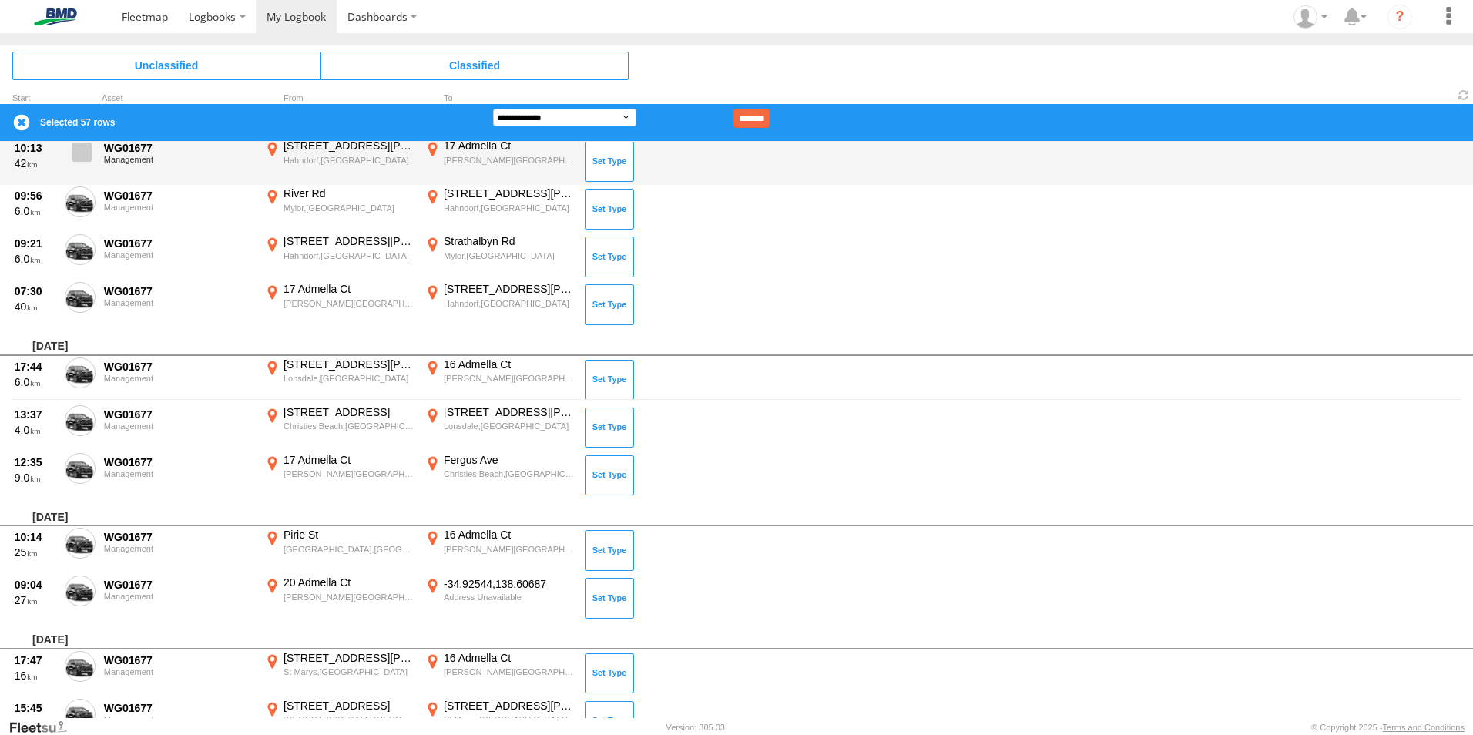
click at [77, 146] on span at bounding box center [81, 152] width 19 height 19
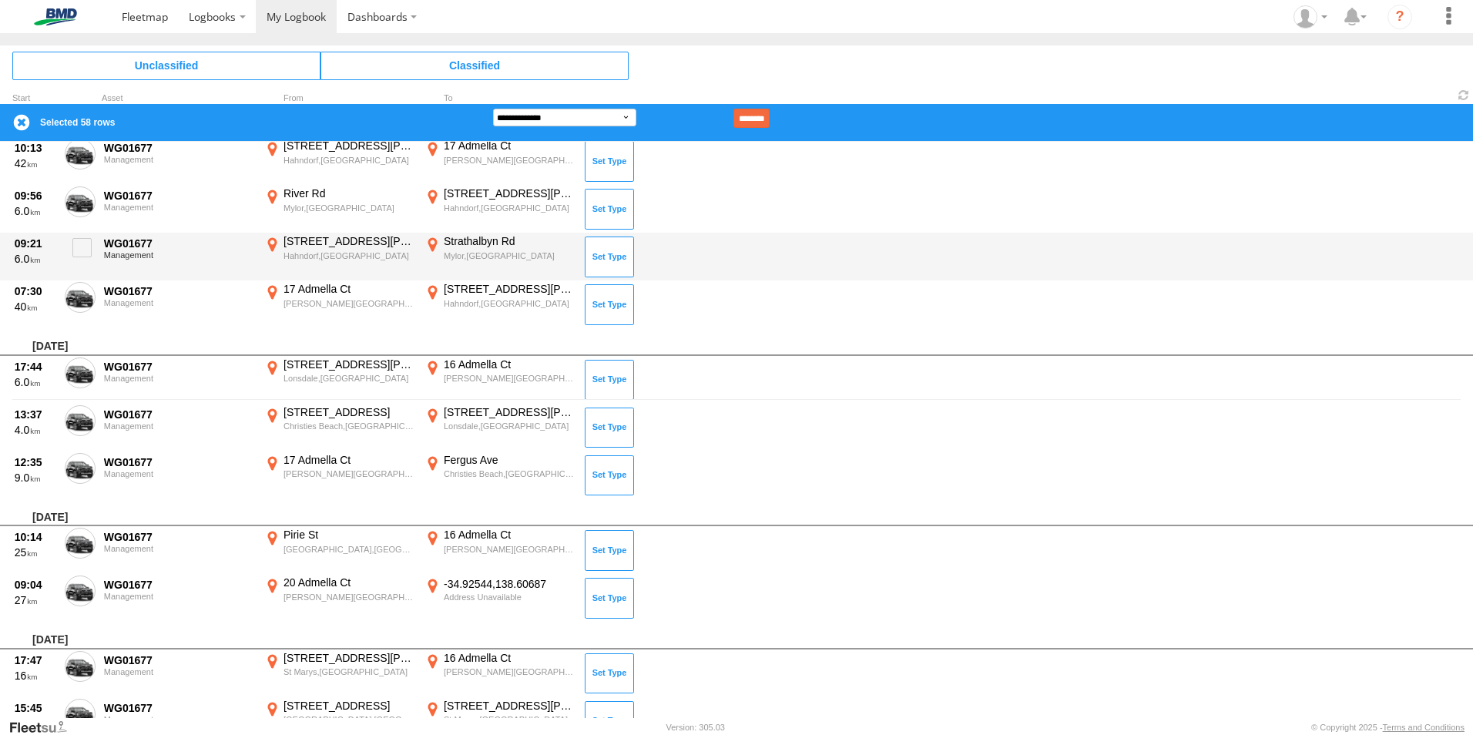
scroll to position [139, 0]
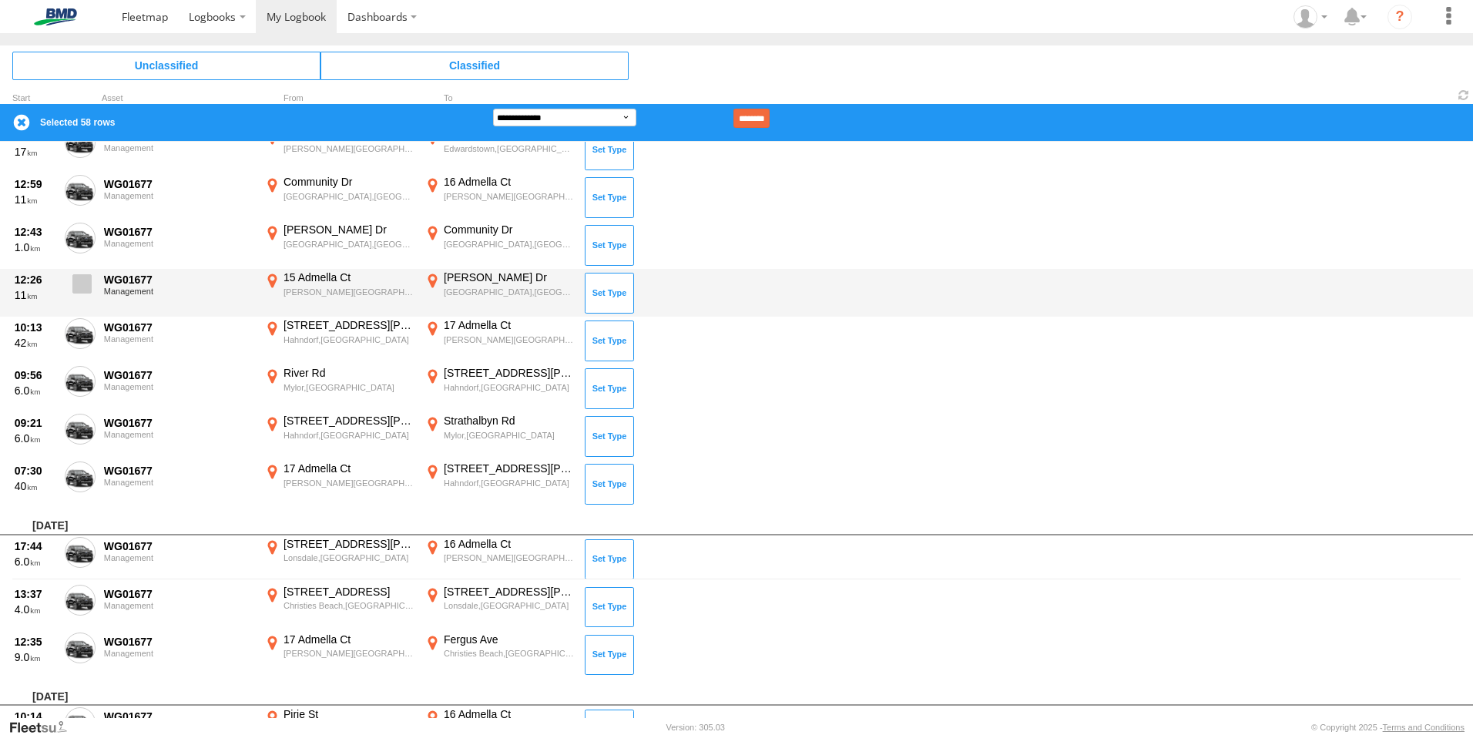
click at [80, 279] on span at bounding box center [81, 283] width 19 height 19
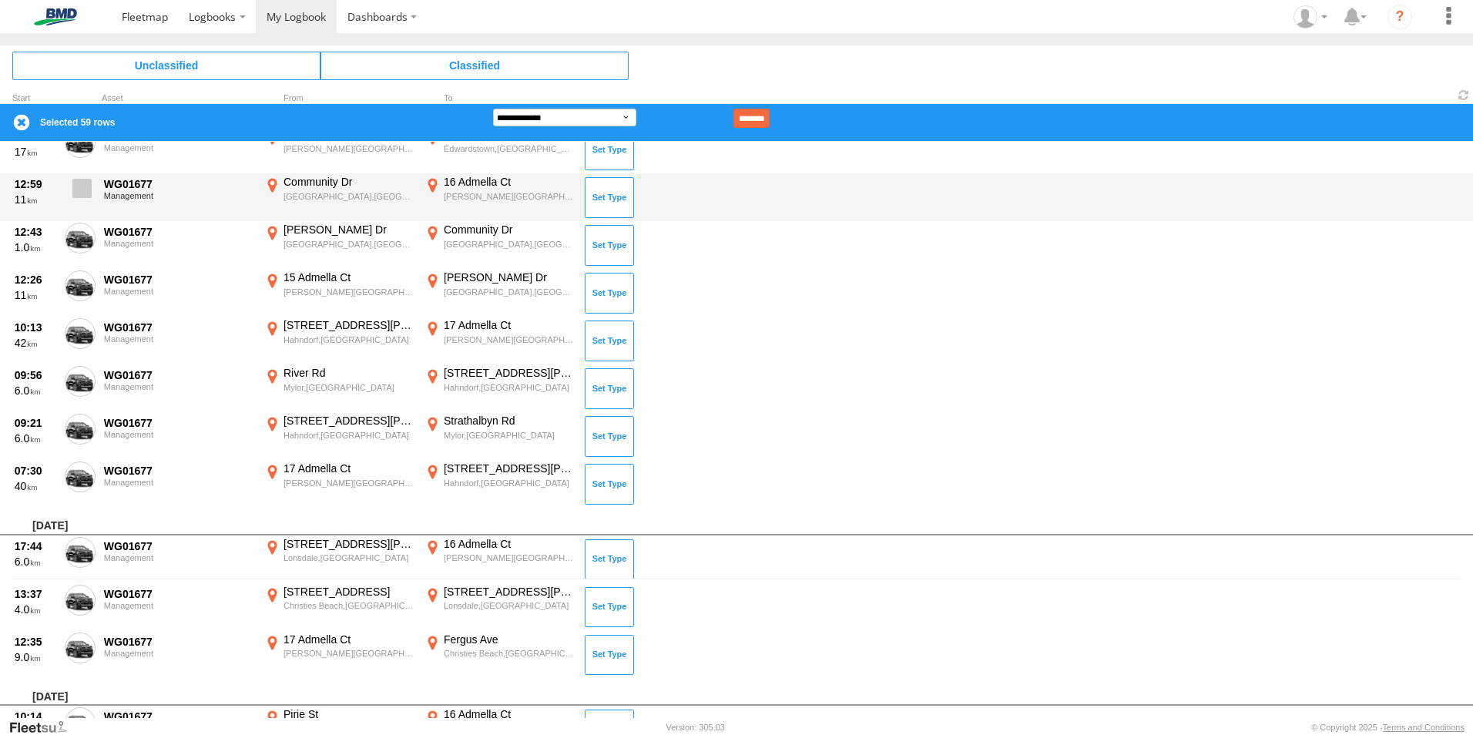
drag, startPoint x: 77, startPoint y: 233, endPoint x: 83, endPoint y: 197, distance: 37.5
click at [0, 0] on span at bounding box center [0, 0] width 0 height 0
click at [82, 186] on span at bounding box center [81, 188] width 19 height 19
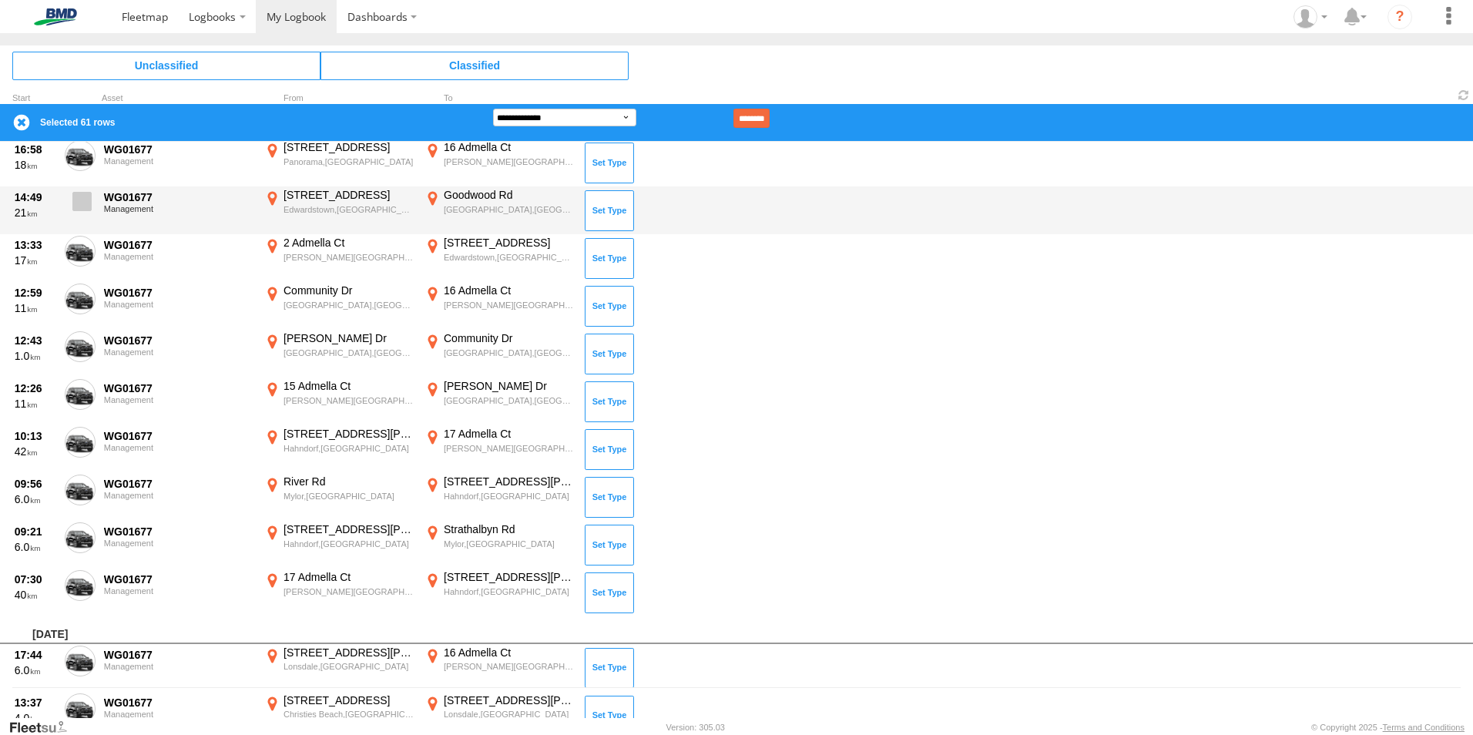
scroll to position [0, 0]
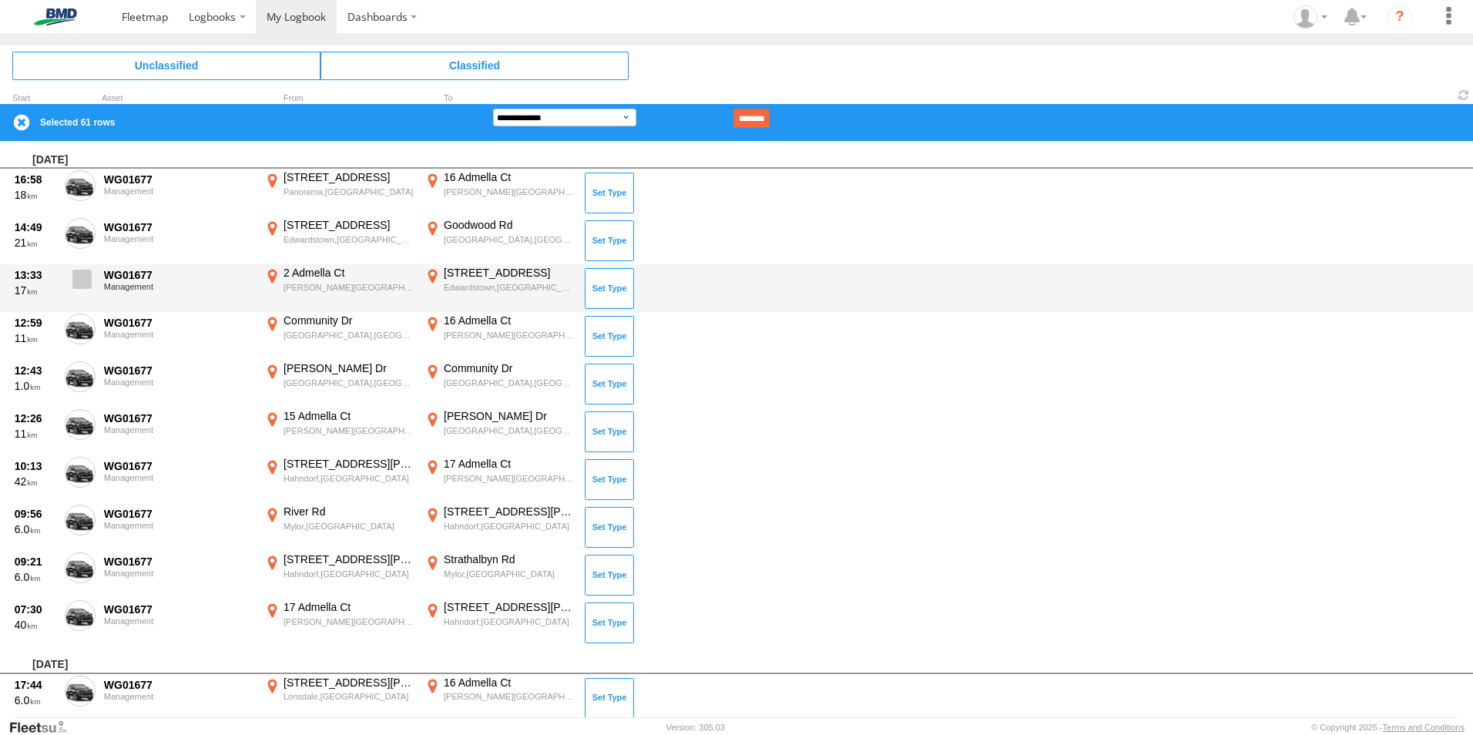
click at [79, 281] on span at bounding box center [81, 279] width 19 height 19
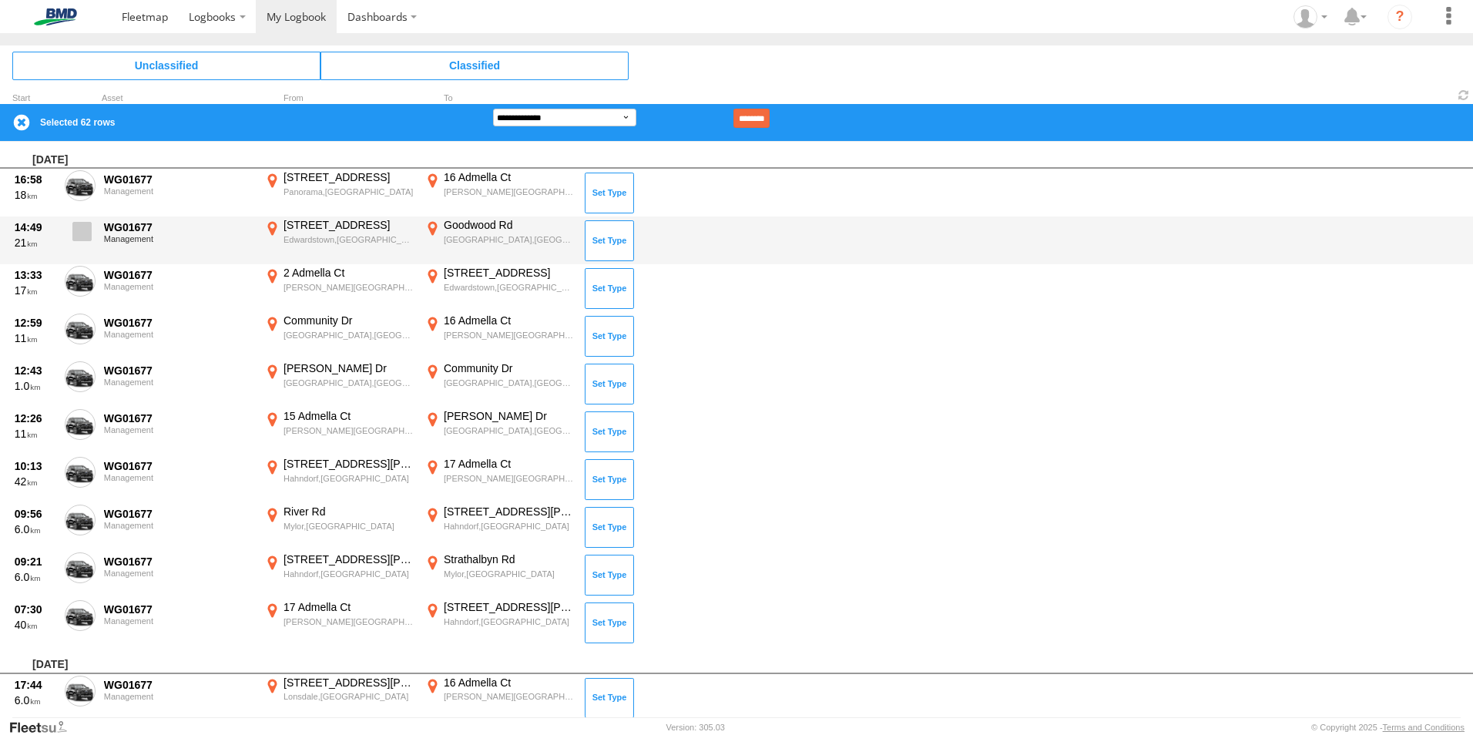
click at [79, 230] on span at bounding box center [81, 231] width 19 height 19
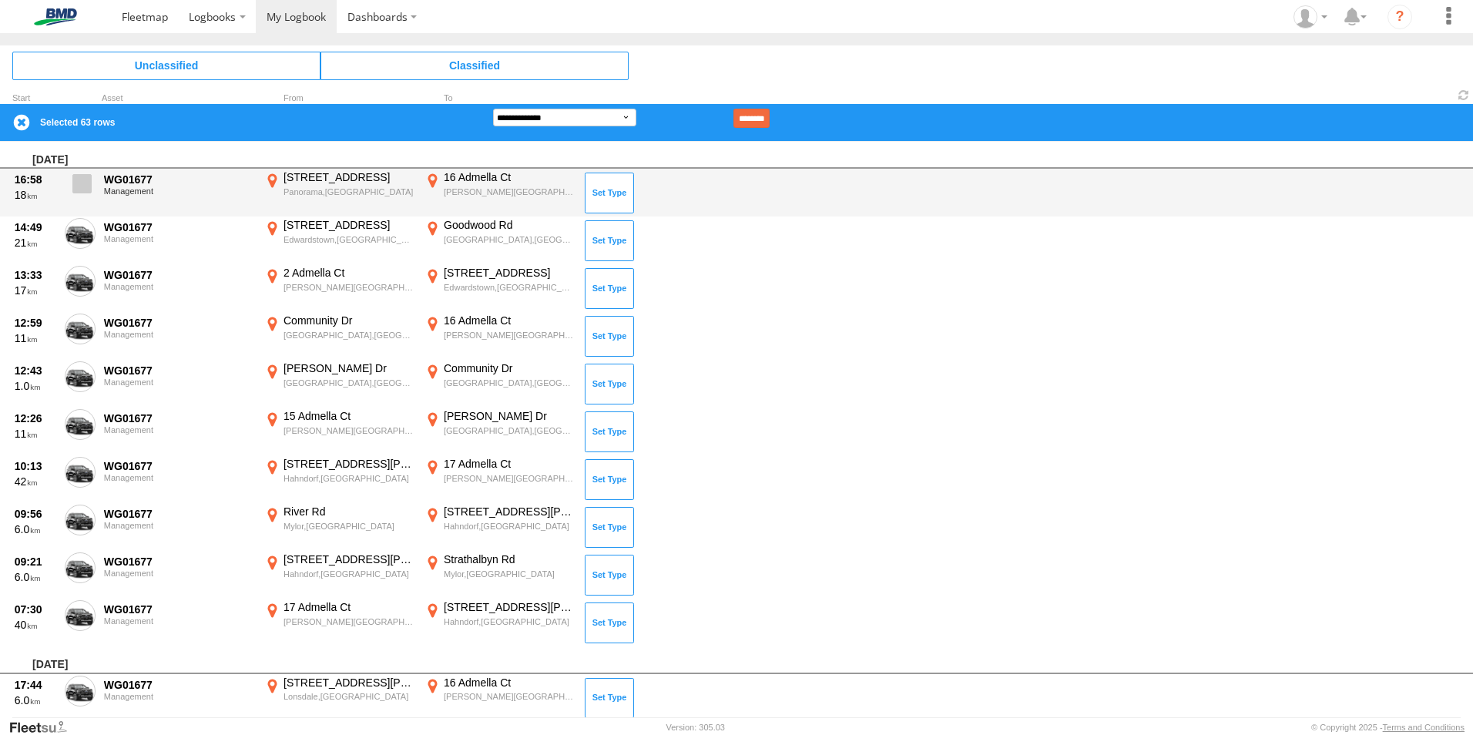
click at [85, 183] on span at bounding box center [81, 183] width 19 height 19
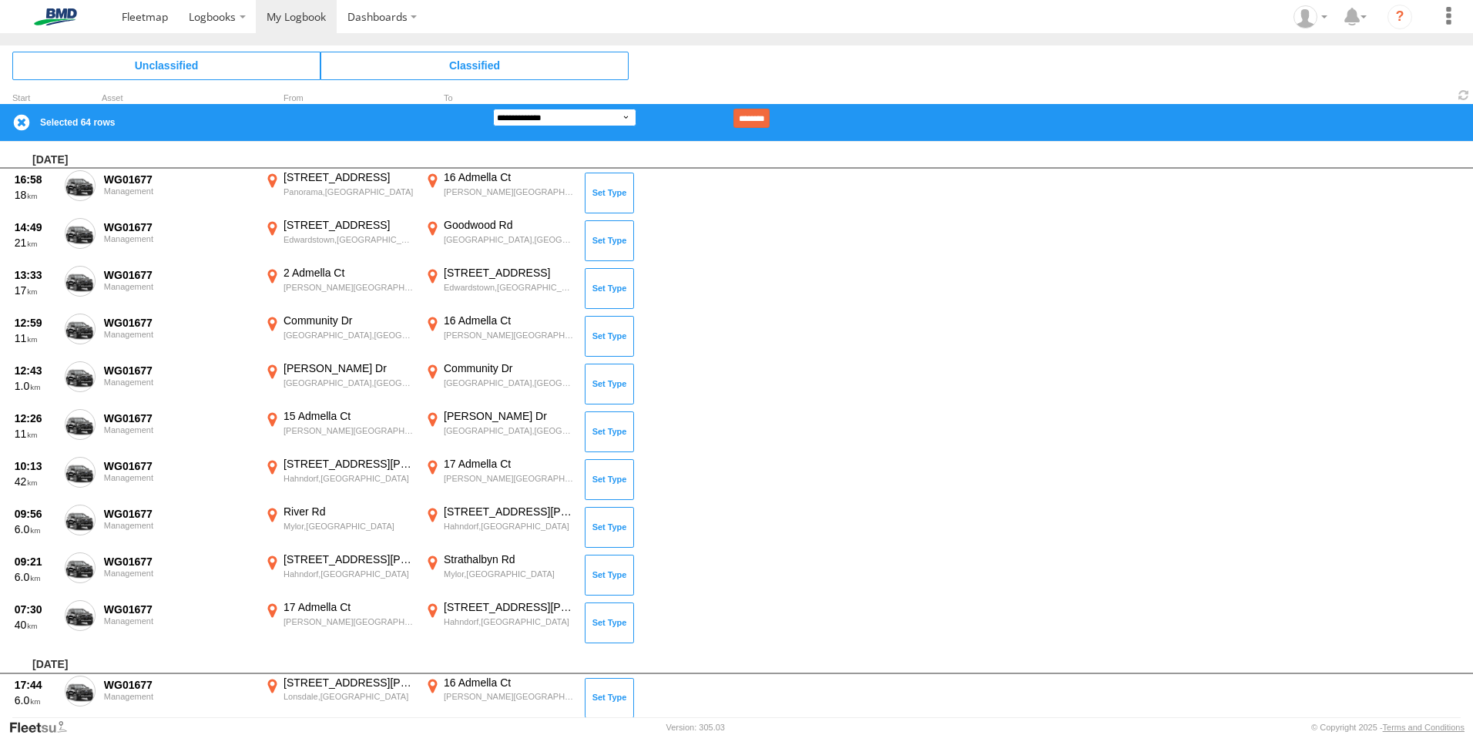
click at [624, 116] on select "**********" at bounding box center [564, 118] width 143 height 18
select select "**"
click at [493, 109] on select "**********" at bounding box center [564, 118] width 143 height 18
click at [769, 114] on input "********" at bounding box center [752, 118] width 36 height 19
